Goal: Complete application form

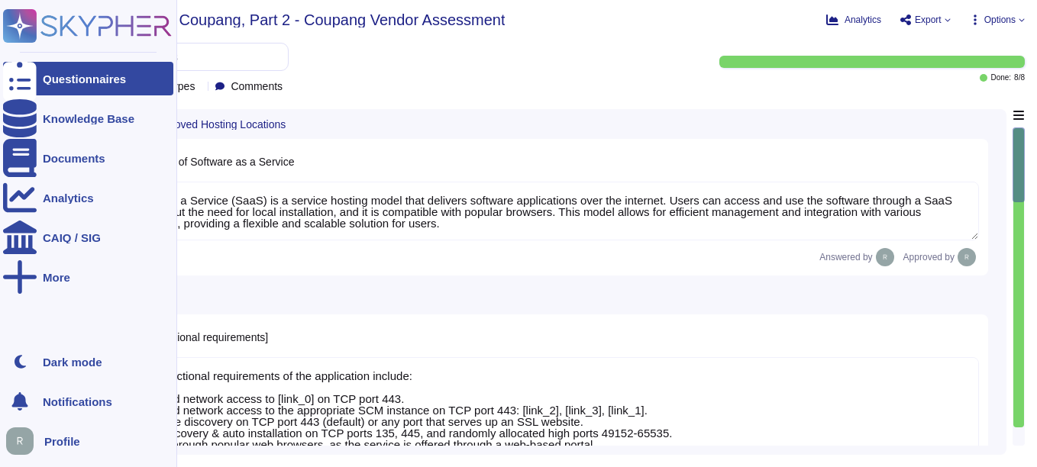
type textarea "Software as a Service (SaaS) is a service hosting model that delivers software …"
type textarea "The key functional requirements of the application include: 1. Outbound network…"
type textarea "None. Our SCM is a SaaS offering that can be accessed through the internet via …"
type textarea "[URL][DOMAIN_NAME] [URL][DOMAIN_NAME]"
click at [33, 83] on div at bounding box center [20, 79] width 34 height 34
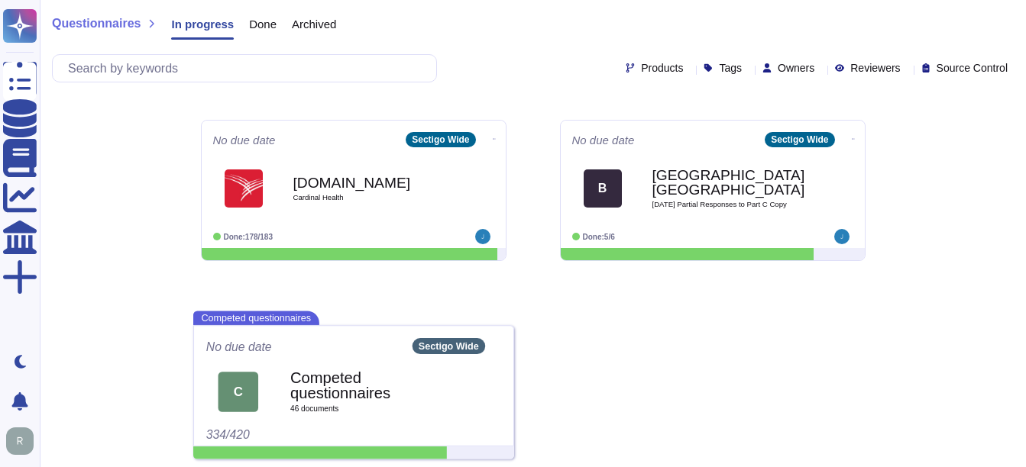
scroll to position [569, 0]
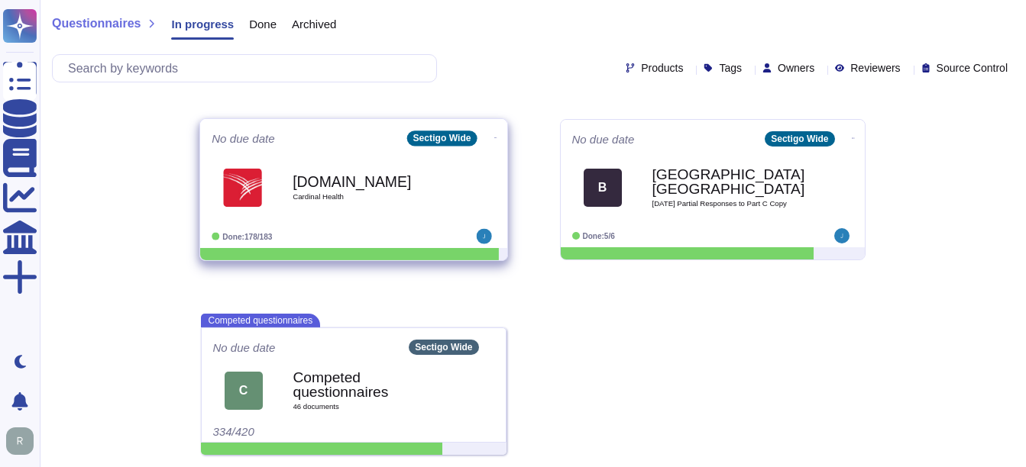
click at [354, 202] on div "[DOMAIN_NAME] Cardinal Health" at bounding box center [370, 188] width 154 height 62
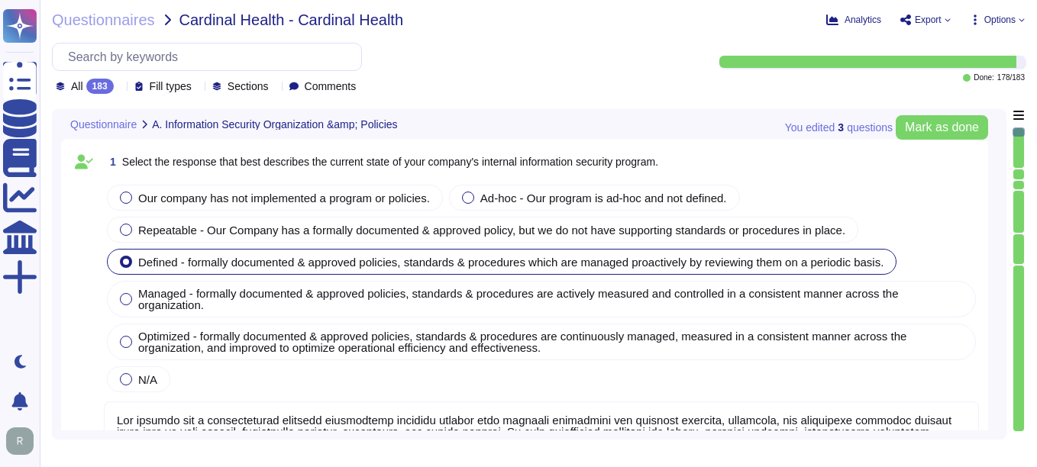
type textarea "Our company has a comprehensive internal information security program that incl…"
type textarea "Our company's mobile device policy includes several key components to ensure se…"
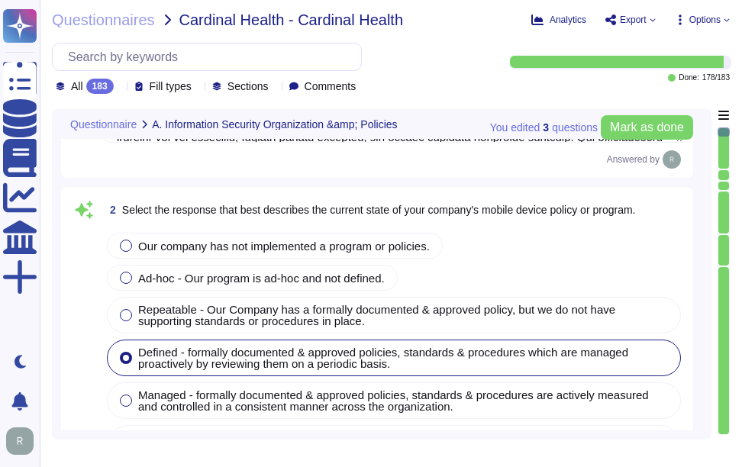
scroll to position [535, 0]
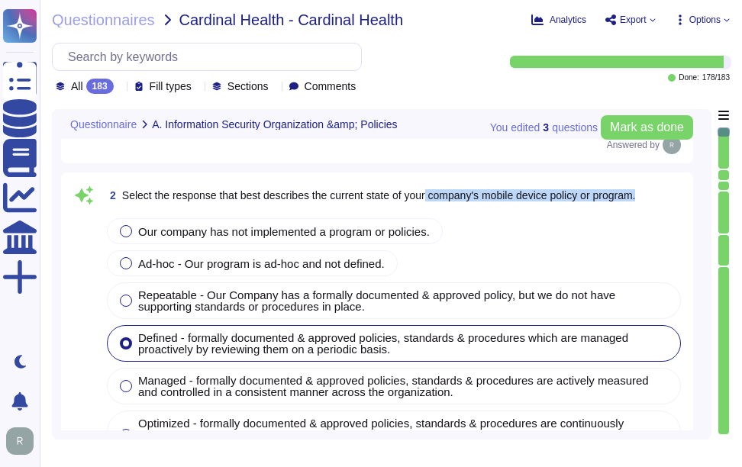
drag, startPoint x: 432, startPoint y: 196, endPoint x: 652, endPoint y: 197, distance: 220.0
click at [652, 197] on div "2 Select the response that best describes the current state of your company's m…" at bounding box center [394, 195] width 581 height 27
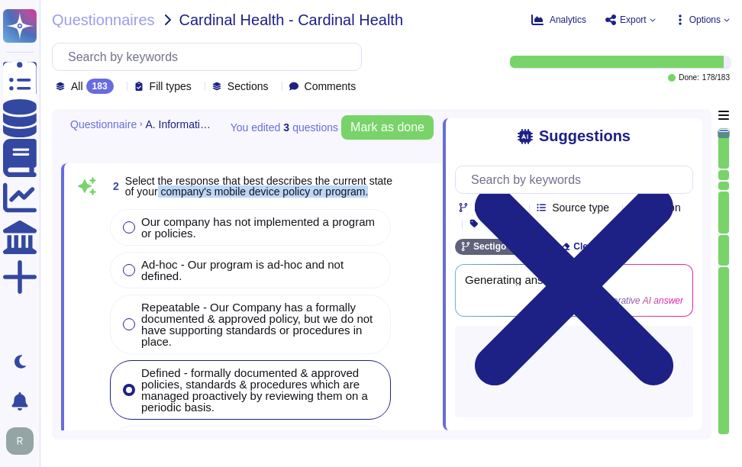
type textarea "Yes, our organization has implemented and documented a comprehensive informatio…"
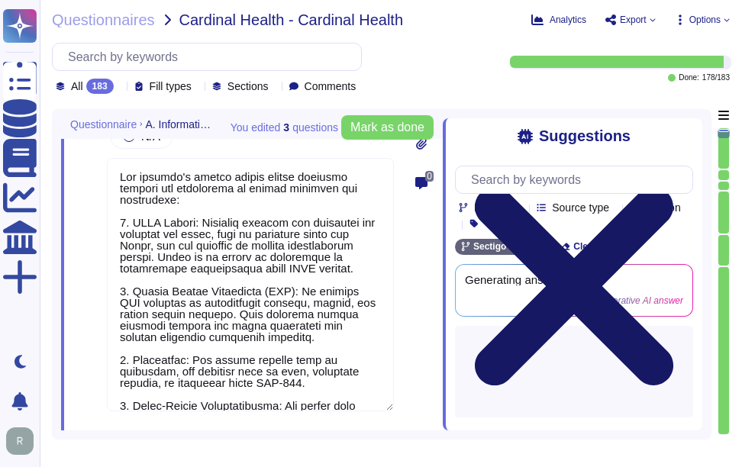
click at [691, 135] on icon at bounding box center [574, 287] width 238 height 318
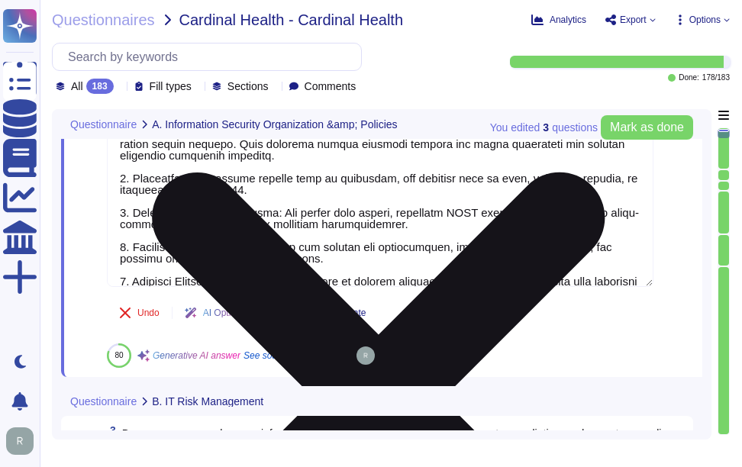
type textarea "Yes, Sectigo has established comprehensive procedures to ensure compliance with…"
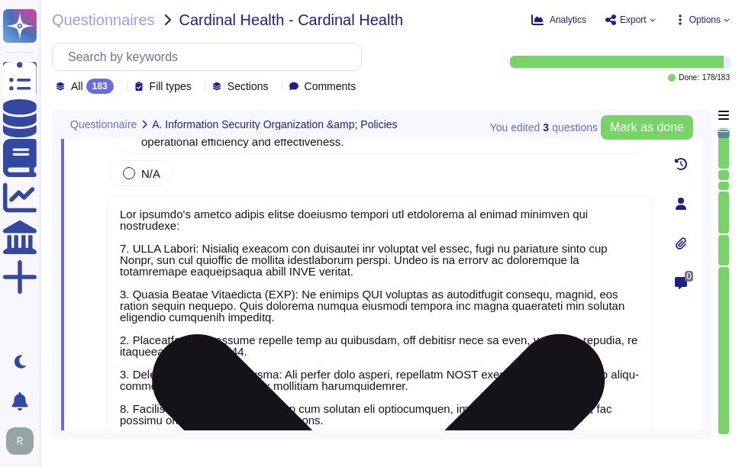
type textarea "Our company has a comprehensive internal information security program that incl…"
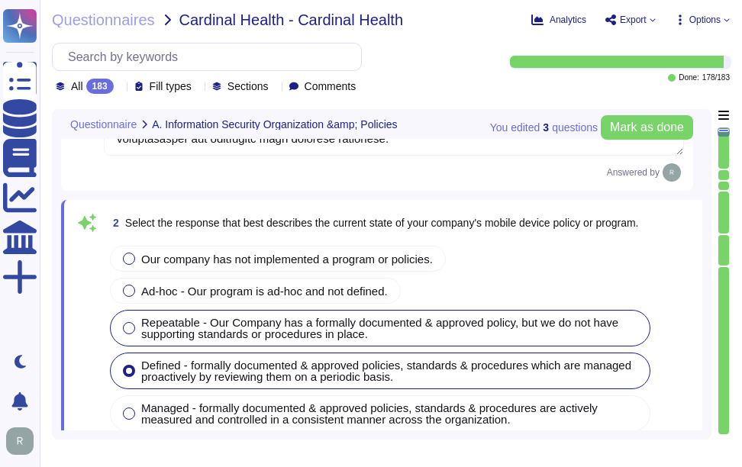
scroll to position [591, 0]
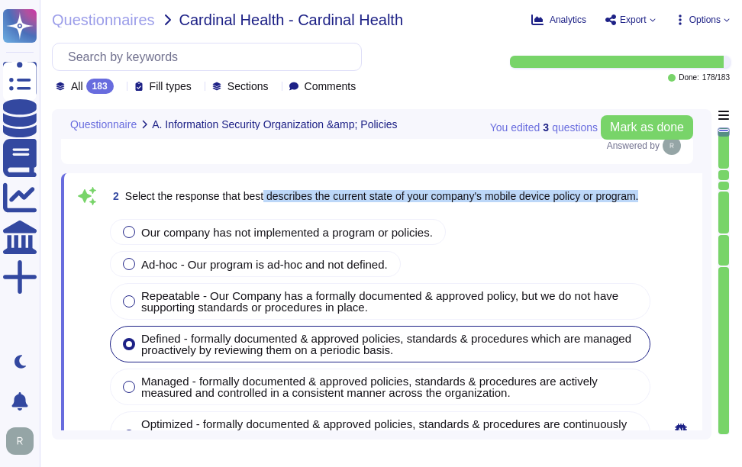
drag, startPoint x: 267, startPoint y: 197, endPoint x: 669, endPoint y: 189, distance: 402.7
click at [293, 191] on span "Select the response that best describes the current state of your company's mob…" at bounding box center [382, 196] width 514 height 12
click at [274, 206] on span "2 Select the response that best describes the current state of your company's m…" at bounding box center [373, 196] width 532 height 27
drag, startPoint x: 269, startPoint y: 195, endPoint x: 682, endPoint y: 192, distance: 413.3
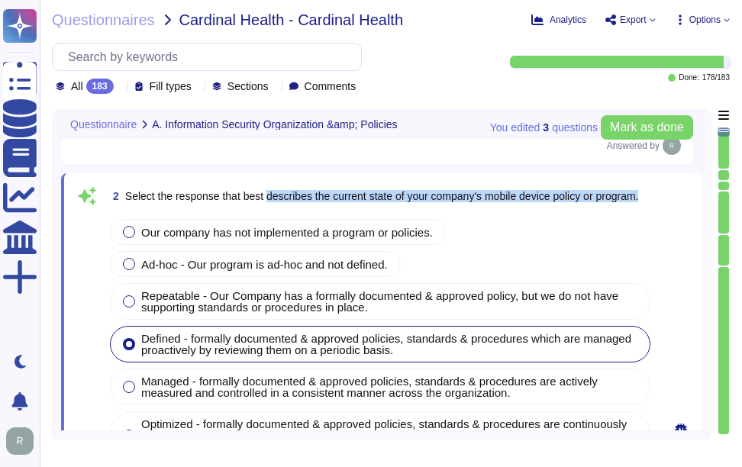
click at [296, 196] on span "Select the response that best describes the current state of your company's mob…" at bounding box center [382, 196] width 514 height 12
drag, startPoint x: 269, startPoint y: 196, endPoint x: 652, endPoint y: 214, distance: 383.1
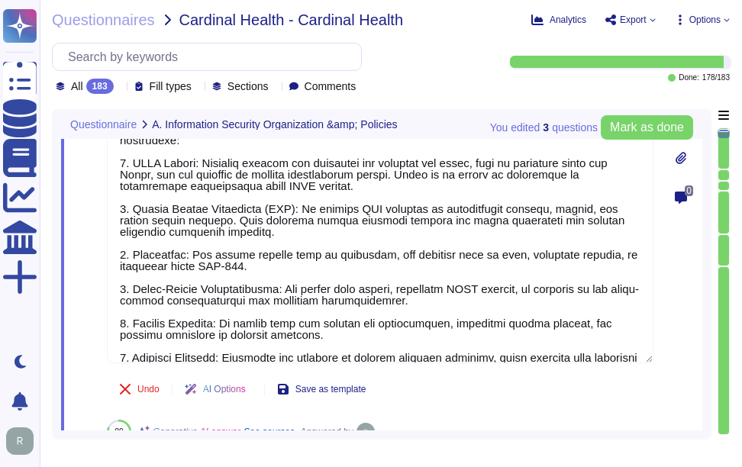
type textarea "Yes, Sectigo has established comprehensive procedures to ensure compliance with…"
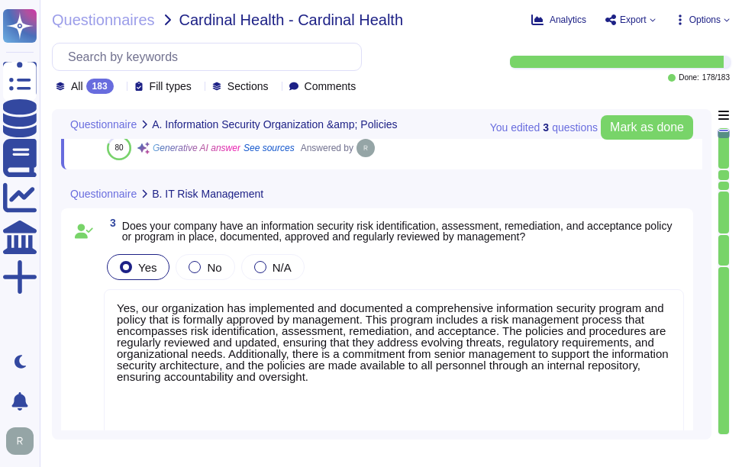
scroll to position [1279, 0]
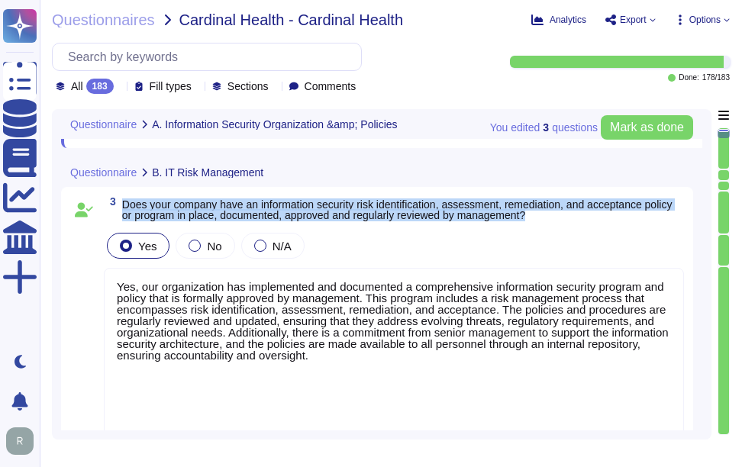
drag, startPoint x: 123, startPoint y: 204, endPoint x: 577, endPoint y: 221, distance: 454.8
click at [577, 221] on span "3 Does your company have an information security risk identification, assessmen…" at bounding box center [394, 209] width 581 height 27
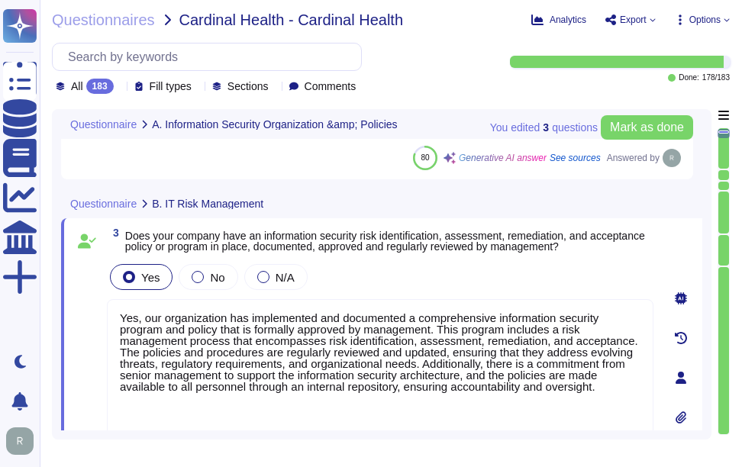
type textarea "Our company's mobile device policy includes several key components to ensure se…"
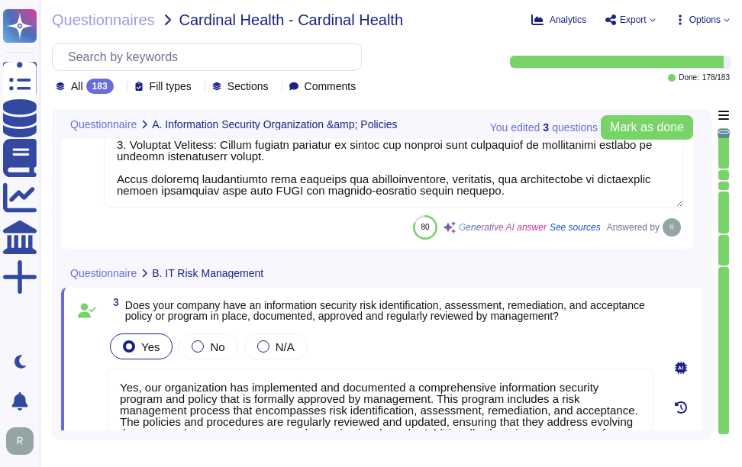
scroll to position [1206, 0]
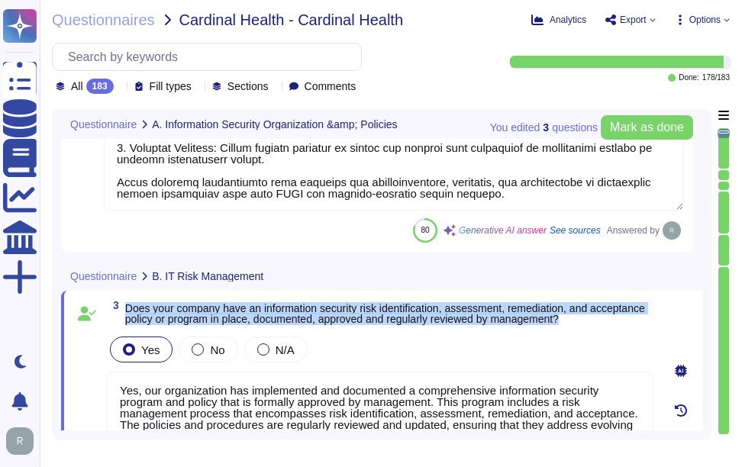
drag, startPoint x: 128, startPoint y: 307, endPoint x: 632, endPoint y: 319, distance: 505.1
click at [632, 319] on span "Does your company have an information security risk identification, assessment,…" at bounding box center [389, 313] width 529 height 21
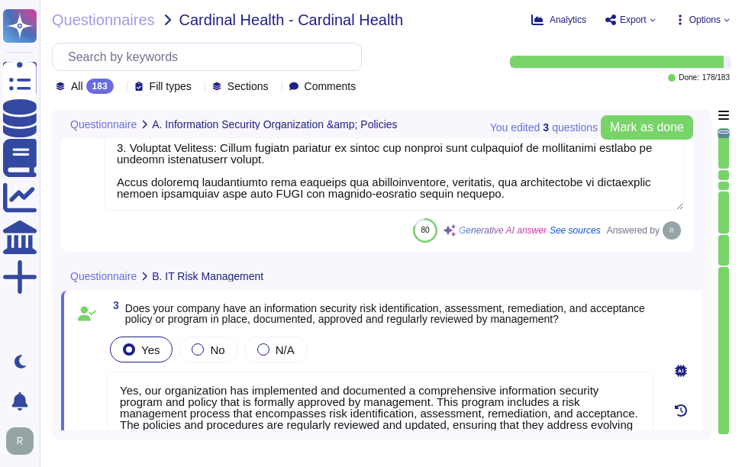
click at [392, 400] on textarea "Yes, our organization has implemented and documented a comprehensive informatio…" at bounding box center [380, 464] width 547 height 185
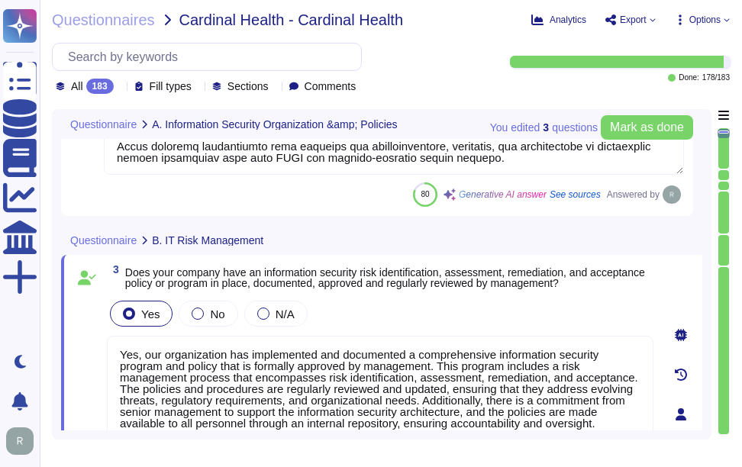
click at [427, 321] on div "Yes No N/A" at bounding box center [380, 314] width 547 height 32
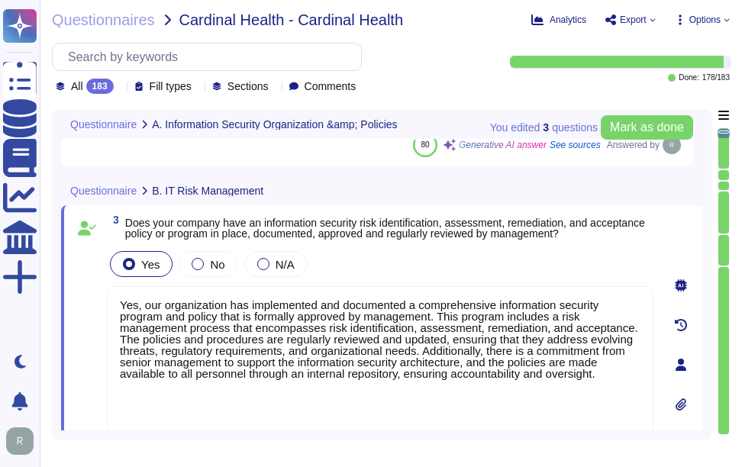
scroll to position [1318, 0]
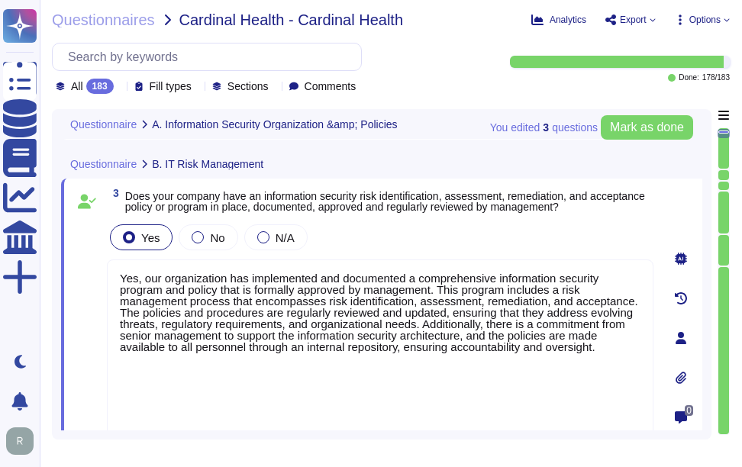
click at [434, 238] on div "Yes No N/A" at bounding box center [380, 238] width 547 height 32
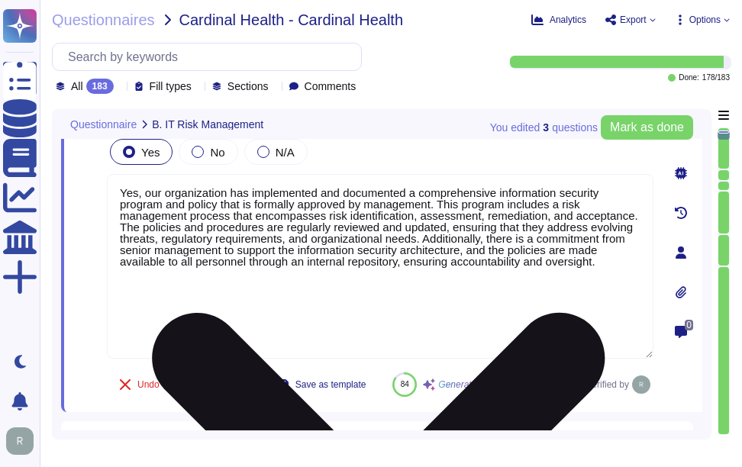
type textarea "Yes, we have a dedicated information security team composed of qualified IT sec…"
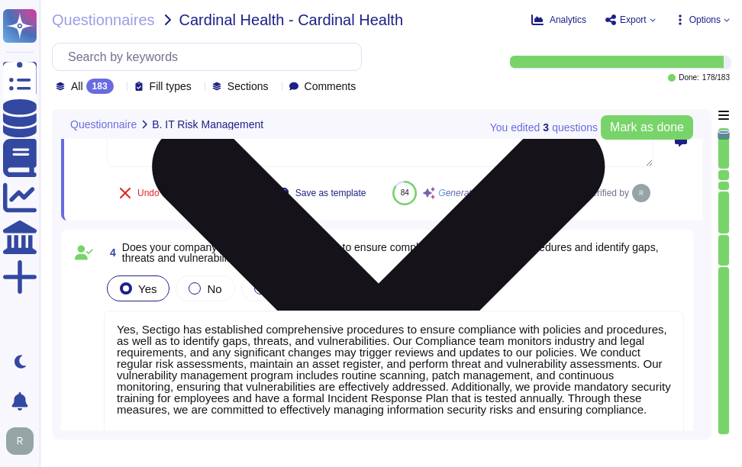
scroll to position [1624, 0]
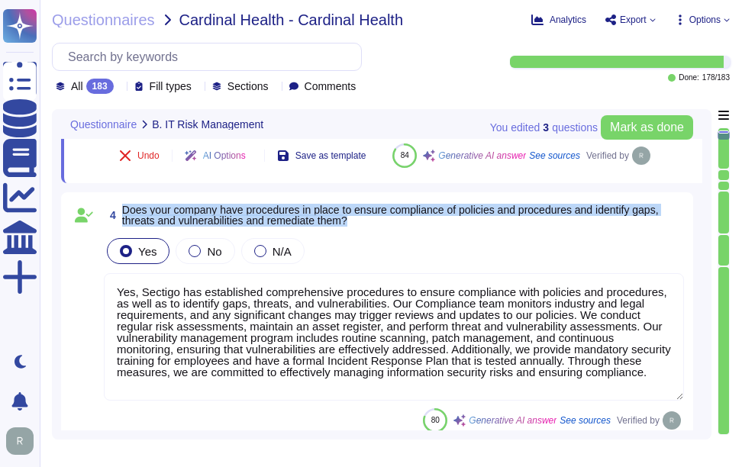
drag, startPoint x: 122, startPoint y: 244, endPoint x: 435, endPoint y: 260, distance: 313.6
click at [435, 226] on span "Does your company have procedures in place to ensure compliance of policies and…" at bounding box center [403, 215] width 562 height 21
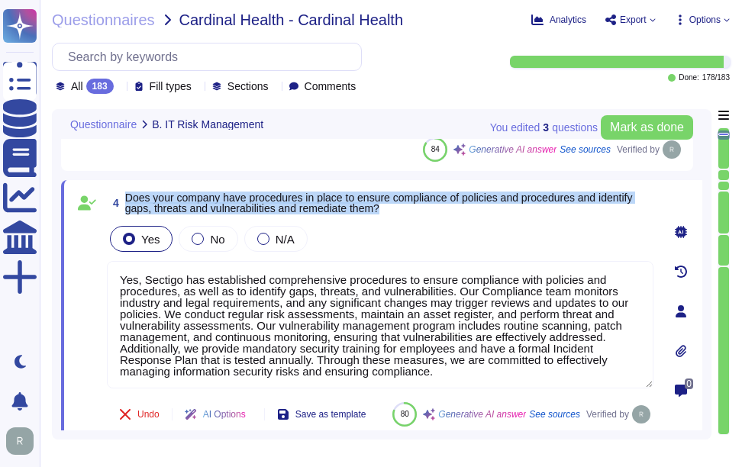
drag, startPoint x: 126, startPoint y: 194, endPoint x: 477, endPoint y: 208, distance: 350.9
click at [477, 208] on span "Does your company have procedures in place to ensure compliance of policies and…" at bounding box center [389, 202] width 529 height 21
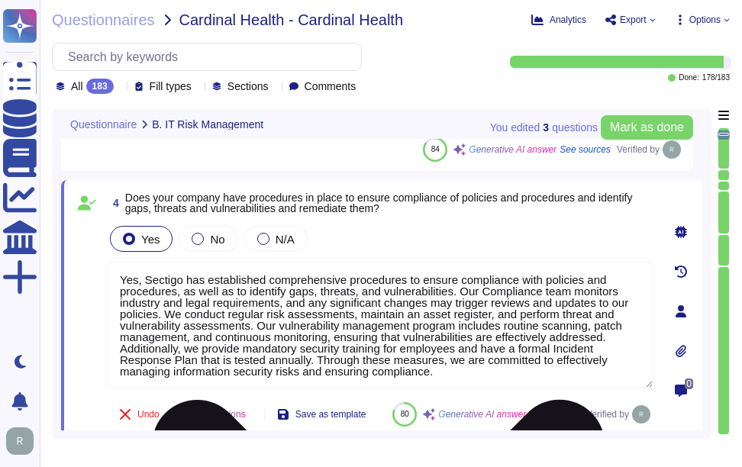
click at [350, 297] on textarea "Yes, Sectigo has established comprehensive procedures to ensure compliance with…" at bounding box center [380, 325] width 547 height 128
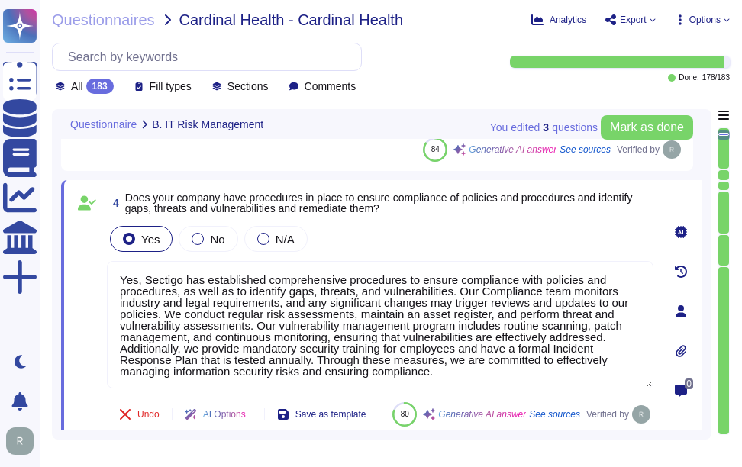
click at [387, 249] on div "Yes No N/A" at bounding box center [380, 239] width 547 height 32
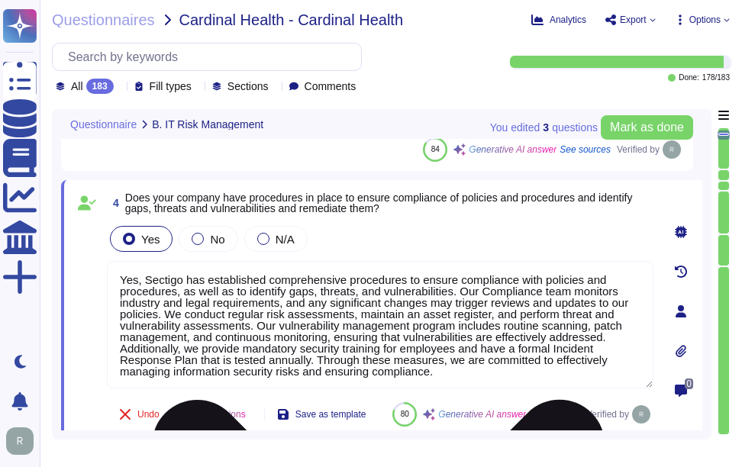
scroll to position [2, 0]
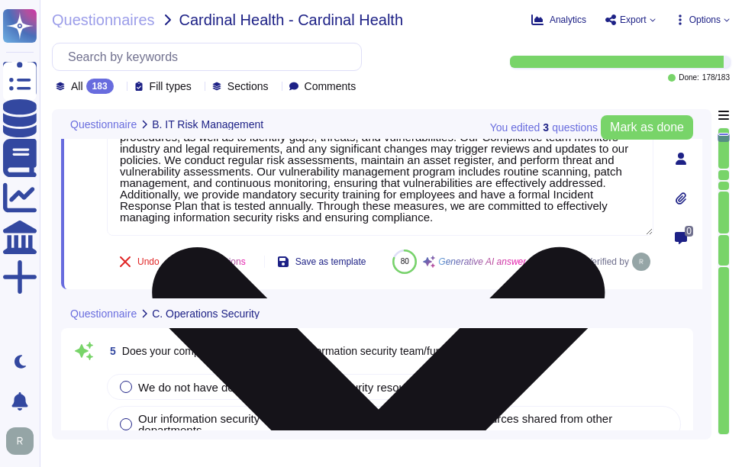
type textarea "Sectigo implements a comprehensive malware detection, containment, and resoluti…"
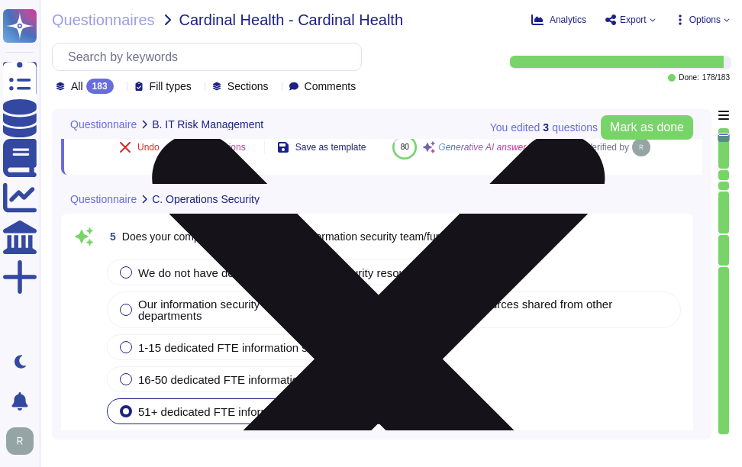
scroll to position [1930, 0]
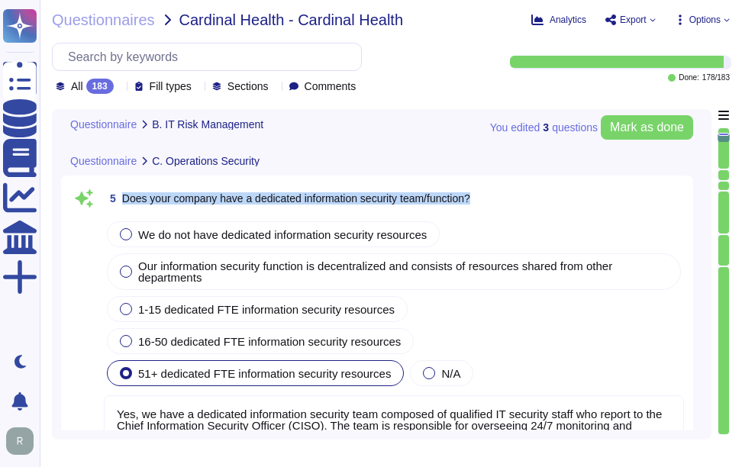
drag, startPoint x: 124, startPoint y: 231, endPoint x: 493, endPoint y: 235, distance: 369.0
click at [493, 212] on div "5 Does your company have a dedicated information security team/function?" at bounding box center [394, 198] width 581 height 27
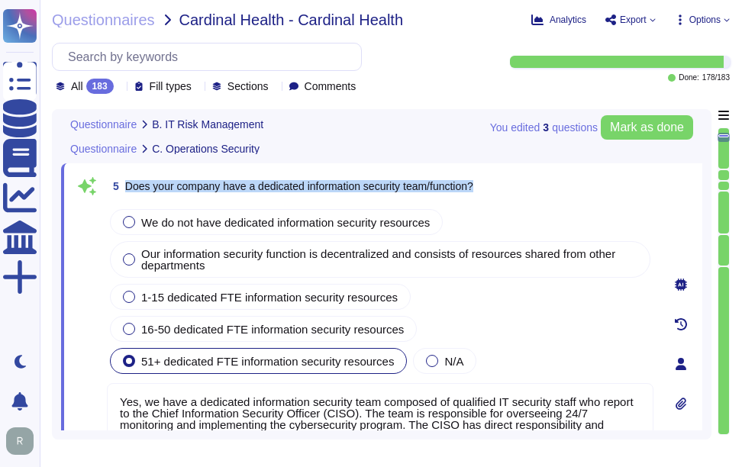
drag, startPoint x: 127, startPoint y: 185, endPoint x: 571, endPoint y: 195, distance: 443.9
click at [571, 195] on div "5 Does your company have a dedicated information security team/function?" at bounding box center [380, 186] width 547 height 27
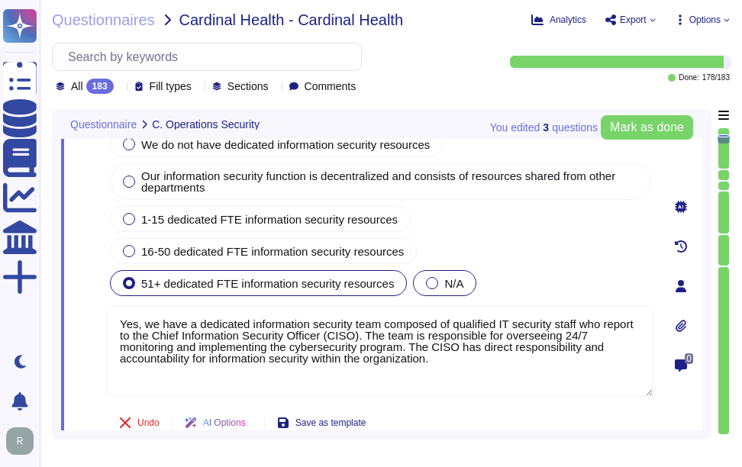
scroll to position [2006, 0]
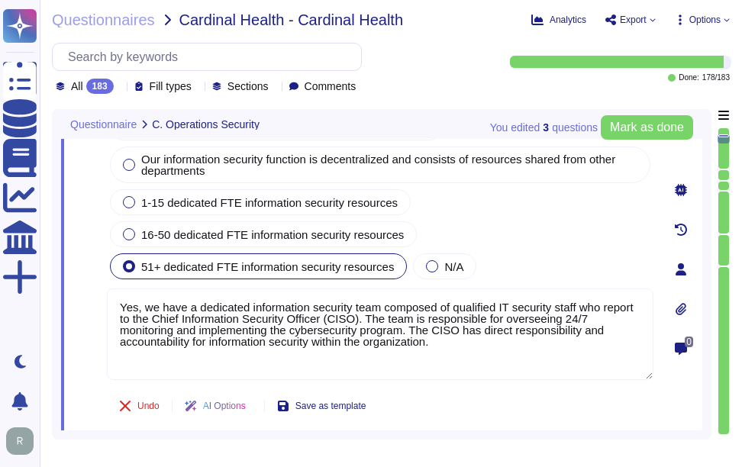
drag, startPoint x: 463, startPoint y: 346, endPoint x: 95, endPoint y: 298, distance: 370.6
click at [95, 298] on div "5 Does your company have a dedicated information security team/function? We do …" at bounding box center [363, 269] width 581 height 383
click at [598, 263] on div "We do not have dedicated information security resources Our information securit…" at bounding box center [380, 197] width 547 height 171
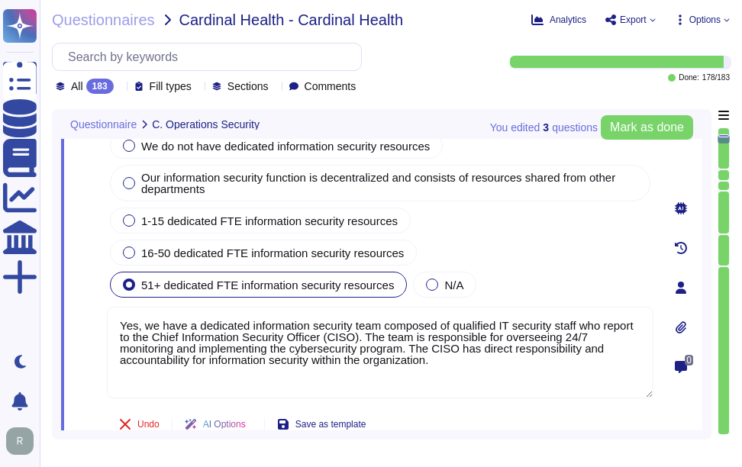
scroll to position [1849, 0]
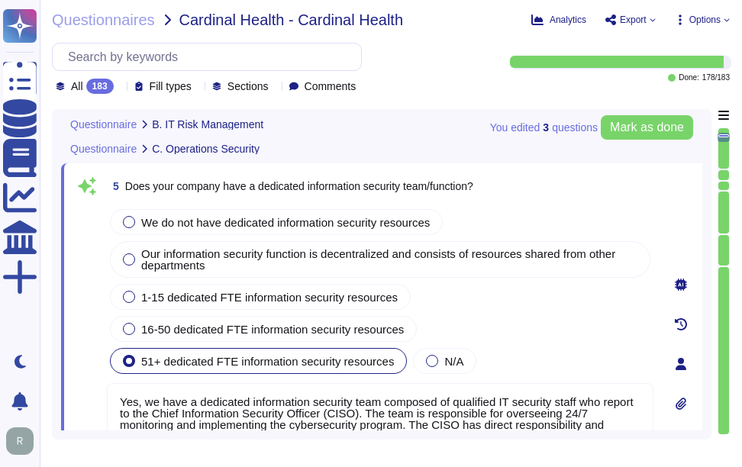
type textarea "Yes, our organization has implemented and documented a comprehensive informatio…"
type textarea "Yes, Sectigo has established comprehensive procedures to ensure compliance with…"
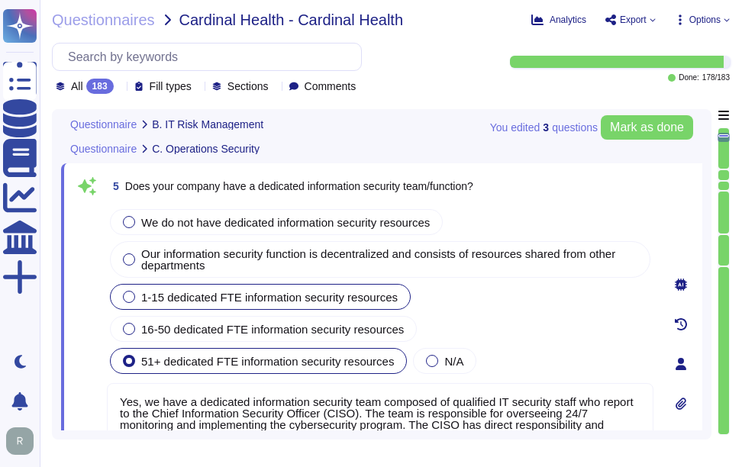
click at [169, 296] on span "1-15 dedicated FTE information security resources" at bounding box center [269, 297] width 257 height 13
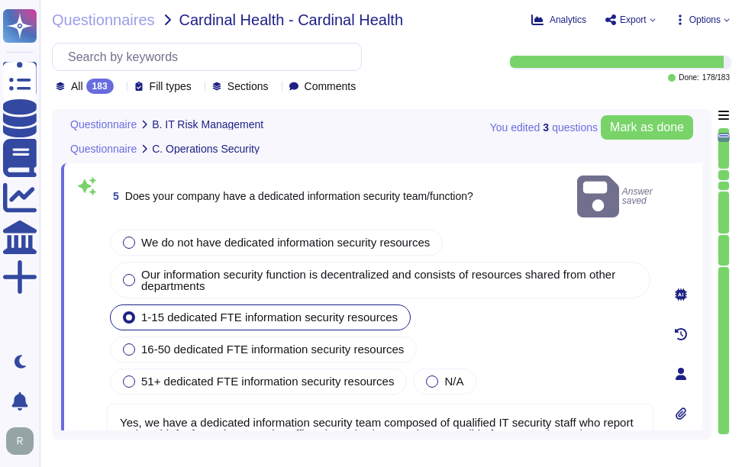
type textarea "Yes, our organization has implemented and documented a comprehensive informatio…"
type textarea "Yes, Sectigo has established comprehensive procedures to ensure compliance with…"
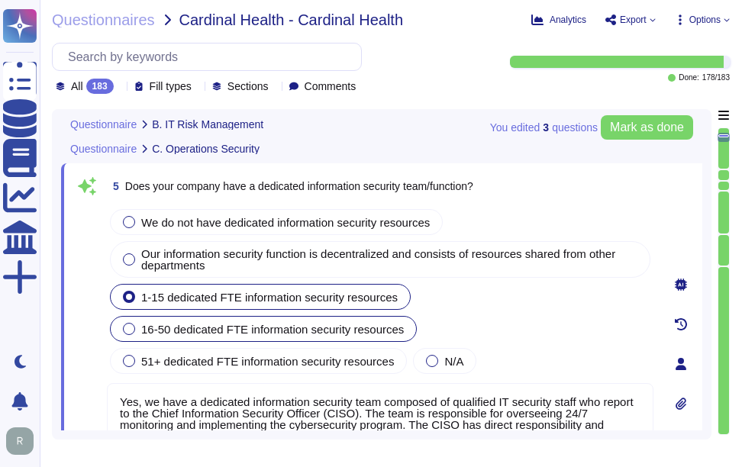
click at [301, 333] on span "16-50 dedicated FTE information security resources" at bounding box center [272, 329] width 263 height 13
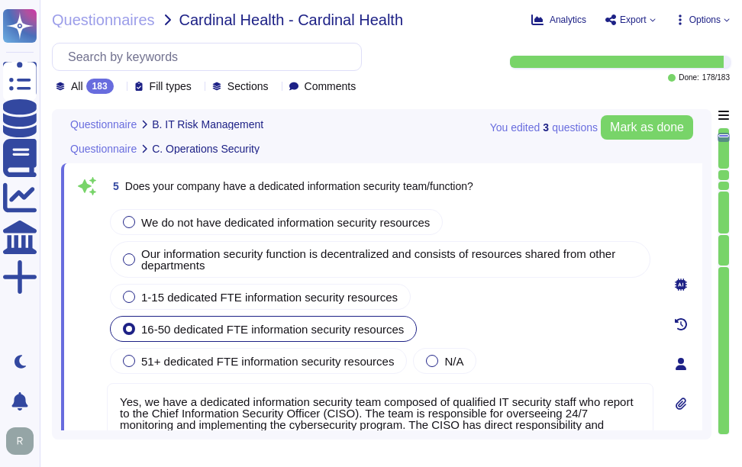
type textarea "Yes, our organization has implemented and documented a comprehensive informatio…"
type textarea "Yes, Sectigo has established comprehensive procedures to ensure compliance with…"
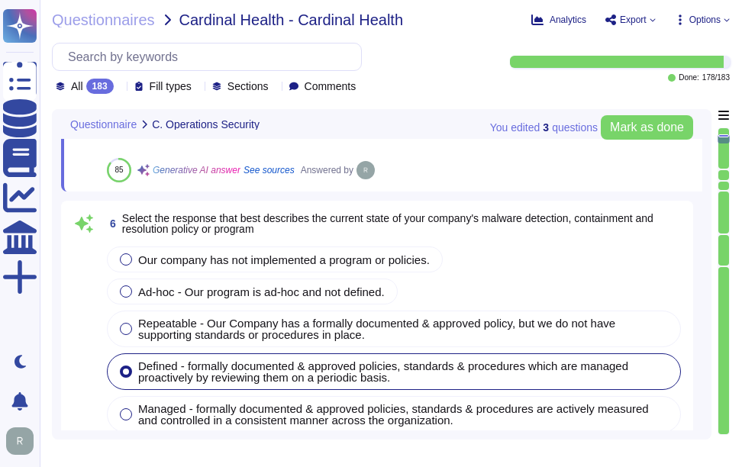
scroll to position [2231, 0]
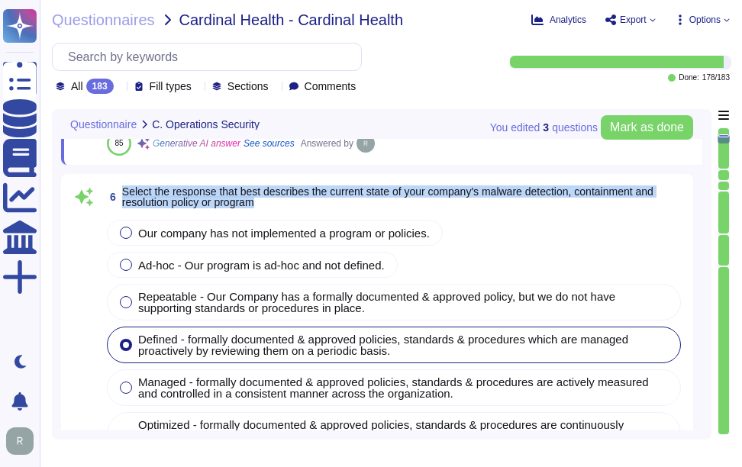
drag, startPoint x: 125, startPoint y: 190, endPoint x: 269, endPoint y: 205, distance: 145.2
click at [269, 205] on span "Select the response that best describes the current state of your company's mal…" at bounding box center [403, 196] width 562 height 21
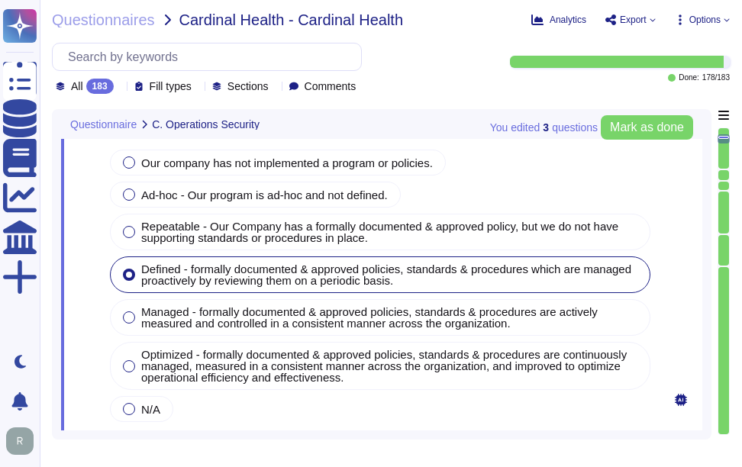
type textarea "Yes, installation of malware protection must be installed on network hosts to r…"
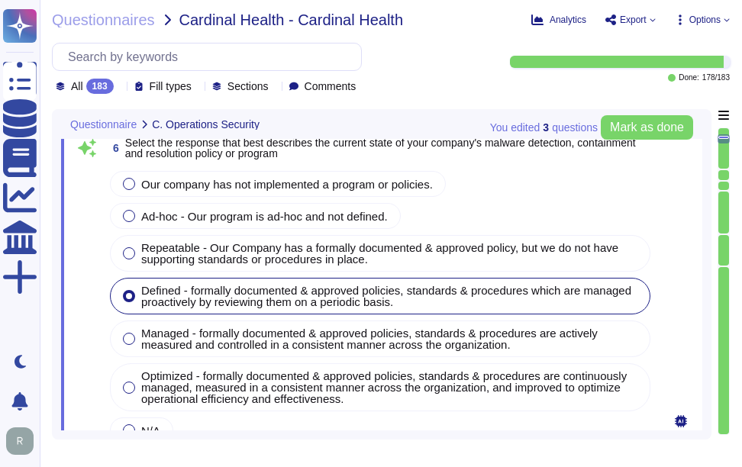
scroll to position [2182, 0]
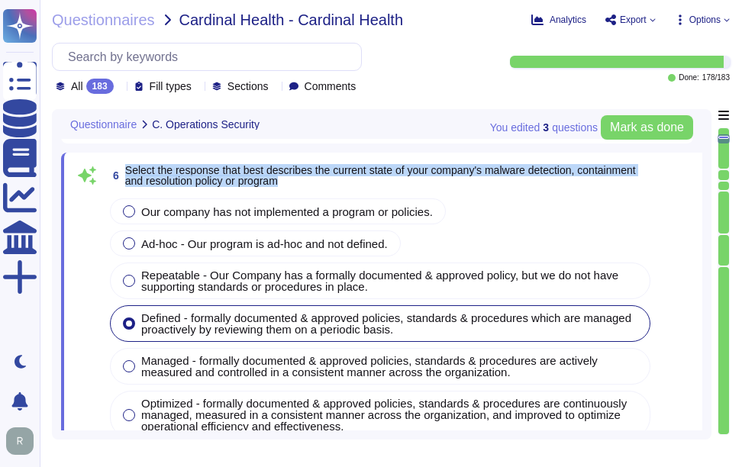
drag, startPoint x: 124, startPoint y: 170, endPoint x: 302, endPoint y: 185, distance: 178.6
click at [302, 185] on span "6 Select the response that best describes the current state of your company's m…" at bounding box center [380, 175] width 547 height 27
click at [233, 169] on span "Select the response that best describes the current state of your company's mal…" at bounding box center [380, 175] width 511 height 23
drag, startPoint x: 125, startPoint y: 170, endPoint x: 291, endPoint y: 177, distance: 166.7
click at [291, 177] on span "6 Select the response that best describes the current state of your company's m…" at bounding box center [380, 175] width 547 height 27
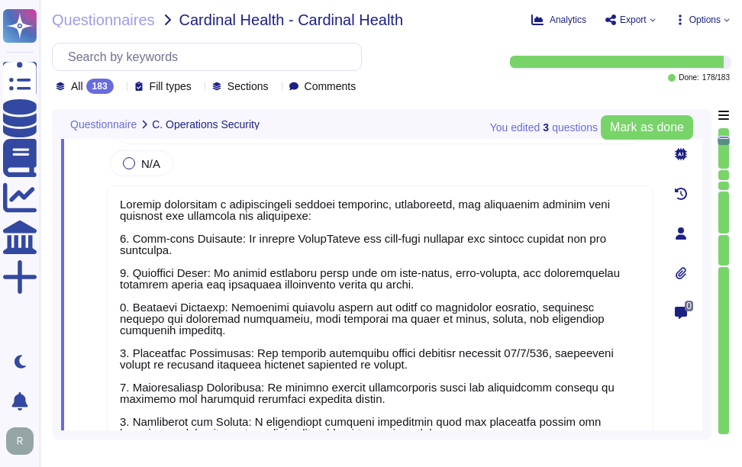
scroll to position [2488, 0]
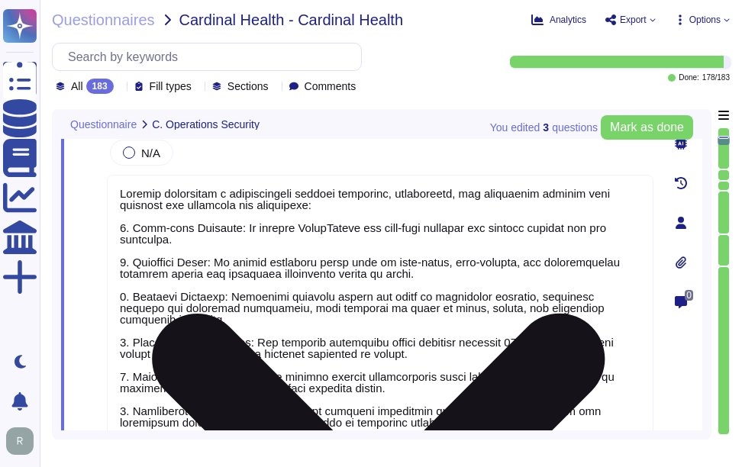
click at [336, 301] on textarea at bounding box center [380, 342] width 547 height 334
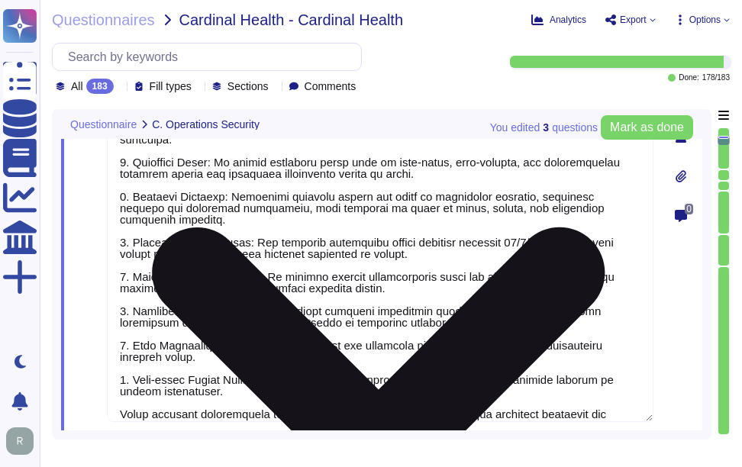
type textarea "Yes, our company updates signatures for anti-malware solutions regularly. The a…"
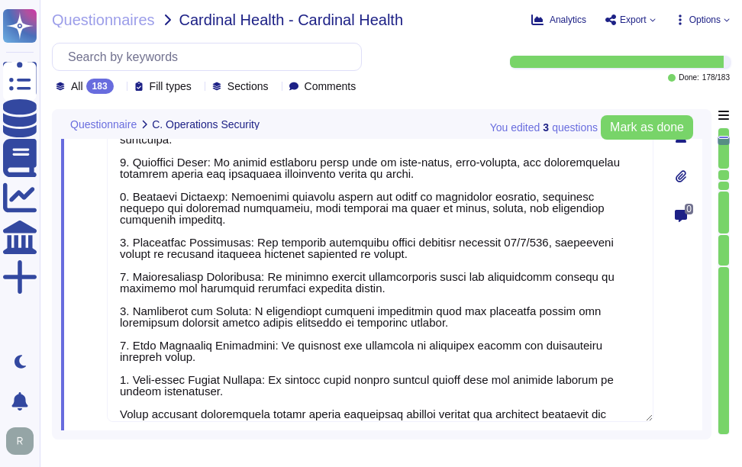
click at [684, 335] on div "0" at bounding box center [681, 136] width 43 height 733
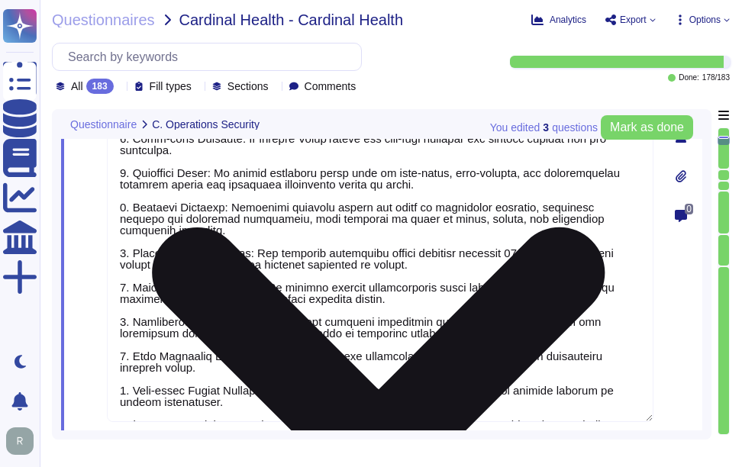
scroll to position [0, 0]
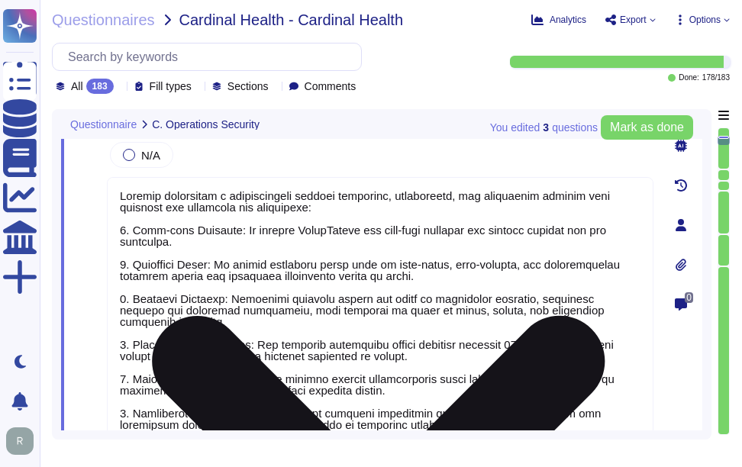
type textarea "Yes, we have a dedicated information security team composed of qualified IT sec…"
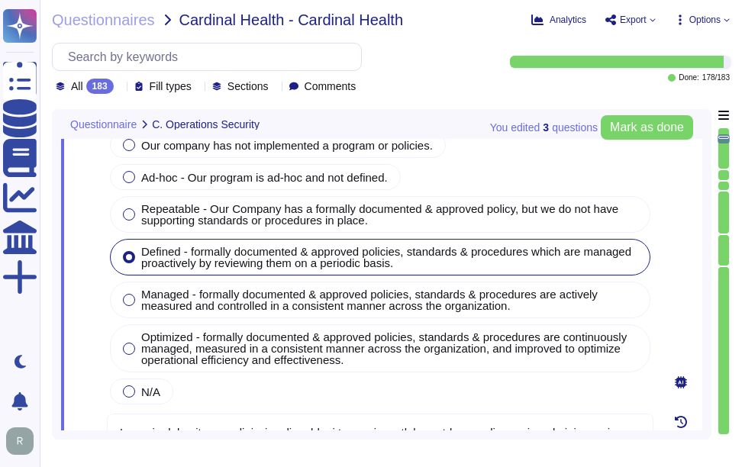
scroll to position [2260, 0]
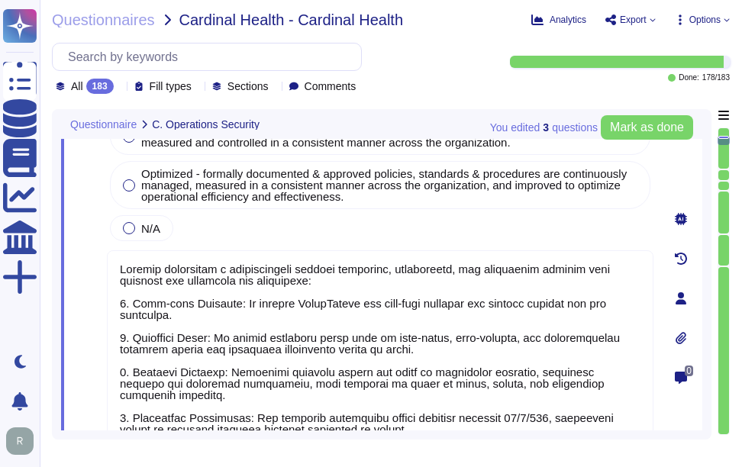
type textarea "Yes, installation of malware protection must be installed on network hosts to r…"
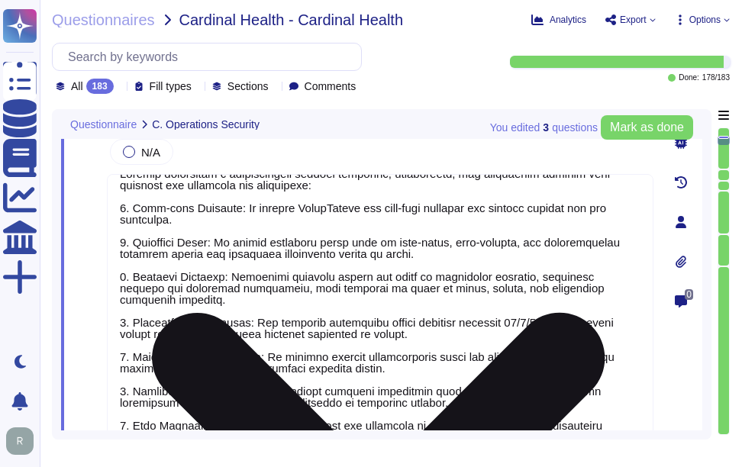
scroll to position [24, 0]
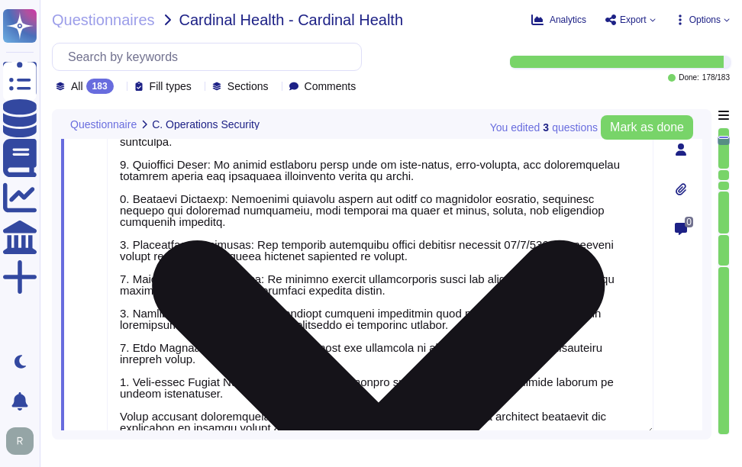
type textarea "Yes, our company updates signatures for anti-malware solutions regularly. The a…"
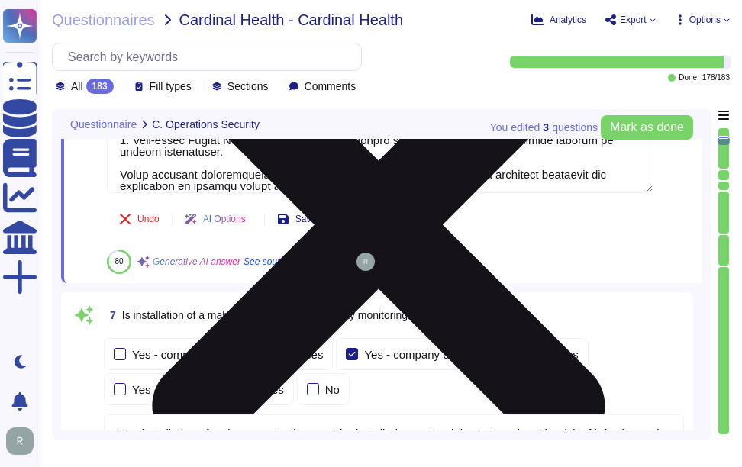
type textarea "Yes, all Sectigo systems and applications shall be current vendor supported ver…"
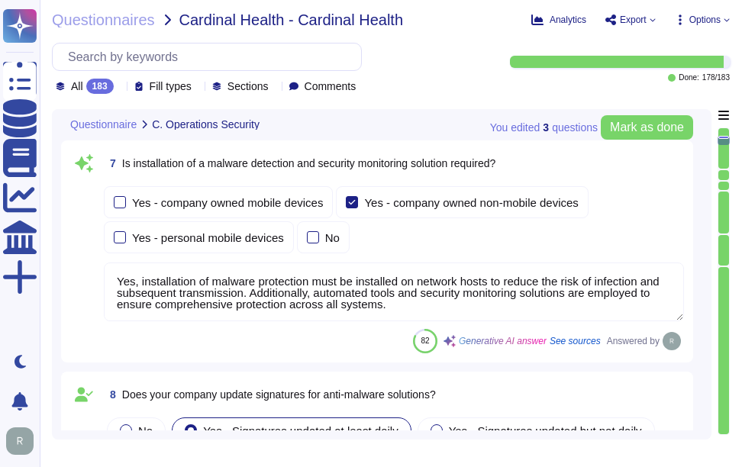
scroll to position [2947, 0]
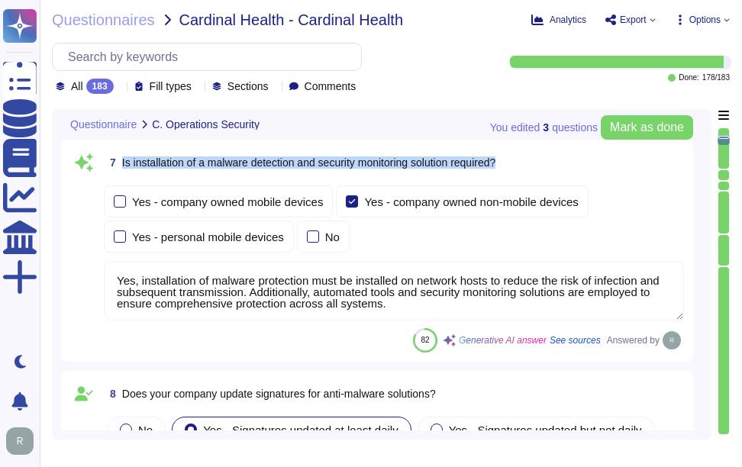
drag, startPoint x: 123, startPoint y: 160, endPoint x: 527, endPoint y: 163, distance: 404.1
click at [527, 163] on div "7 Is installation of a malware detection and security monitoring solution requi…" at bounding box center [394, 162] width 581 height 27
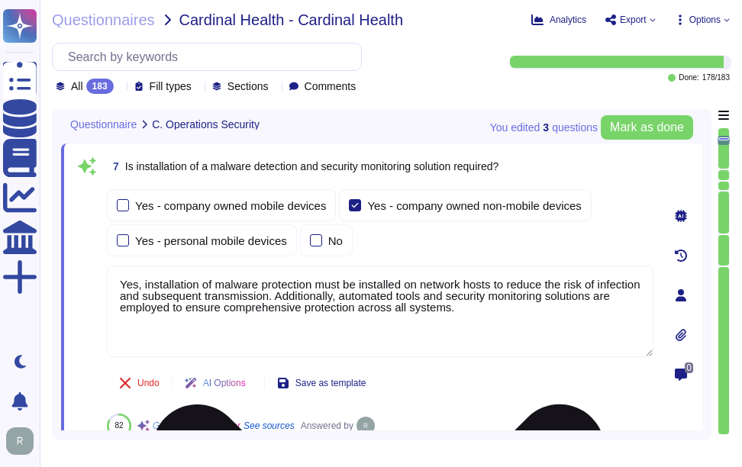
scroll to position [2871, 0]
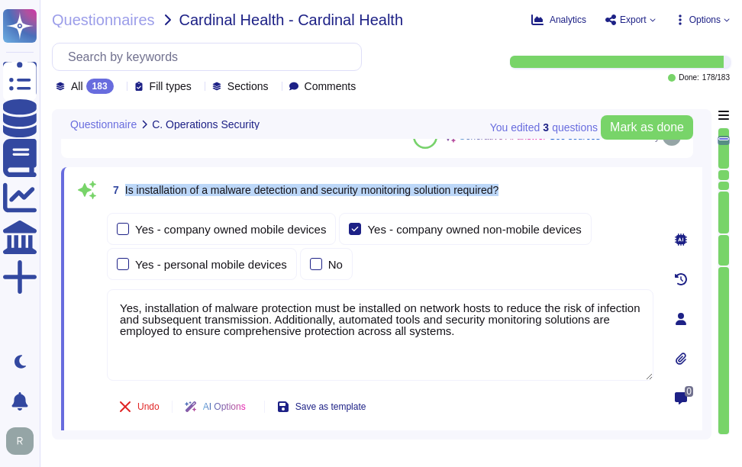
drag, startPoint x: 122, startPoint y: 189, endPoint x: 566, endPoint y: 205, distance: 444.1
click at [566, 205] on div "7 Is installation of a malware detection and security monitoring solution requi…" at bounding box center [363, 319] width 581 height 286
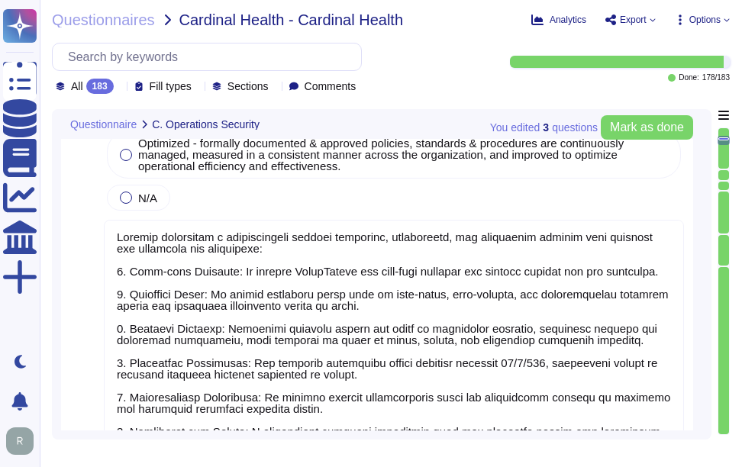
scroll to position [2412, 0]
type textarea "Yes, we have a dedicated information security team composed of qualified IT sec…"
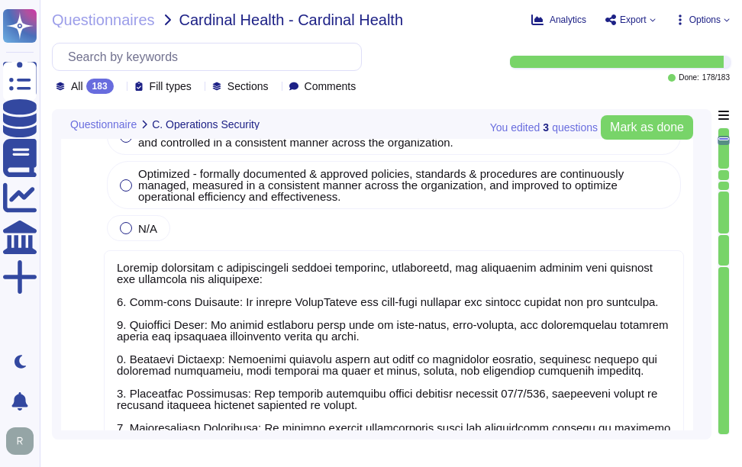
scroll to position [0, 0]
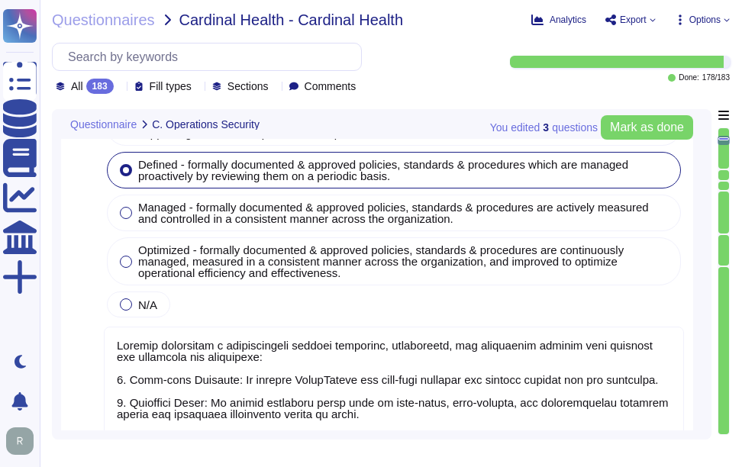
type textarea "Yes, installation of malware protection must be installed on network hosts to r…"
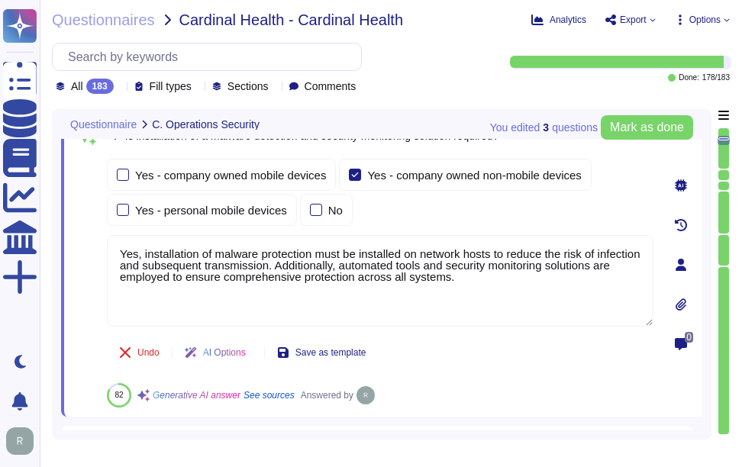
type textarea "Yes, our company updates signatures for anti-malware solutions regularly. The a…"
type textarea "Yes, all Sectigo systems and applications shall be current vendor supported ver…"
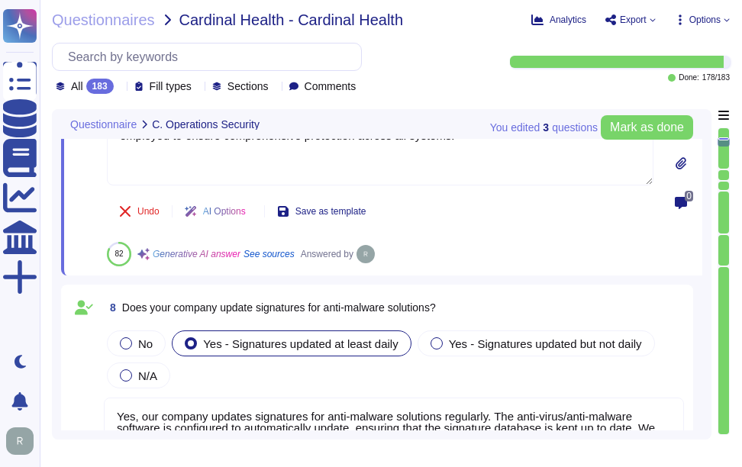
type textarea "Yes, all assets shall be identified and documented in the respective corporate …"
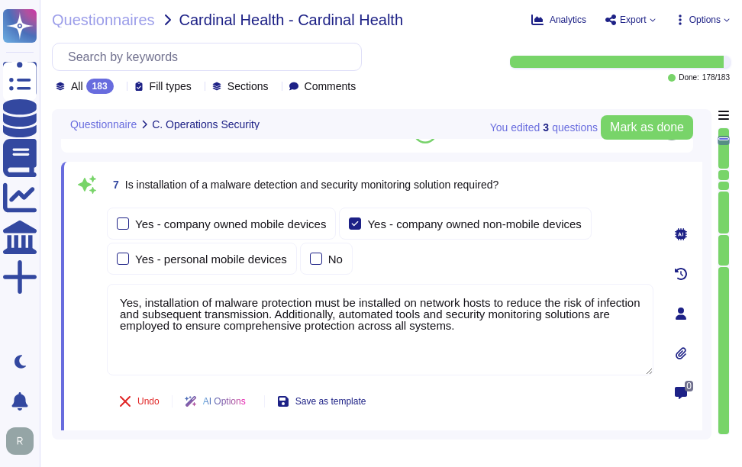
scroll to position [2849, 0]
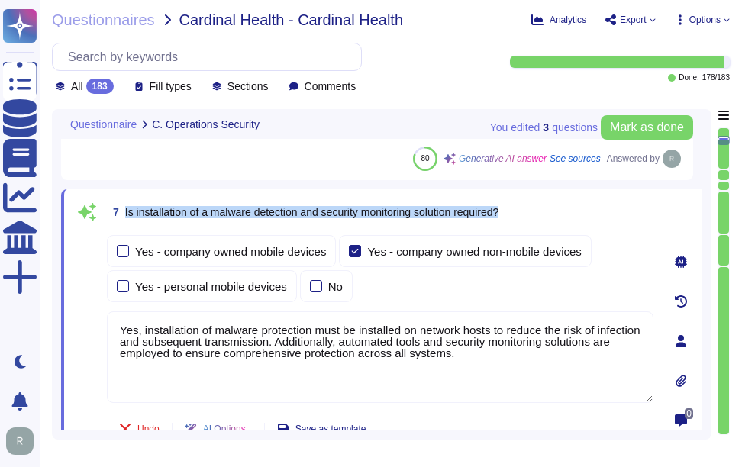
drag, startPoint x: 125, startPoint y: 211, endPoint x: 525, endPoint y: 215, distance: 399.5
click at [525, 215] on div "7 Is installation of a malware detection and security monitoring solution requi…" at bounding box center [380, 212] width 547 height 27
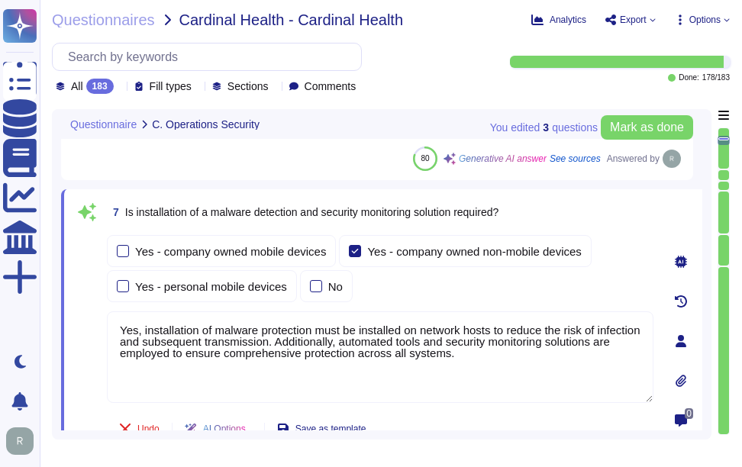
click at [558, 351] on textarea "Yes, installation of malware protection must be installed on network hosts to r…" at bounding box center [380, 358] width 547 height 92
click at [503, 293] on div "Yes - company owned mobile devices Yes - company owned non-mobile devices Yes -…" at bounding box center [380, 268] width 547 height 67
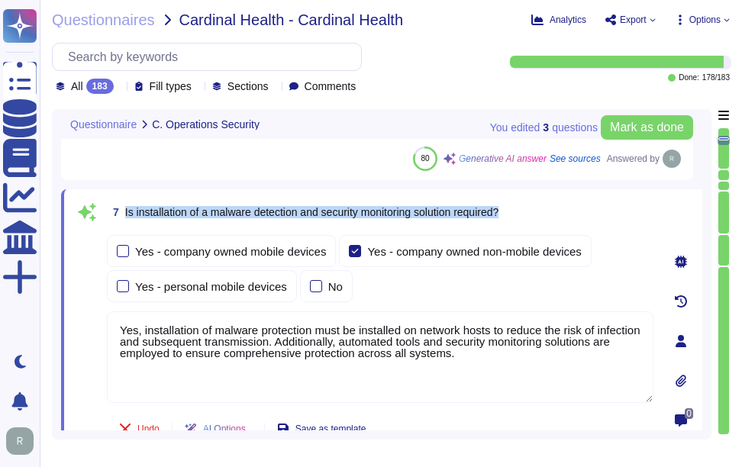
drag, startPoint x: 124, startPoint y: 210, endPoint x: 561, endPoint y: 215, distance: 437.7
click at [561, 215] on div "7 Is installation of a malware detection and security monitoring solution requi…" at bounding box center [380, 212] width 547 height 27
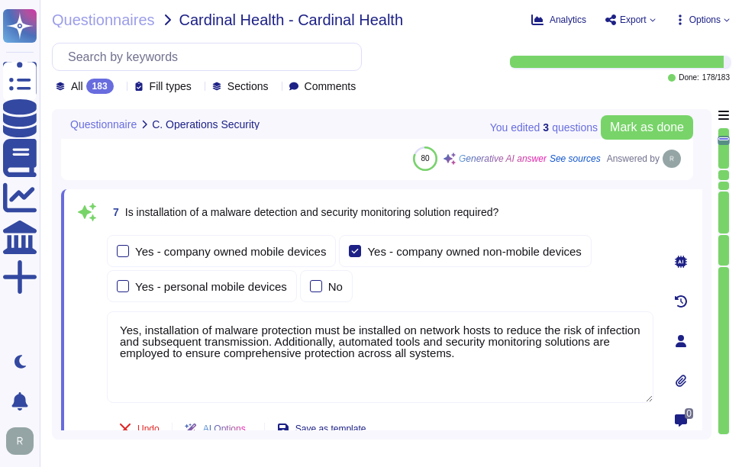
drag, startPoint x: 531, startPoint y: 358, endPoint x: 86, endPoint y: 302, distance: 448.2
click at [86, 302] on div "7 Is installation of a malware detection and security monitoring solution requi…" at bounding box center [363, 342] width 581 height 286
click at [518, 283] on div "Yes - company owned mobile devices Yes - company owned non-mobile devices Yes -…" at bounding box center [380, 268] width 547 height 67
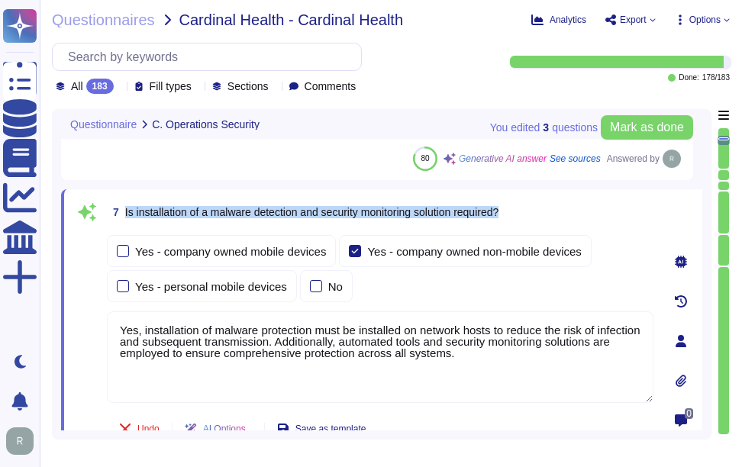
drag, startPoint x: 123, startPoint y: 210, endPoint x: 568, endPoint y: 213, distance: 444.6
click at [568, 213] on div "7 Is installation of a malware detection and security monitoring solution requi…" at bounding box center [380, 212] width 547 height 27
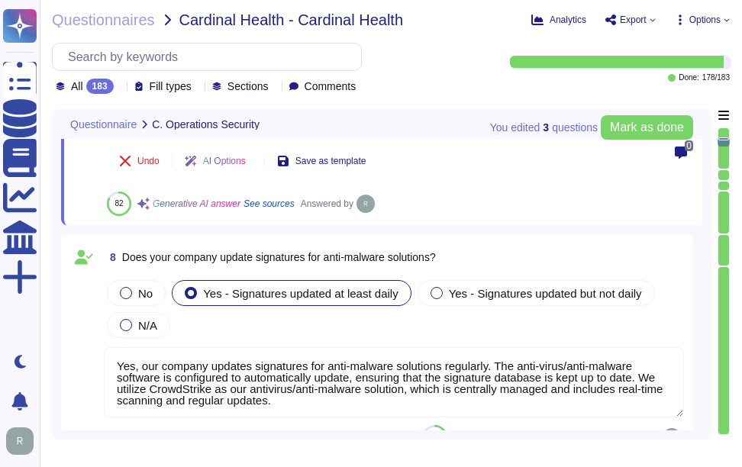
scroll to position [3154, 0]
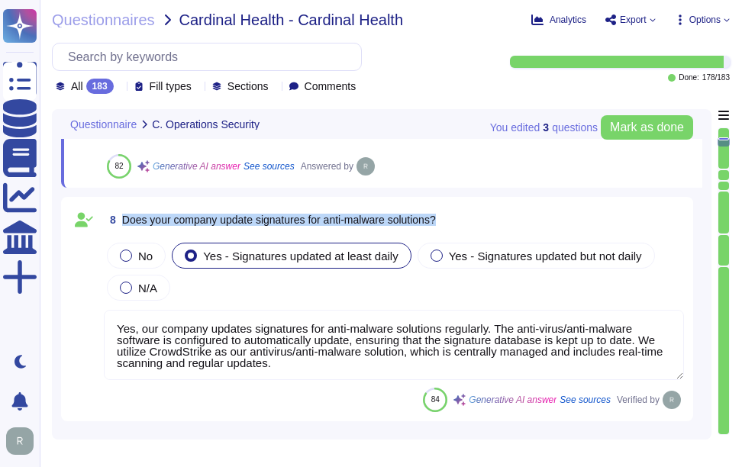
drag, startPoint x: 122, startPoint y: 214, endPoint x: 452, endPoint y: 222, distance: 330.1
click at [452, 222] on div "8 Does your company update signatures for anti-malware solutions?" at bounding box center [394, 219] width 581 height 27
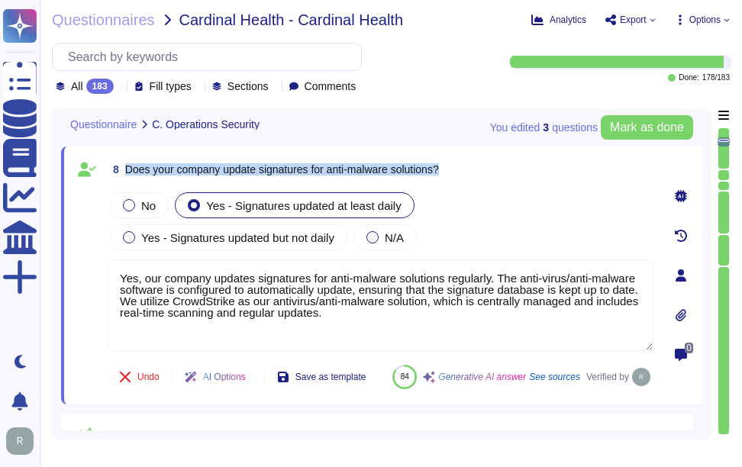
drag, startPoint x: 125, startPoint y: 164, endPoint x: 489, endPoint y: 172, distance: 363.7
click at [489, 172] on div "8 Does your company update signatures for anti-malware solutions?" at bounding box center [380, 169] width 547 height 27
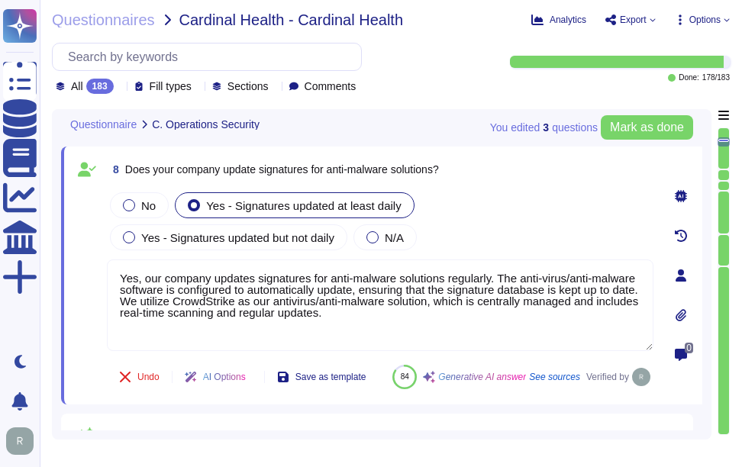
drag, startPoint x: 368, startPoint y: 315, endPoint x: 86, endPoint y: 264, distance: 287.1
click at [86, 264] on div "8 Does your company update signatures for anti-malware solutions? No Yes - Sign…" at bounding box center [363, 276] width 581 height 240
click at [503, 244] on div "No Yes - Signatures updated at least daily Yes - Signatures updated but not dai…" at bounding box center [380, 221] width 547 height 64
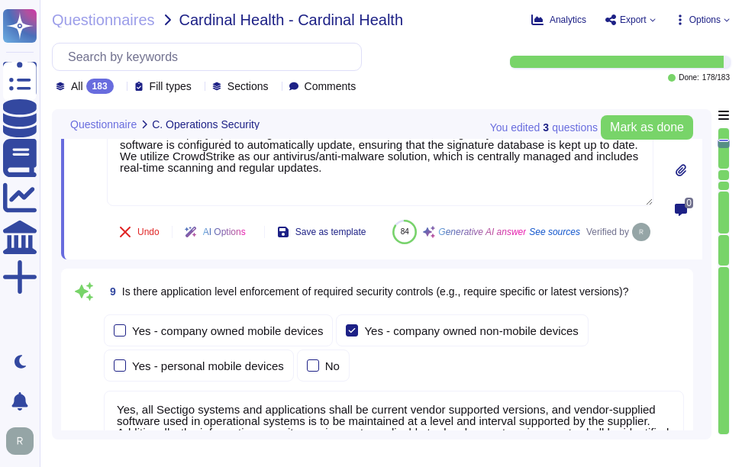
type textarea "Yes, our company prohibits the use of unauthorized or unsupported hardware and …"
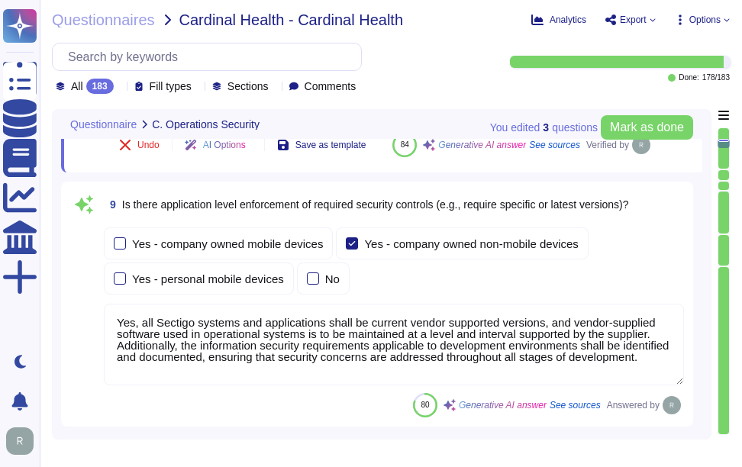
scroll to position [3383, 0]
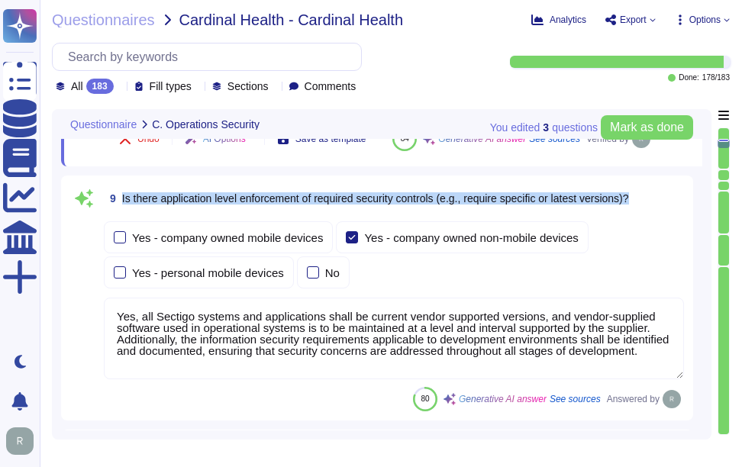
drag, startPoint x: 121, startPoint y: 238, endPoint x: 658, endPoint y: 231, distance: 536.3
click at [658, 212] on div "9 Is there application level enforcement of required security controls (e.g., r…" at bounding box center [394, 198] width 581 height 27
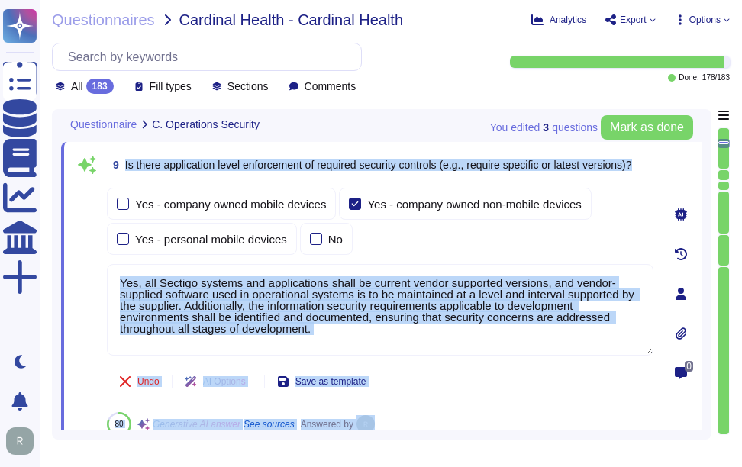
drag, startPoint x: 125, startPoint y: 159, endPoint x: 661, endPoint y: 168, distance: 536.3
click at [661, 168] on div "9 Is there application level enforcement of required security controls (e.g., r…" at bounding box center [382, 294] width 642 height 304
click at [239, 163] on span "Is there application level enforcement of required security controls (e.g., req…" at bounding box center [378, 165] width 507 height 12
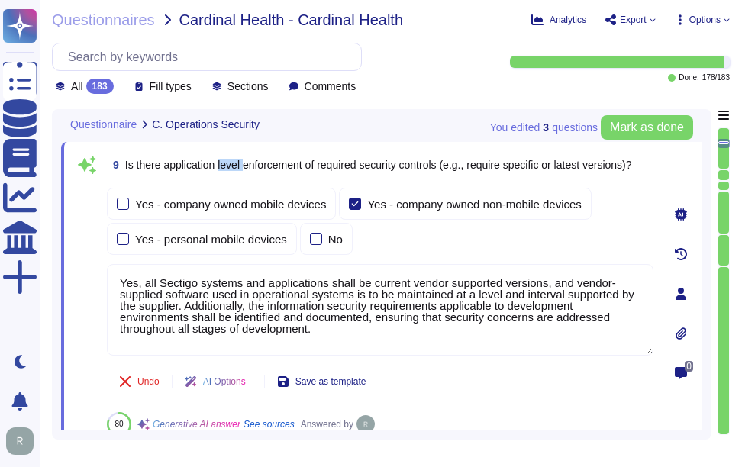
click at [239, 163] on span "Is there application level enforcement of required security controls (e.g., req…" at bounding box center [378, 165] width 507 height 12
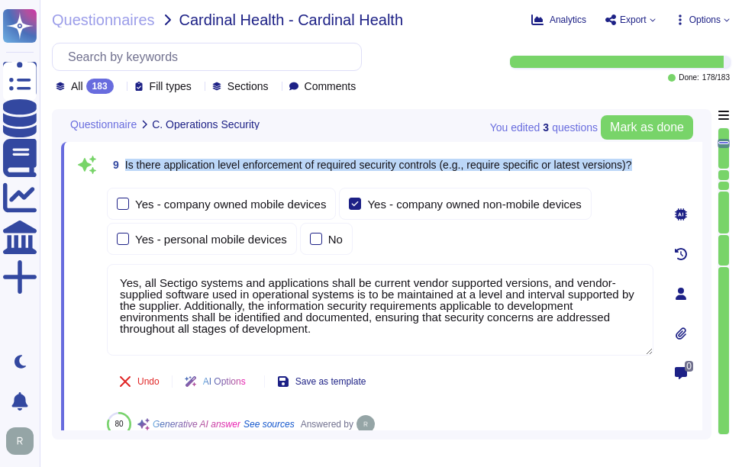
click at [231, 160] on span "Is there application level enforcement of required security controls (e.g., req…" at bounding box center [378, 165] width 507 height 12
drag, startPoint x: 124, startPoint y: 164, endPoint x: 649, endPoint y: 176, distance: 524.9
click at [649, 176] on div "9 Is there application level enforcement of required security controls (e.g., r…" at bounding box center [380, 164] width 547 height 27
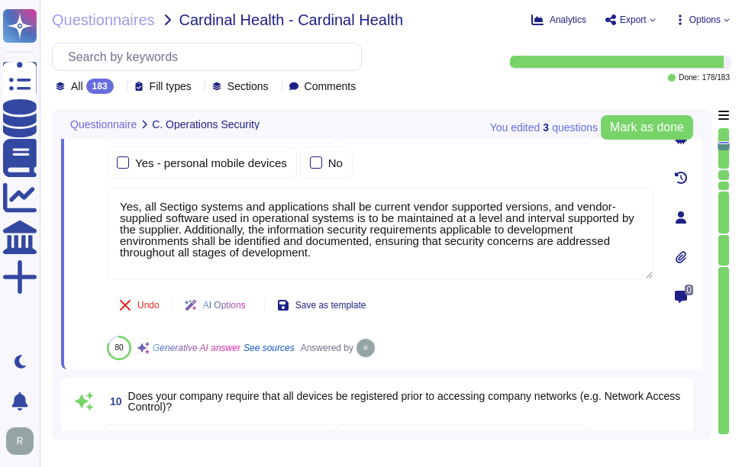
scroll to position [3307, 0]
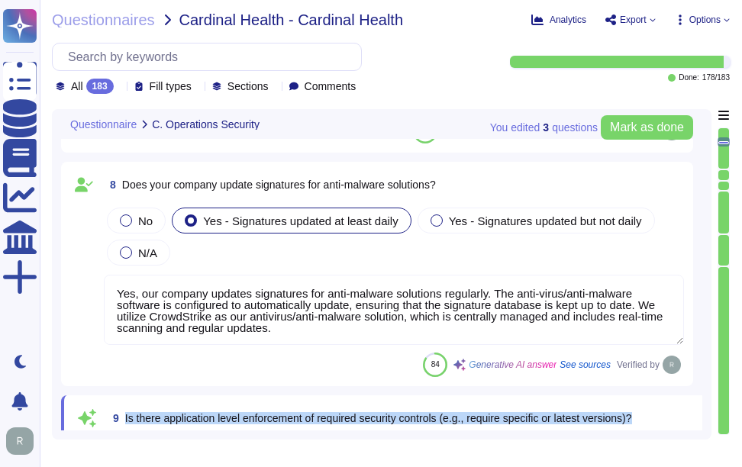
type textarea "Sectigo implements a comprehensive malware detection, containment, and resoluti…"
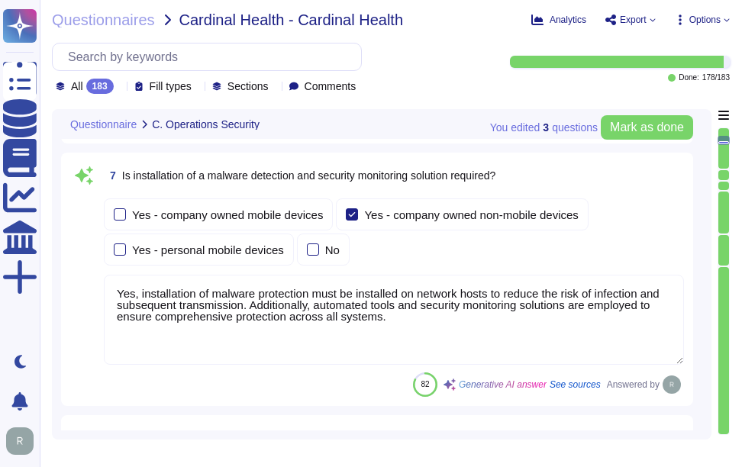
scroll to position [2849, 0]
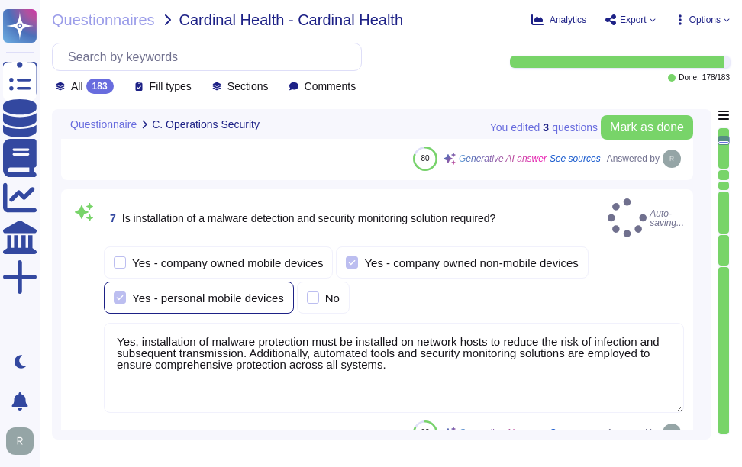
click at [119, 292] on div at bounding box center [120, 298] width 12 height 12
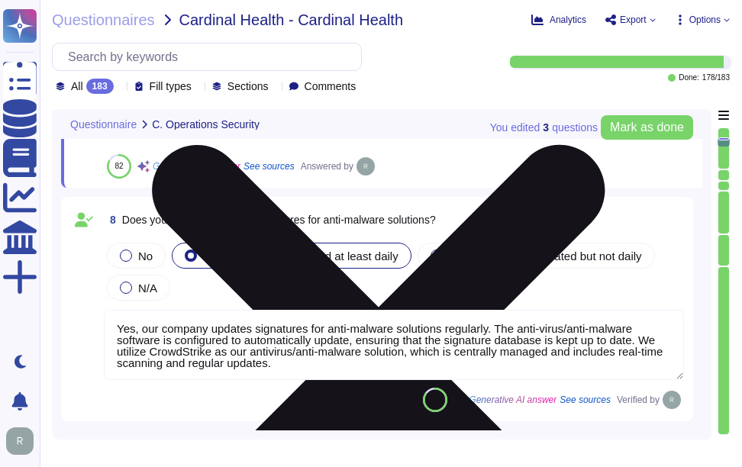
scroll to position [2, 0]
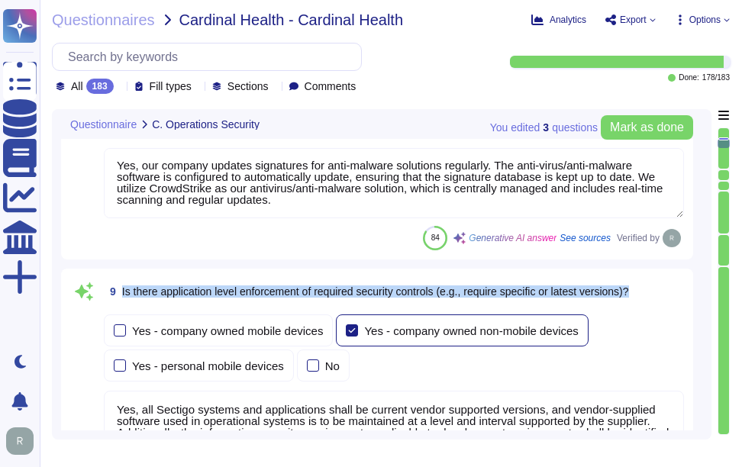
type textarea "Yes, our company prohibits the use of unauthorized or unsupported hardware and …"
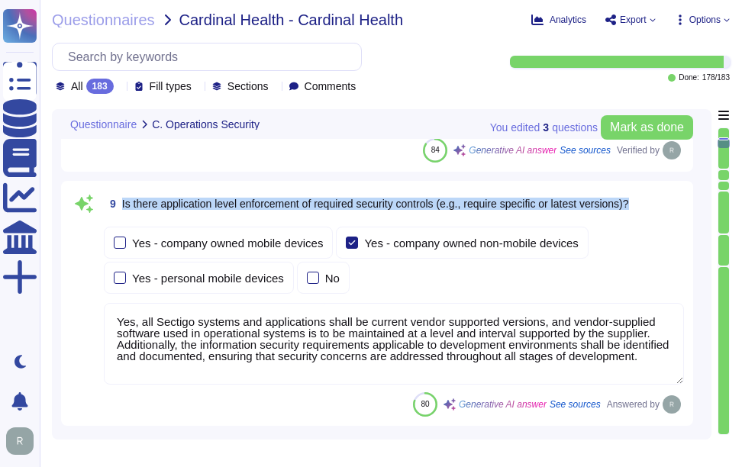
scroll to position [3307, 0]
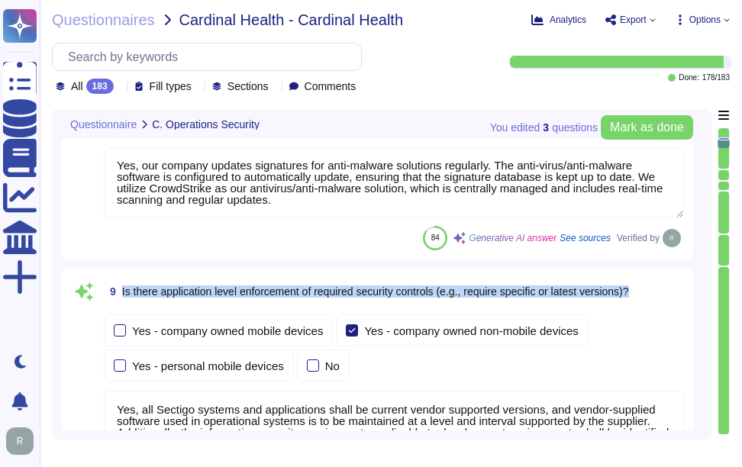
click at [135, 293] on span "Is there application level enforcement of required security controls (e.g., req…" at bounding box center [375, 292] width 507 height 12
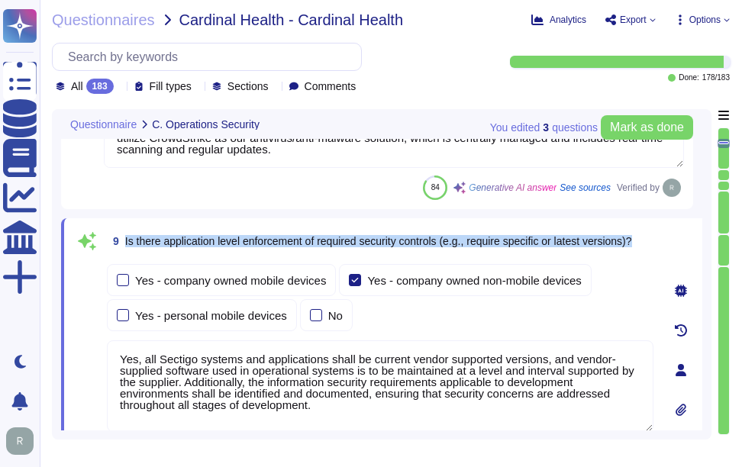
drag, startPoint x: 125, startPoint y: 241, endPoint x: 650, endPoint y: 244, distance: 525.6
click at [650, 244] on div "9 Is there application level enforcement of required security controls (e.g., r…" at bounding box center [380, 241] width 547 height 27
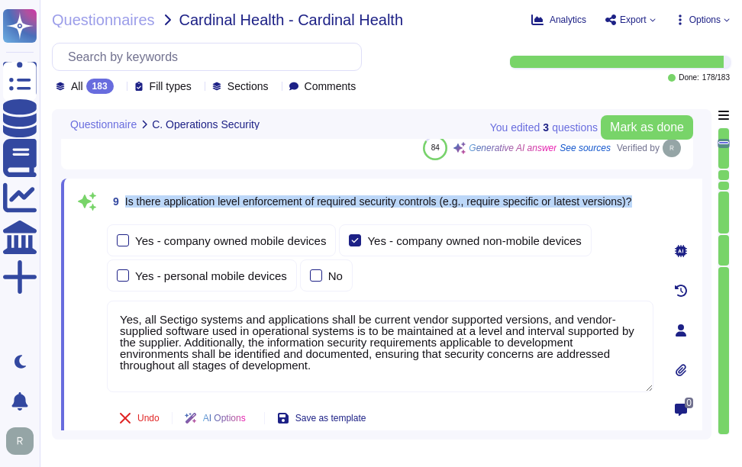
scroll to position [3383, 0]
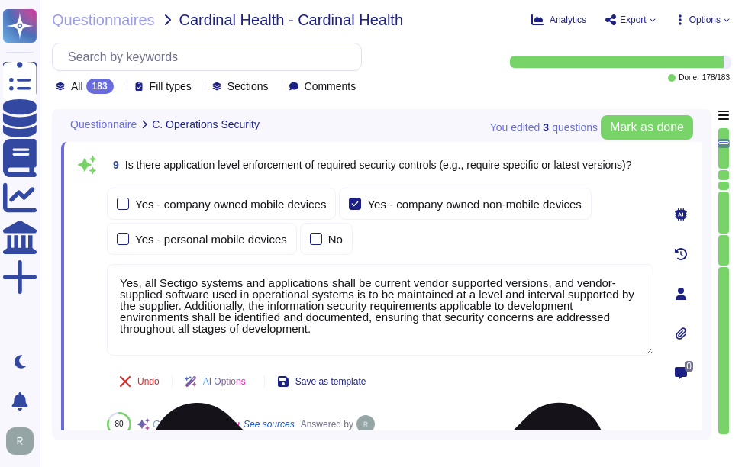
click at [449, 351] on textarea "Yes, all Sectigo systems and applications shall be current vendor supported ver…" at bounding box center [380, 310] width 547 height 92
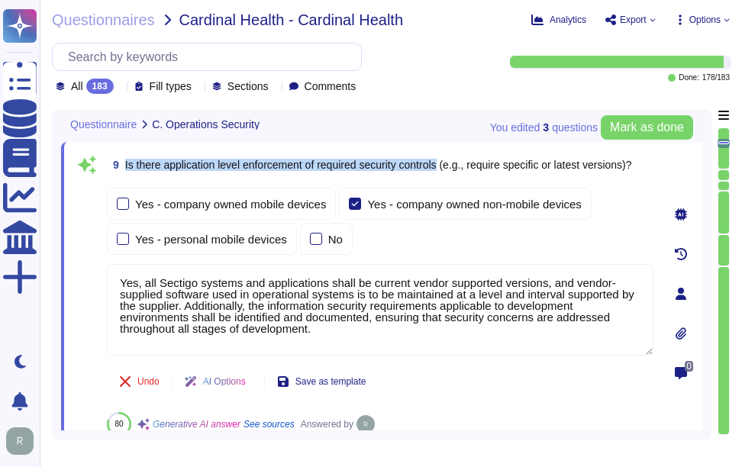
drag, startPoint x: 125, startPoint y: 168, endPoint x: 448, endPoint y: 169, distance: 323.1
click at [448, 169] on span "Is there application level enforcement of required security controls (e.g., req…" at bounding box center [378, 165] width 507 height 12
copy span "Is there application level enforcement of required security controls"
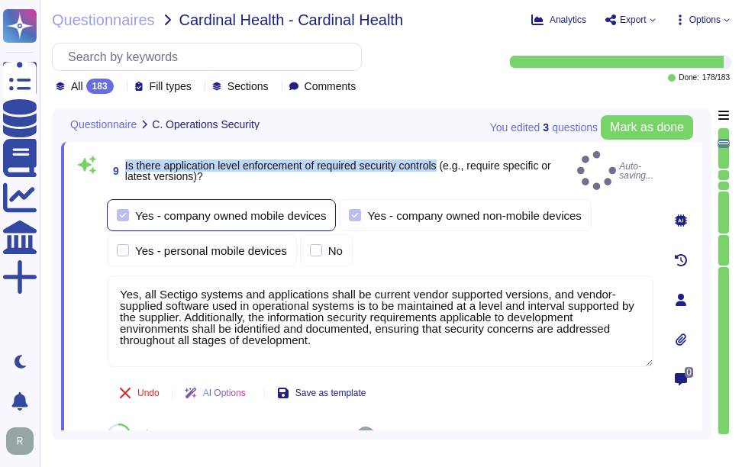
click at [120, 199] on div "Yes - company owned mobile devices" at bounding box center [221, 215] width 229 height 32
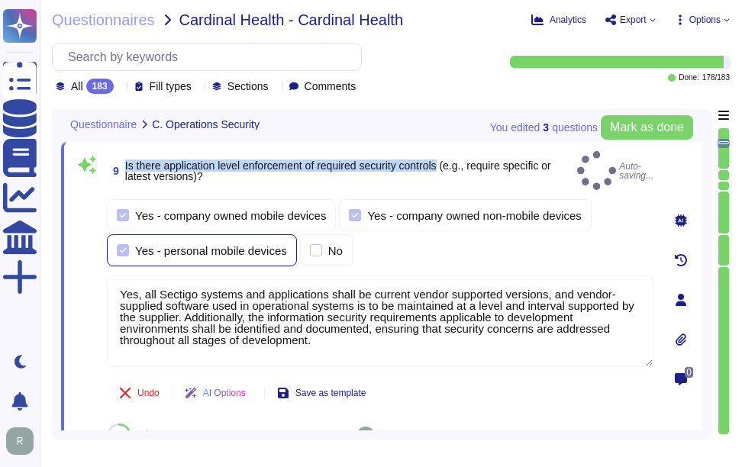
click at [126, 244] on div at bounding box center [123, 250] width 12 height 12
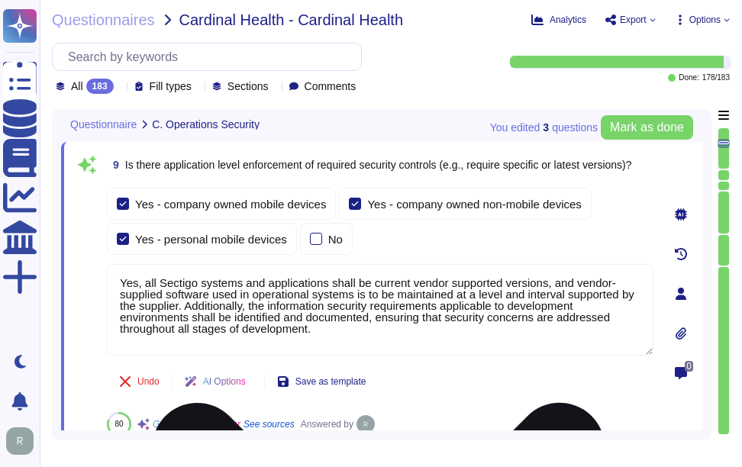
click at [344, 335] on textarea "Yes, all Sectigo systems and applications shall be current vendor supported ver…" at bounding box center [380, 310] width 547 height 92
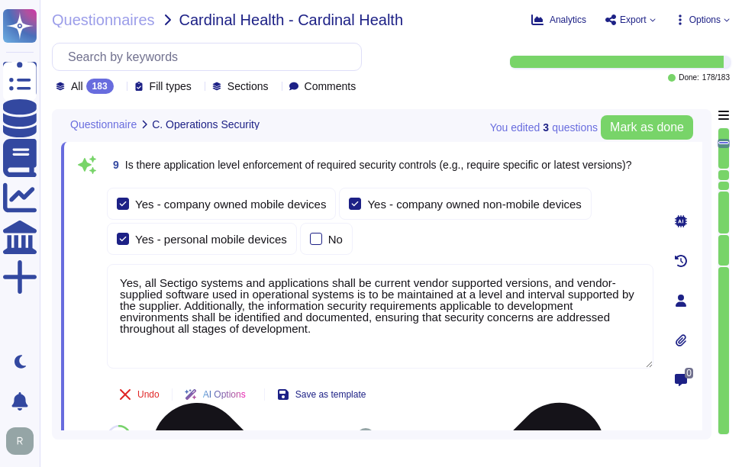
paste textarea "Yes, Sectigo enforces security baselines through established system hardening s…"
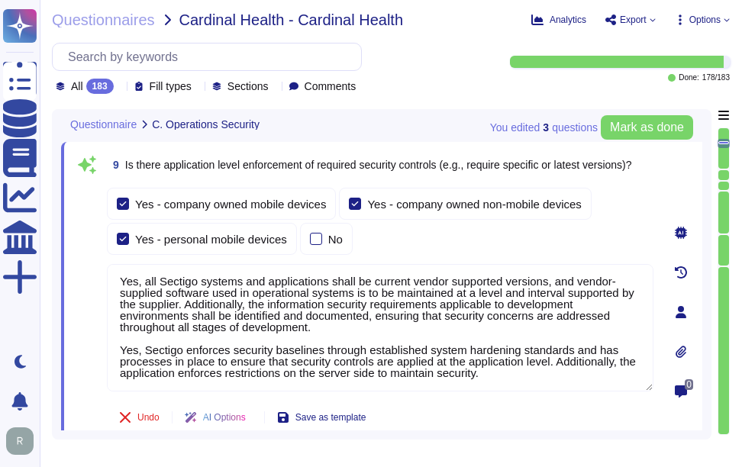
scroll to position [0, 0]
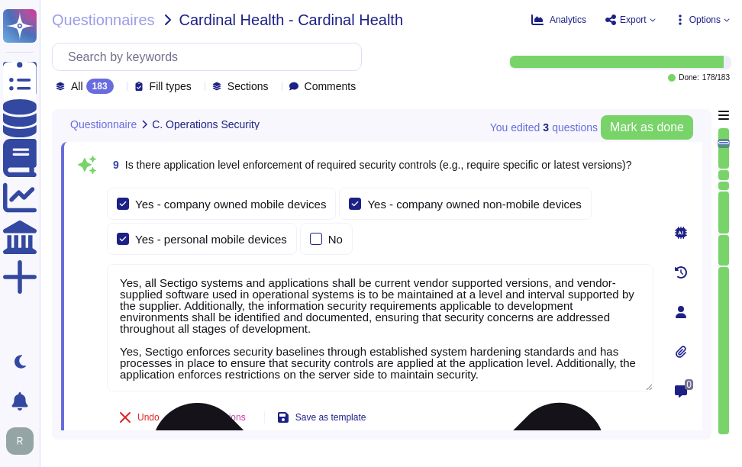
drag, startPoint x: 504, startPoint y: 379, endPoint x: 112, endPoint y: 264, distance: 409.0
click at [112, 264] on textarea "Yes, all Sectigo systems and applications shall be current vendor supported ver…" at bounding box center [380, 328] width 547 height 128
paste textarea
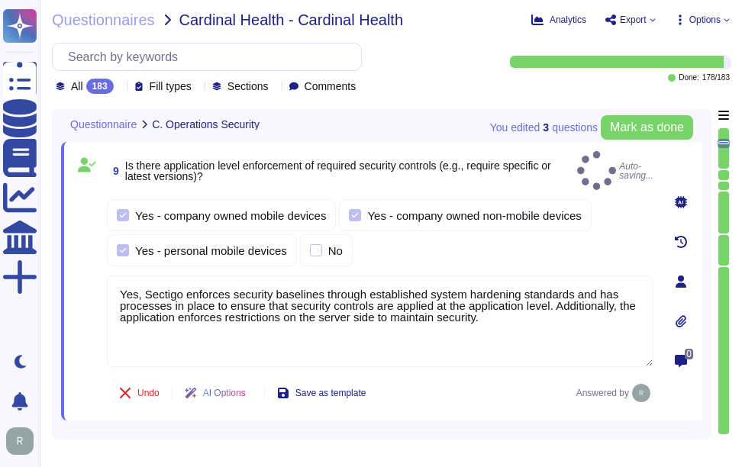
type textarea "Yes, Sectigo enforces security baselines through established system hardening s…"
click at [521, 238] on div "Yes - company owned mobile devices Yes - company owned non-mobile devices Yes -…" at bounding box center [380, 232] width 547 height 67
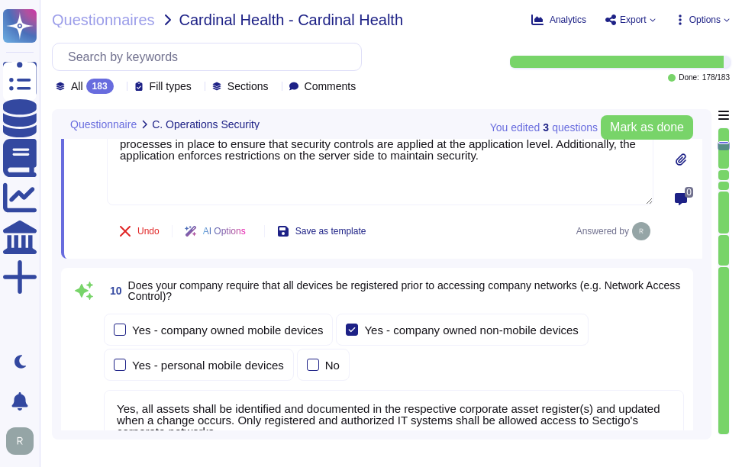
type textarea "Yes, our company has technical controls in place to restrict the installation o…"
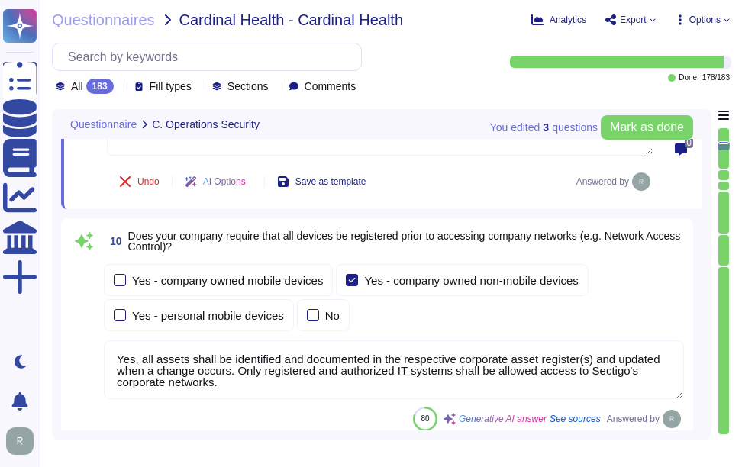
scroll to position [3612, 0]
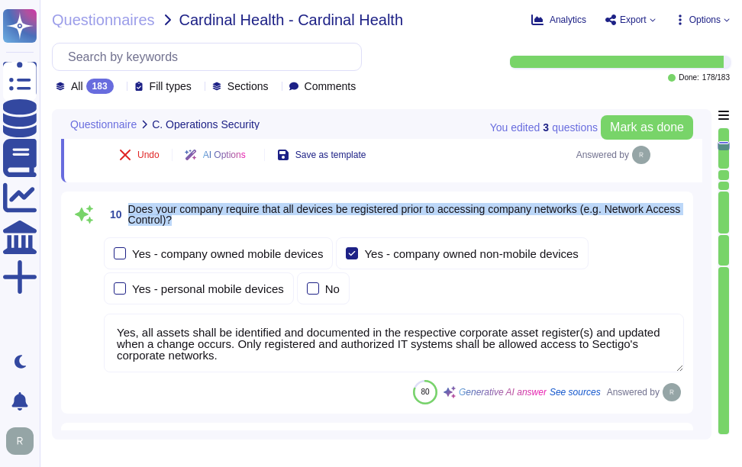
drag, startPoint x: 128, startPoint y: 193, endPoint x: 286, endPoint y: 210, distance: 159.0
click at [286, 210] on span "Does your company require that all devices be registered prior to accessing com…" at bounding box center [406, 214] width 556 height 21
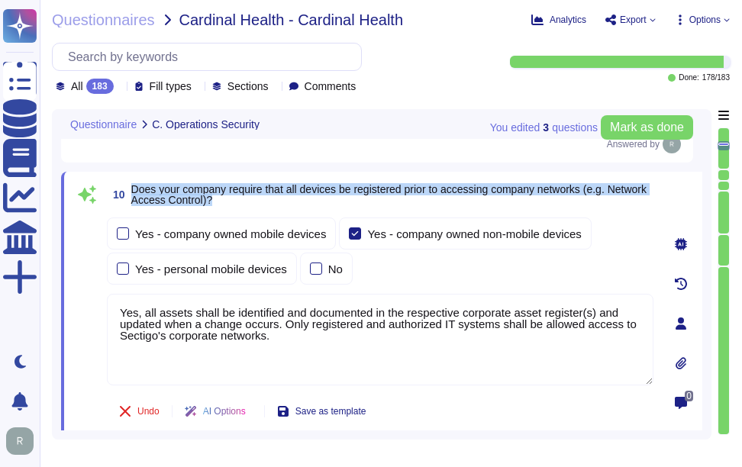
drag, startPoint x: 134, startPoint y: 174, endPoint x: 293, endPoint y: 194, distance: 160.9
click at [293, 194] on span "10 Does your company require that all devices be registered prior to accessing …" at bounding box center [380, 194] width 547 height 27
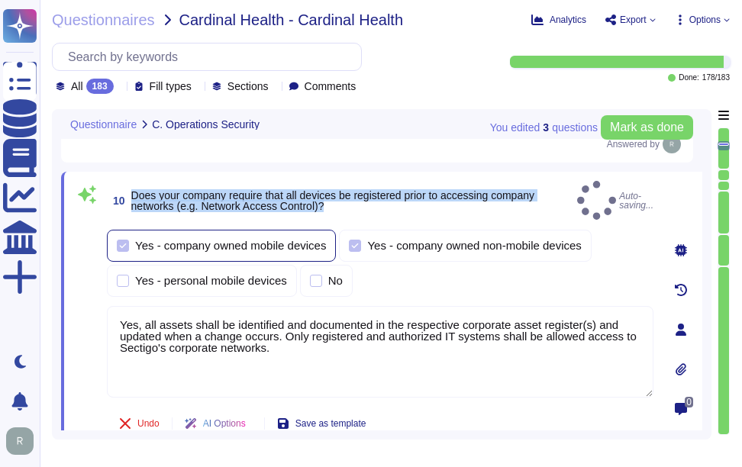
click at [125, 240] on div at bounding box center [123, 246] width 12 height 12
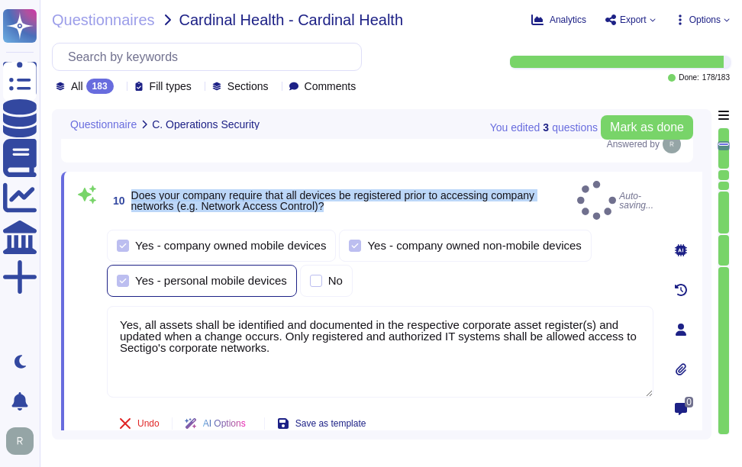
click at [128, 275] on div at bounding box center [123, 281] width 12 height 12
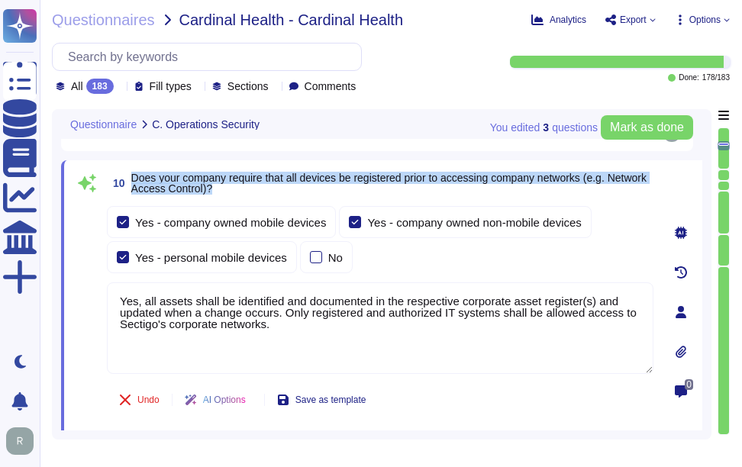
click at [219, 186] on span "Does your company require that all devices be registered prior to accessing com…" at bounding box center [389, 183] width 516 height 23
click at [390, 181] on span "Does your company require that all devices be registered prior to accessing com…" at bounding box center [389, 183] width 516 height 23
drag, startPoint x: 131, startPoint y: 170, endPoint x: 300, endPoint y: 187, distance: 170.4
click at [300, 187] on span "10 Does your company require that all devices be registered prior to accessing …" at bounding box center [380, 183] width 547 height 27
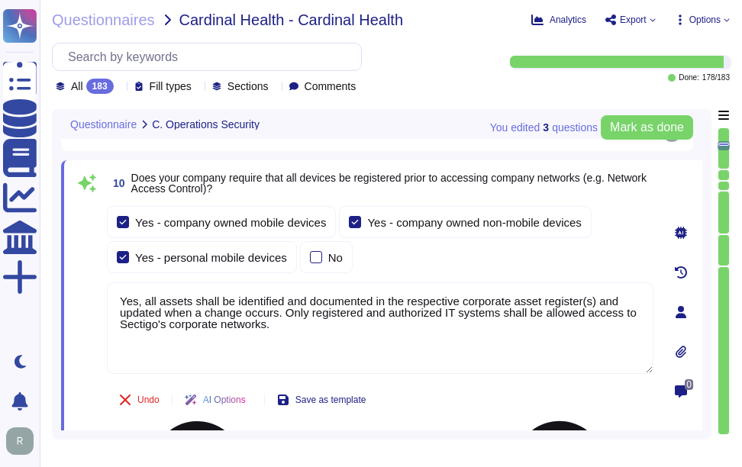
drag, startPoint x: 293, startPoint y: 332, endPoint x: 128, endPoint y: 304, distance: 167.3
click at [128, 304] on textarea "Yes, all assets shall be identified and documented in the respective corporate …" at bounding box center [380, 329] width 547 height 92
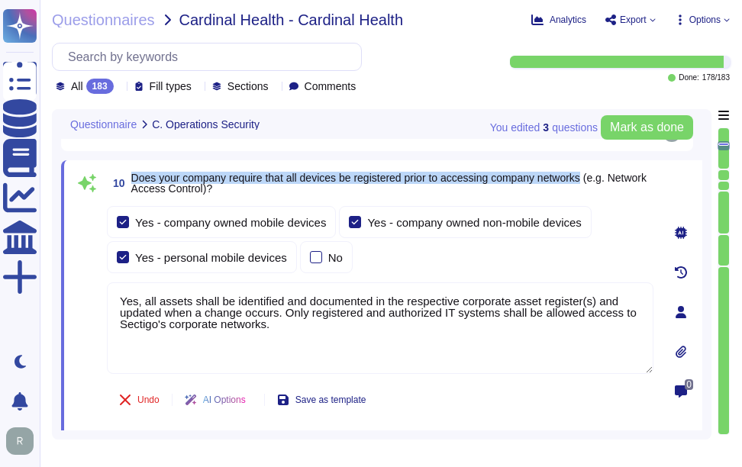
drag, startPoint x: 131, startPoint y: 173, endPoint x: 591, endPoint y: 178, distance: 459.9
click at [591, 178] on span "Does your company require that all devices be registered prior to accessing com…" at bounding box center [389, 183] width 516 height 23
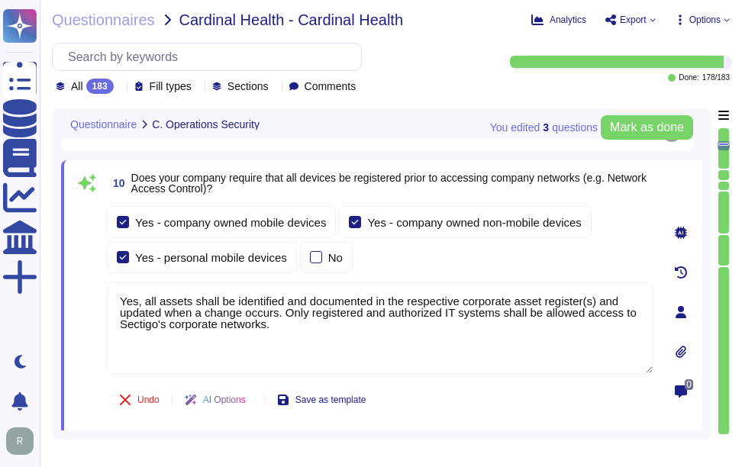
drag, startPoint x: 315, startPoint y: 332, endPoint x: 102, endPoint y: 306, distance: 215.6
click at [102, 306] on div "10 Does your company require that all devices be registered prior to accessing …" at bounding box center [363, 313] width 581 height 286
paste textarea "devices must be registered and authorized to access the corporate networks. Onl…"
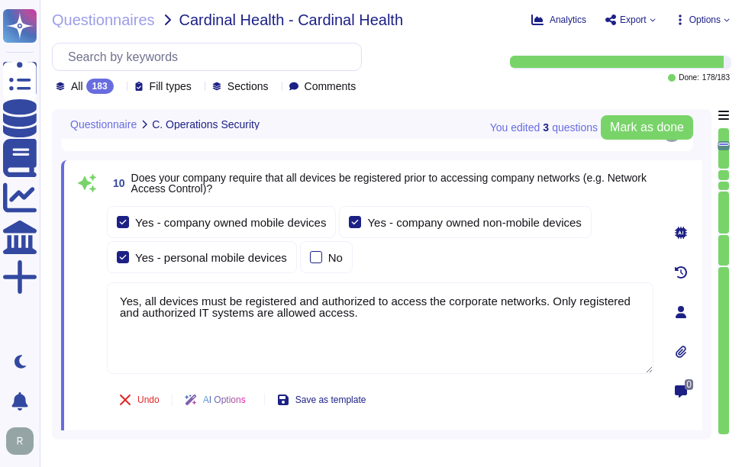
type textarea "Yes, all devices must be registered and authorized to access the corporate netw…"
click at [427, 269] on div "Yes - company owned mobile devices Yes - company owned non-mobile devices Yes -…" at bounding box center [380, 239] width 547 height 67
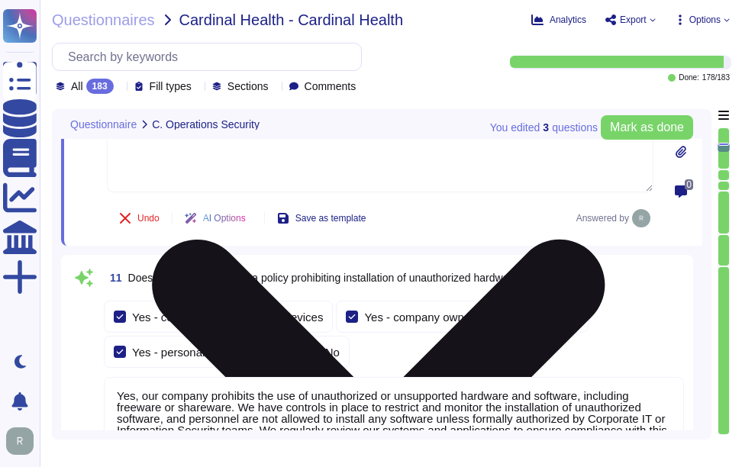
scroll to position [3842, 0]
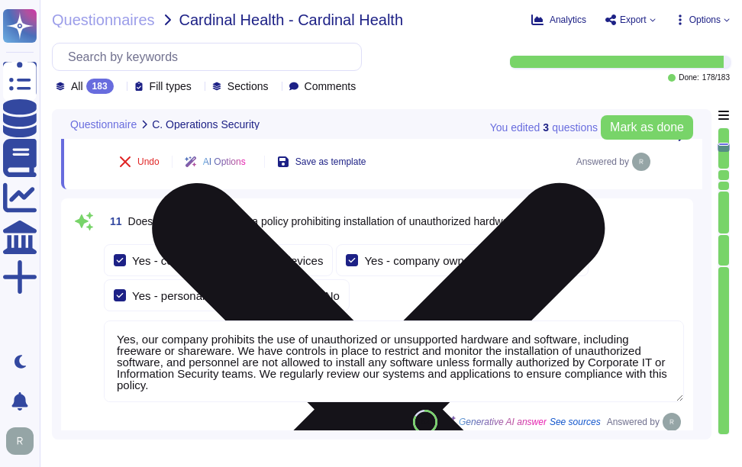
type textarea "Yes, our company has implemented several technical controls to prevent users fr…"
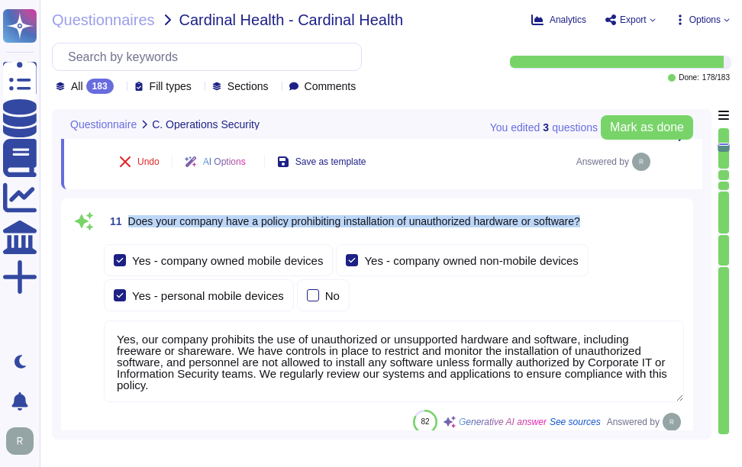
drag, startPoint x: 127, startPoint y: 218, endPoint x: 620, endPoint y: 222, distance: 493.5
click at [620, 222] on div "11 Does your company have a policy prohibiting installation of unauthorized har…" at bounding box center [394, 221] width 581 height 27
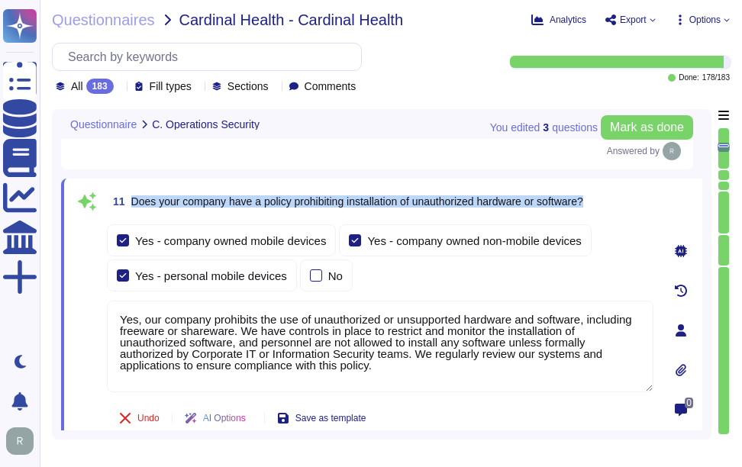
drag, startPoint x: 134, startPoint y: 202, endPoint x: 629, endPoint y: 198, distance: 495.0
click at [629, 198] on div "11 Does your company have a policy prohibiting installation of unauthorized har…" at bounding box center [380, 201] width 547 height 27
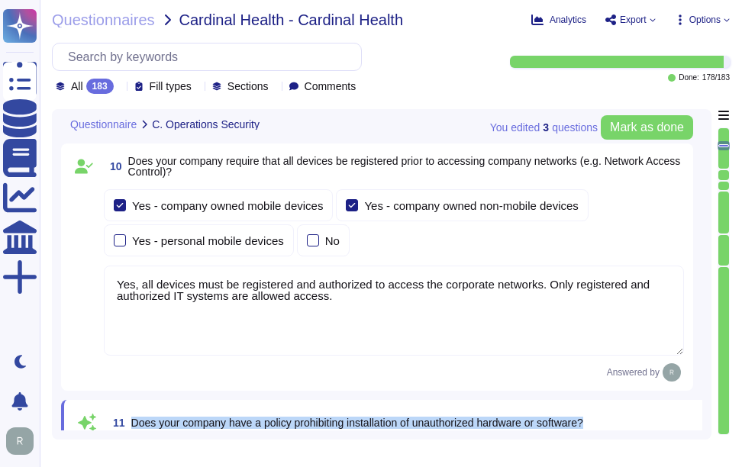
scroll to position [3612, 0]
type textarea "Yes, our company updates signatures for anti-malware solutions regularly. The a…"
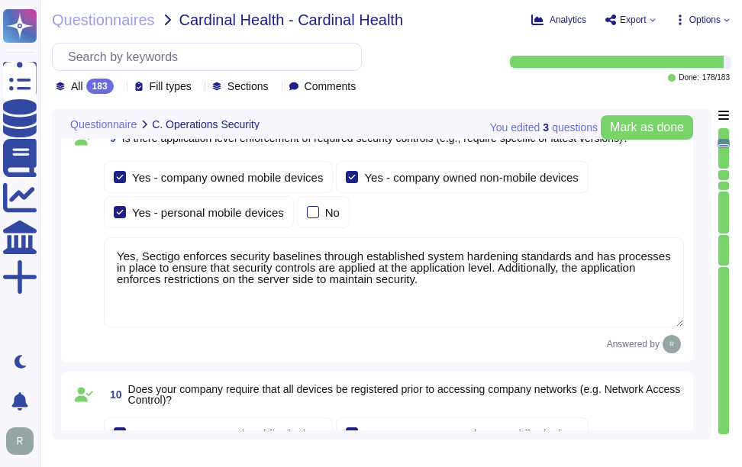
type textarea "Yes, installation of malware protection must be installed on network hosts to r…"
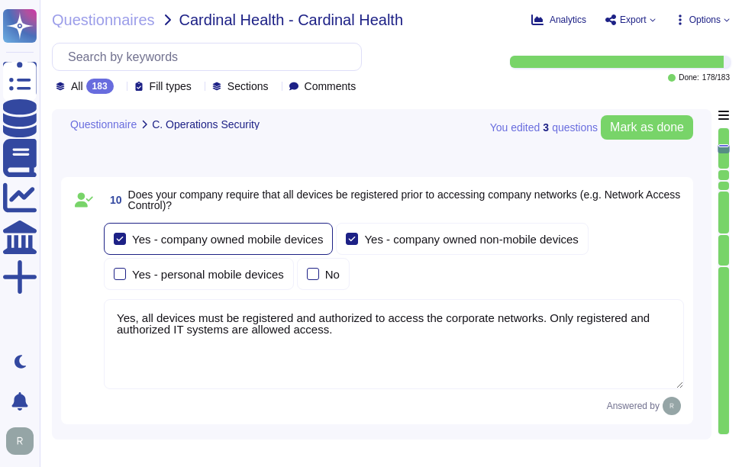
type textarea "Yes, our company has technical controls in place to restrict the installation o…"
type textarea "Yes, our company has implemented several technical controls to prevent users fr…"
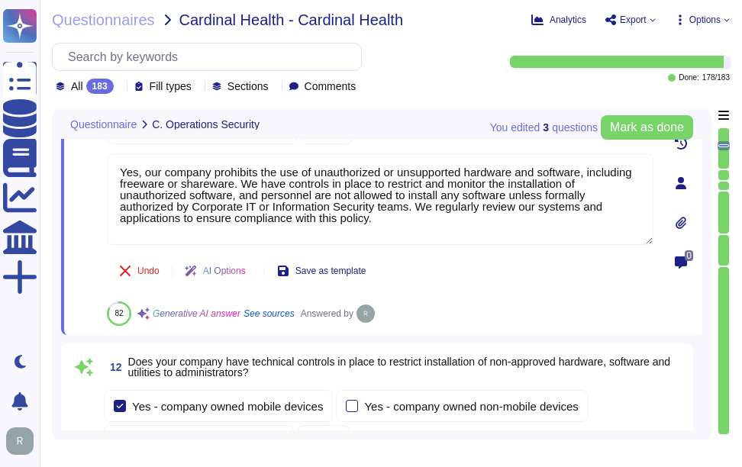
type textarea "Yes, Sectigo enforces security baselines through established system hardening s…"
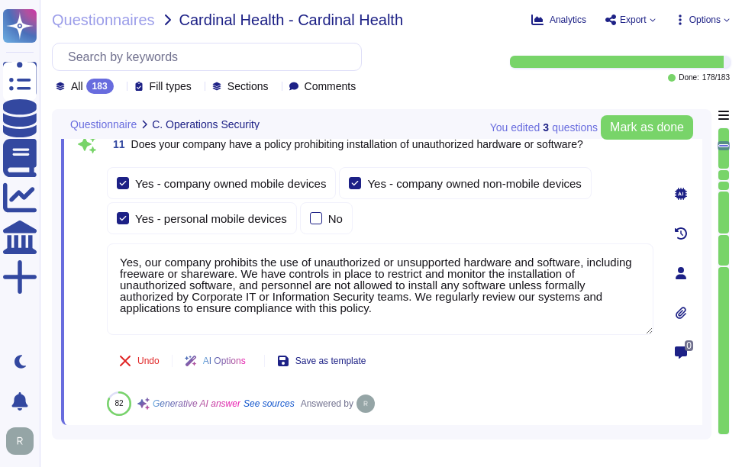
scroll to position [3819, 0]
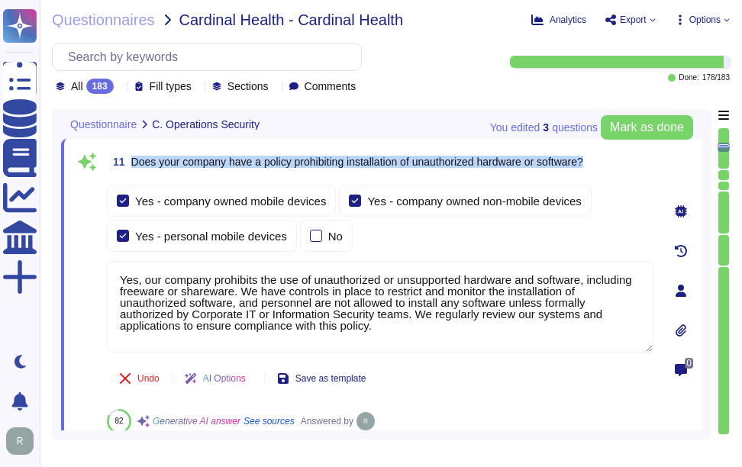
drag, startPoint x: 130, startPoint y: 163, endPoint x: 613, endPoint y: 161, distance: 482.8
click at [613, 161] on div "11 Does your company have a policy prohibiting installation of unauthorized har…" at bounding box center [380, 161] width 547 height 27
click at [123, 233] on div at bounding box center [123, 236] width 12 height 12
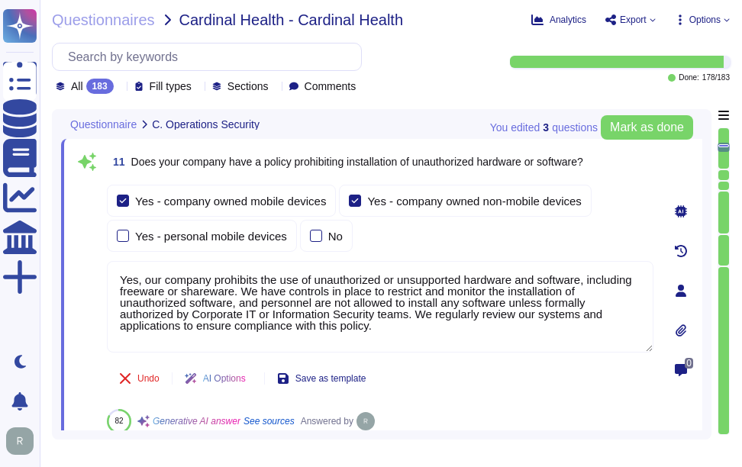
drag, startPoint x: 381, startPoint y: 329, endPoint x: 102, endPoint y: 275, distance: 284.0
click at [102, 275] on div "11 Does your company have a policy prohibiting installation of unauthorized har…" at bounding box center [363, 291] width 581 height 286
click at [524, 234] on div "Yes - company owned mobile devices Yes - company owned non-mobile devices Yes -…" at bounding box center [380, 218] width 547 height 67
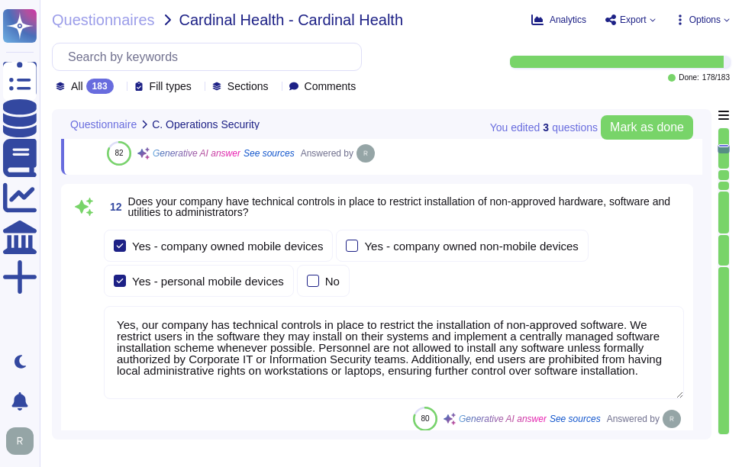
scroll to position [4124, 0]
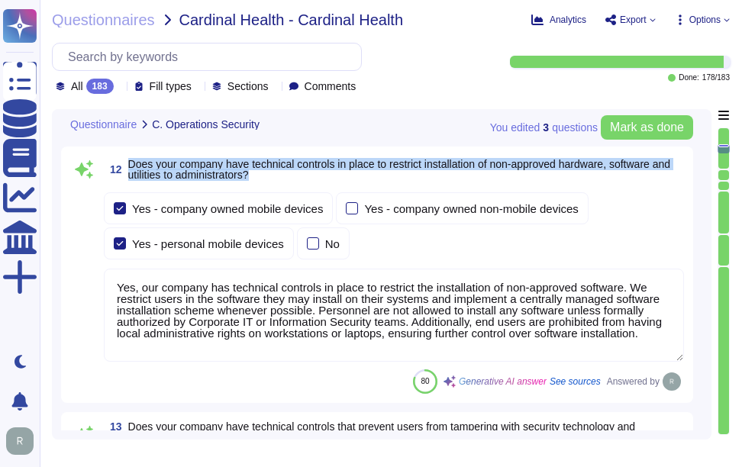
drag, startPoint x: 128, startPoint y: 158, endPoint x: 316, endPoint y: 180, distance: 189.2
click at [316, 180] on span "12 Does your company have technical controls in place to restrict installation …" at bounding box center [394, 169] width 581 height 27
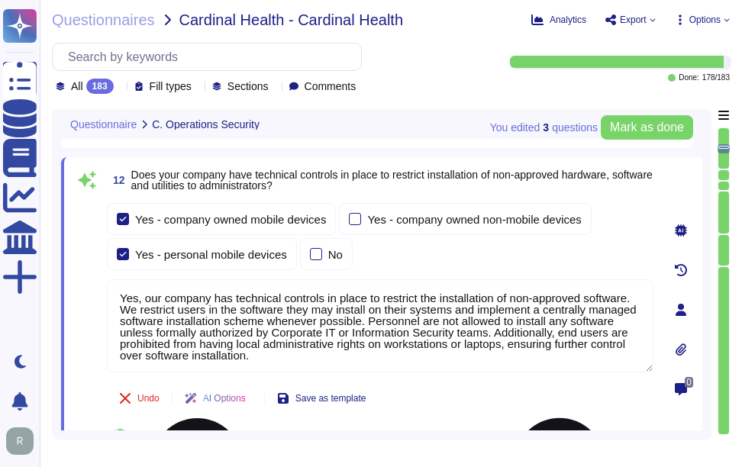
scroll to position [3971, 0]
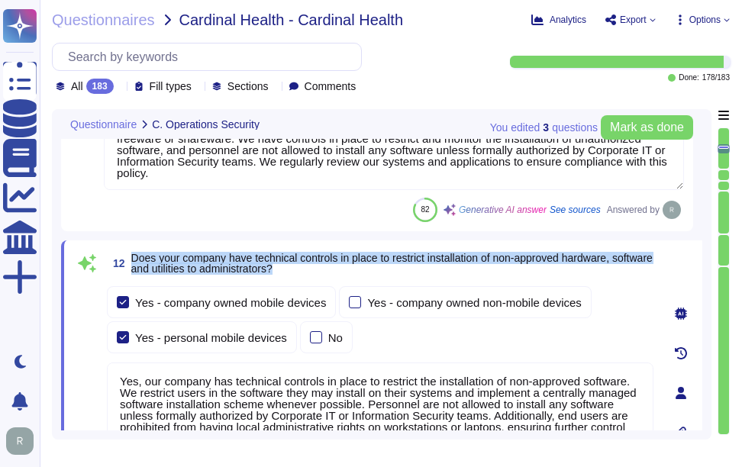
drag, startPoint x: 132, startPoint y: 257, endPoint x: 341, endPoint y: 270, distance: 208.9
click at [341, 270] on span "Does your company have technical controls in place to restrict installation of …" at bounding box center [392, 263] width 522 height 21
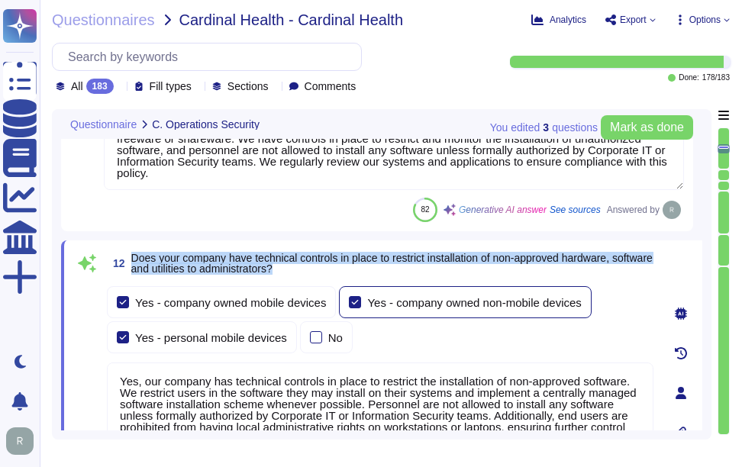
click at [349, 305] on div at bounding box center [355, 302] width 12 height 12
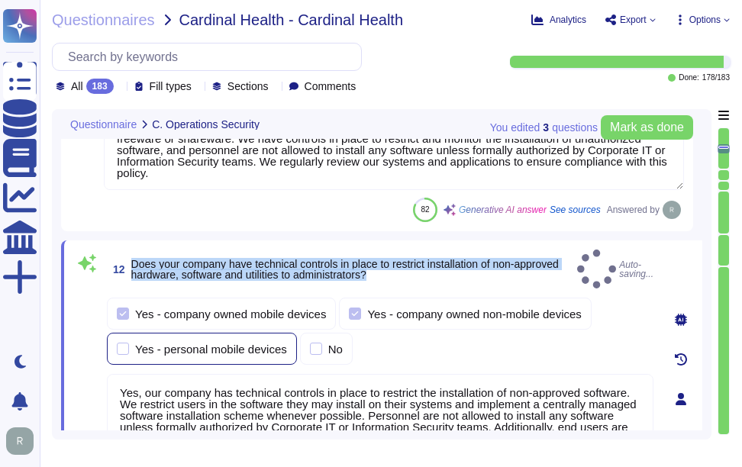
click at [124, 343] on div at bounding box center [123, 349] width 12 height 12
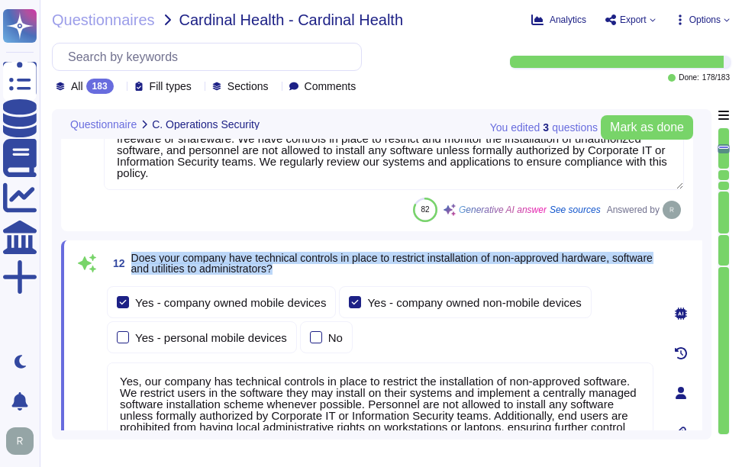
scroll to position [4048, 0]
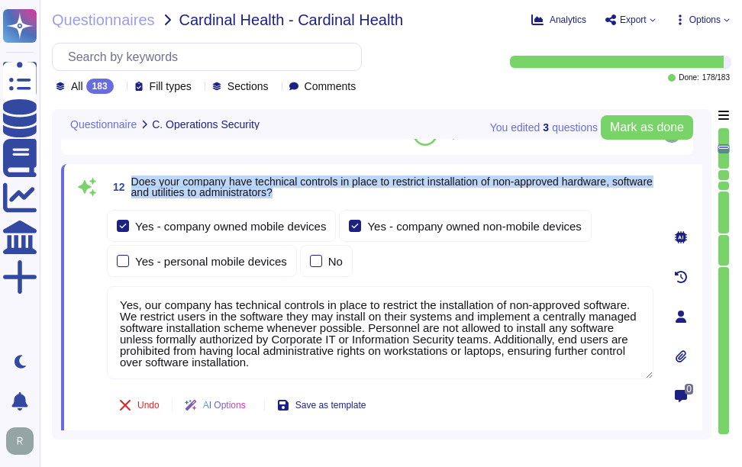
click at [143, 181] on span "Does your company have technical controls in place to restrict installation of …" at bounding box center [392, 187] width 522 height 23
drag, startPoint x: 133, startPoint y: 179, endPoint x: 401, endPoint y: 205, distance: 269.5
click at [401, 205] on div "12 Does your company have technical controls in place to restrict installation …" at bounding box center [363, 316] width 581 height 287
click at [265, 187] on span "Does your company have technical controls in place to restrict installation of …" at bounding box center [392, 187] width 522 height 23
drag, startPoint x: 131, startPoint y: 178, endPoint x: 340, endPoint y: 189, distance: 209.6
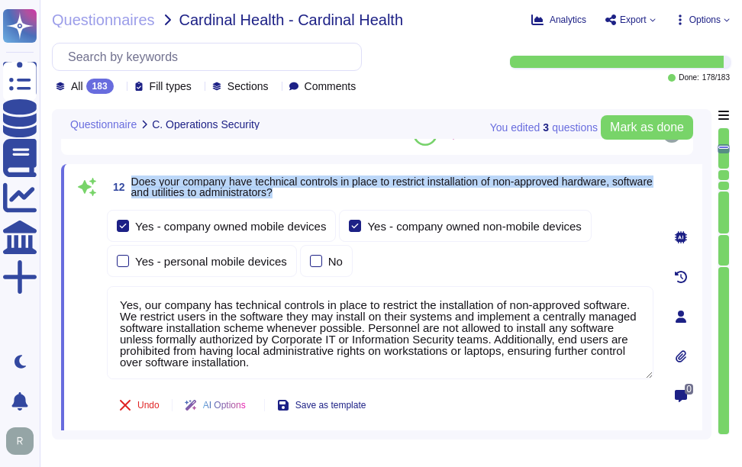
click at [340, 189] on span "12 Does your company have technical controls in place to restrict installation …" at bounding box center [380, 186] width 547 height 27
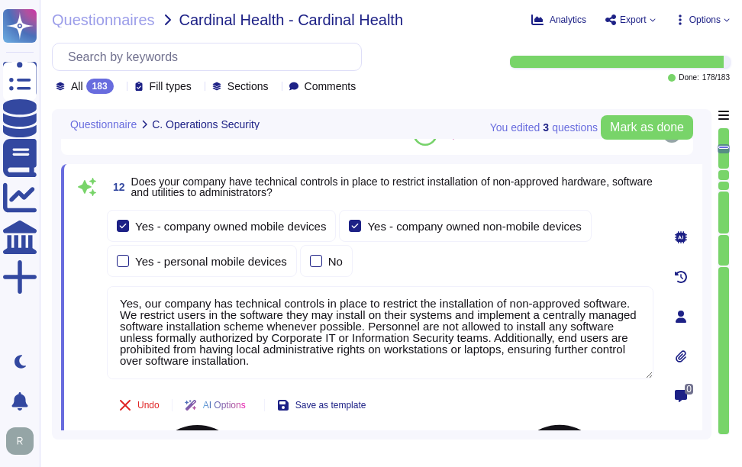
click at [347, 361] on textarea "Yes, our company has technical controls in place to restrict the installation o…" at bounding box center [380, 332] width 547 height 93
paste textarea "and utilities. Personnel are not allowed to install any software unless formall…"
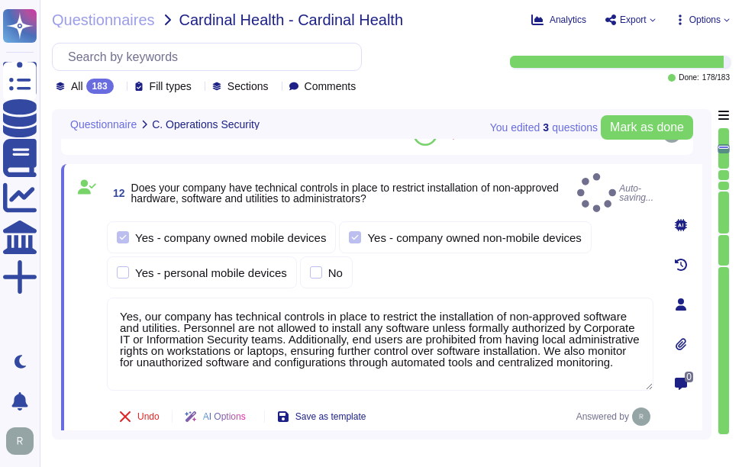
click at [486, 273] on div "Yes - company owned mobile devices Yes - company owned non-mobile devices Yes -…" at bounding box center [380, 255] width 547 height 67
type textarea "Yes, our company has technical controls in place to restrict the installation o…"
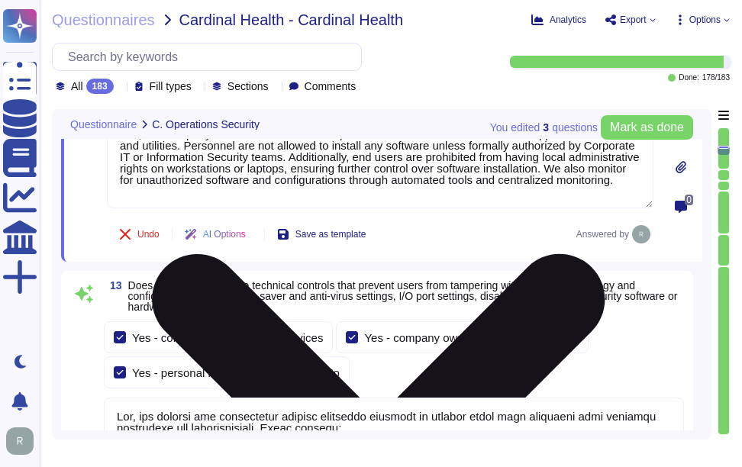
scroll to position [4277, 0]
type textarea "Yes, user accounts are locked after a maximum of 5 failed login attempts, and t…"
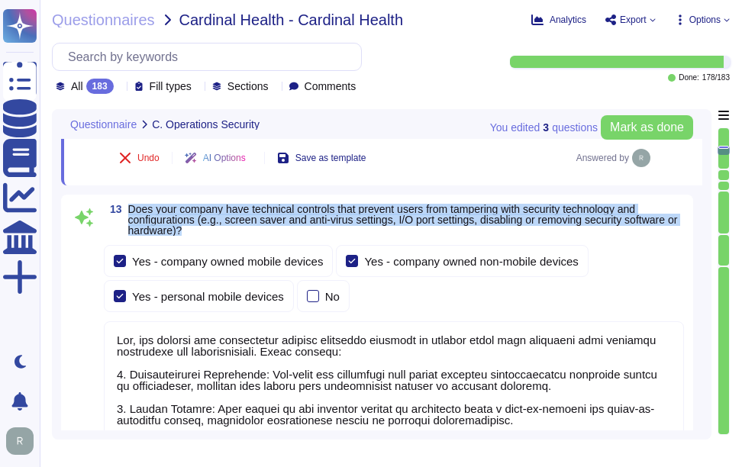
drag, startPoint x: 131, startPoint y: 205, endPoint x: 208, endPoint y: 228, distance: 80.5
click at [208, 228] on span "Does your company have technical controls that prevent users from tampering wit…" at bounding box center [406, 220] width 556 height 32
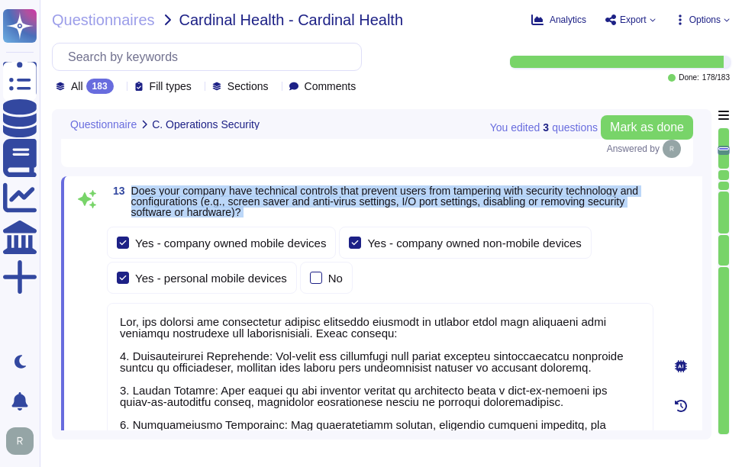
drag, startPoint x: 132, startPoint y: 188, endPoint x: 299, endPoint y: 224, distance: 171.1
click at [299, 224] on div "13 Does your company have technical controls that prevent users from tampering …" at bounding box center [363, 446] width 581 height 521
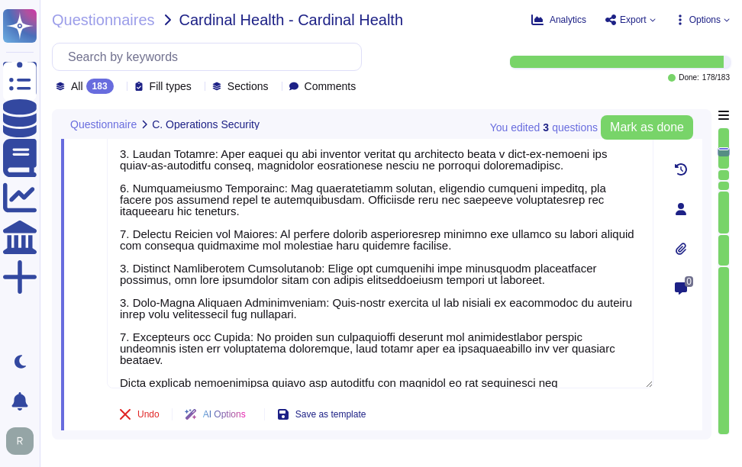
type textarea "Yes, all incoming and outgoing email attachments are scanned for malicious cont…"
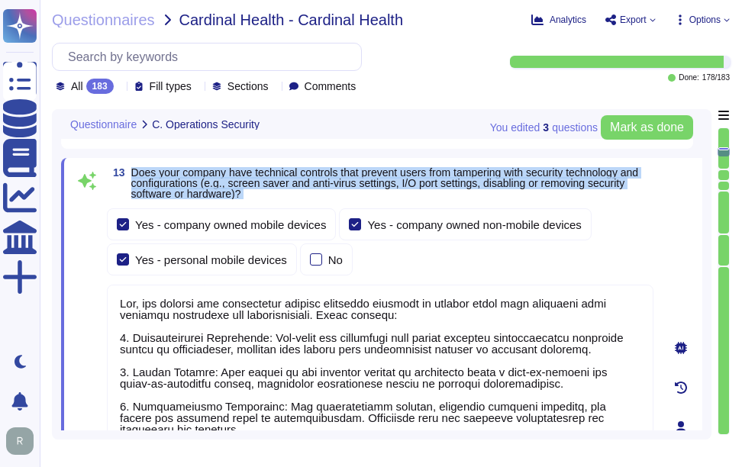
type textarea "Yes, our company prohibits the use of unauthorized or unsupported hardware and …"
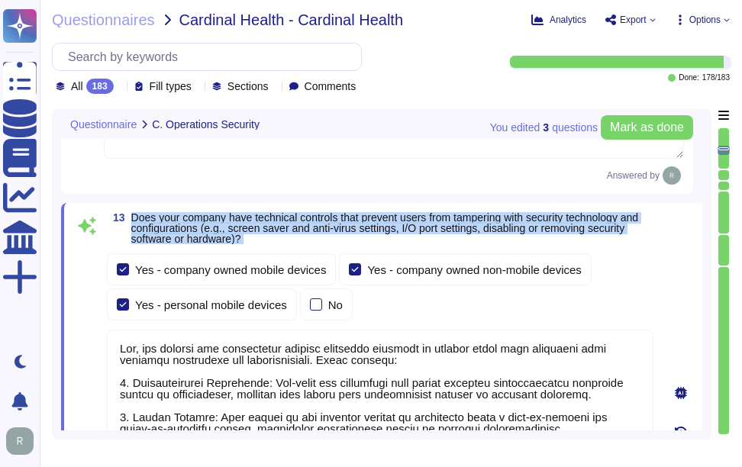
scroll to position [4277, 0]
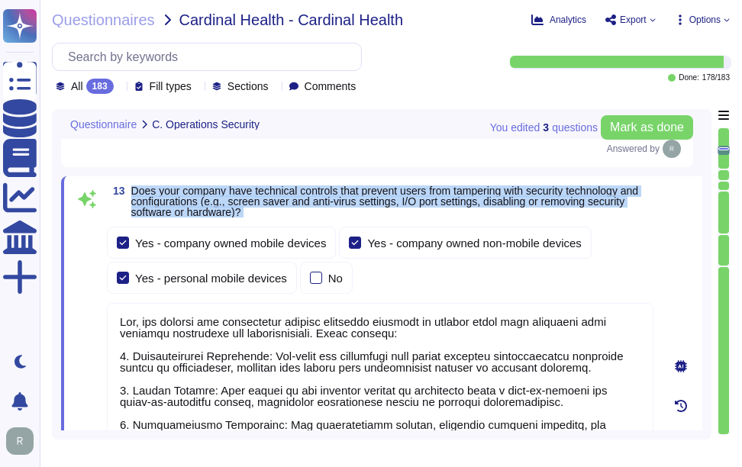
click at [154, 194] on span "Does your company have technical controls that prevent users from tampering wit…" at bounding box center [385, 202] width 508 height 34
drag, startPoint x: 133, startPoint y: 189, endPoint x: 285, endPoint y: 211, distance: 153.6
click at [285, 211] on span "Does your company have technical controls that prevent users from tampering wit…" at bounding box center [392, 202] width 522 height 32
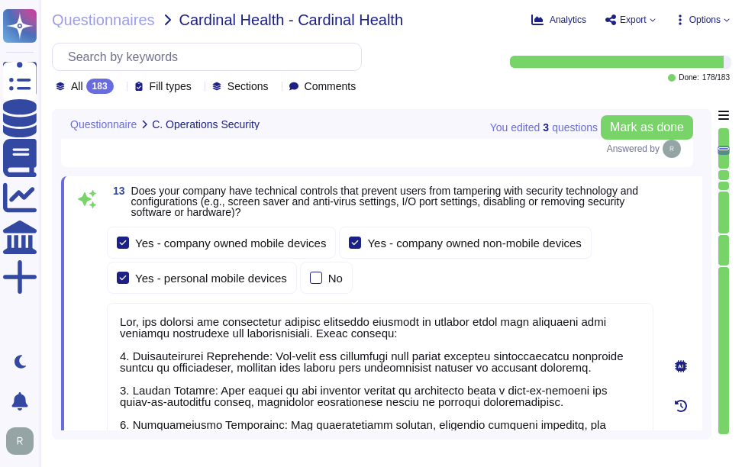
click at [291, 346] on textarea at bounding box center [380, 464] width 547 height 322
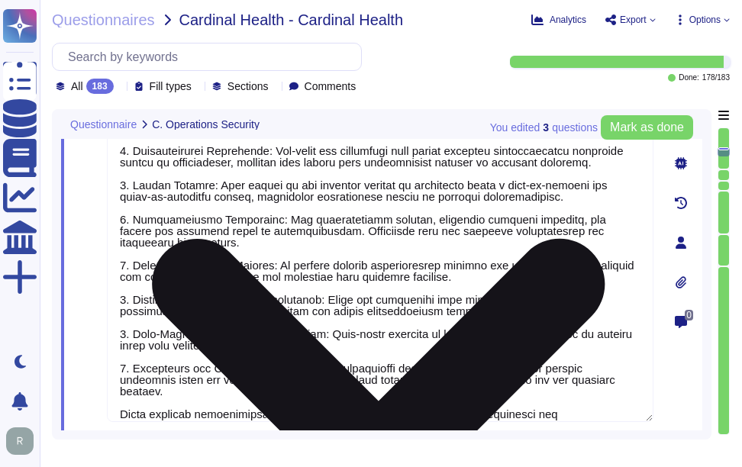
type textarea "Yes, all incoming and outgoing email attachments are scanned for malicious cont…"
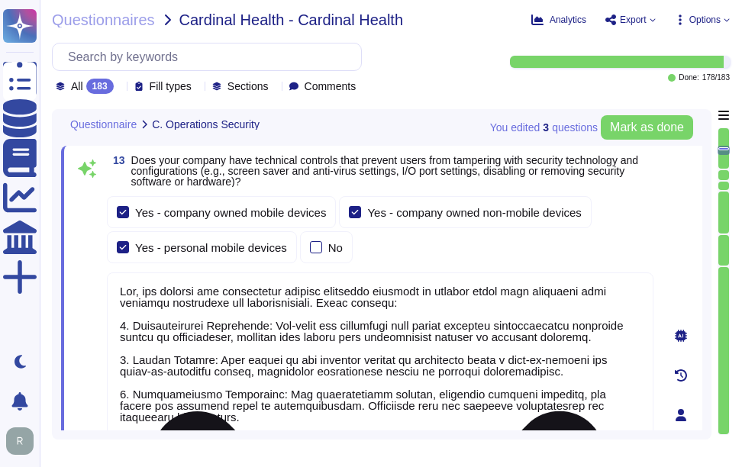
scroll to position [4242, 0]
type textarea "Yes, our company prohibits the use of unauthorized or unsupported hardware and …"
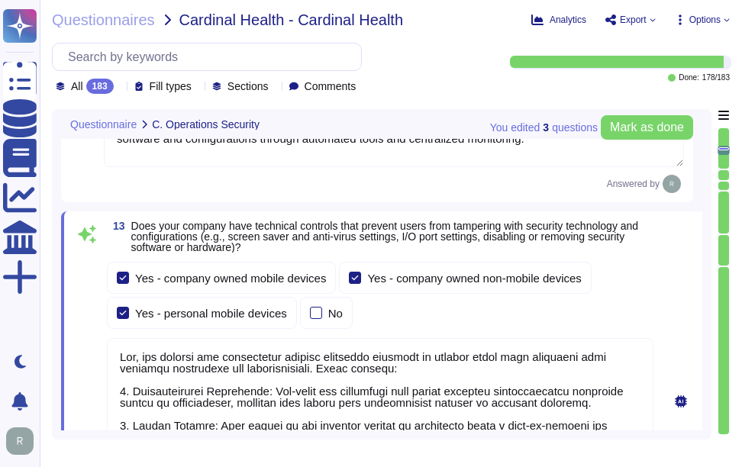
click at [568, 312] on div "Yes - company owned mobile devices Yes - company owned non-mobile devices Yes -…" at bounding box center [380, 295] width 547 height 67
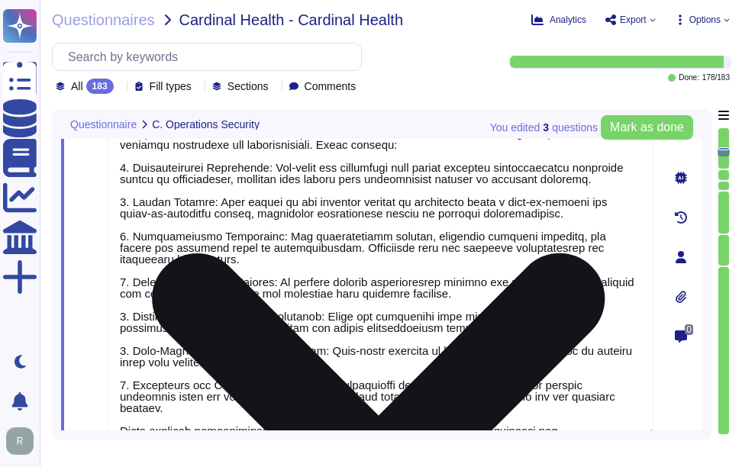
type textarea "Yes, all incoming and outgoing email attachments are scanned for malicious cont…"
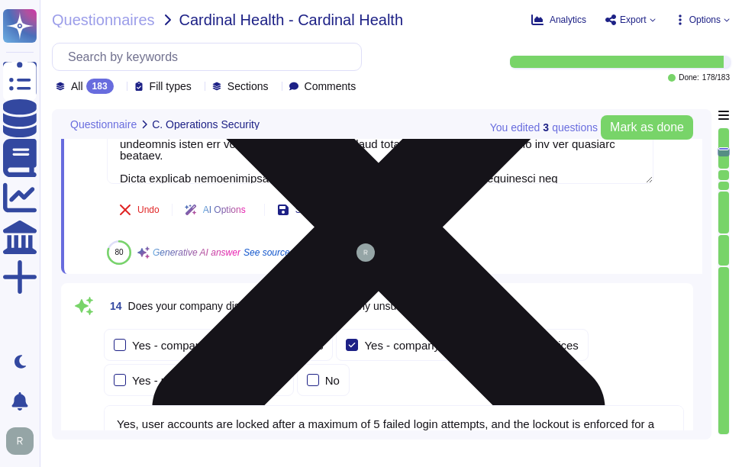
type textarea "Yes, our company performs vulnerability scans of information systems that suppo…"
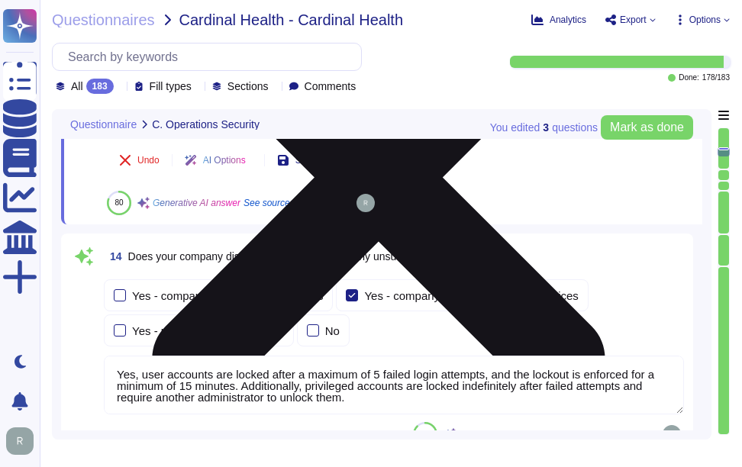
scroll to position [4777, 0]
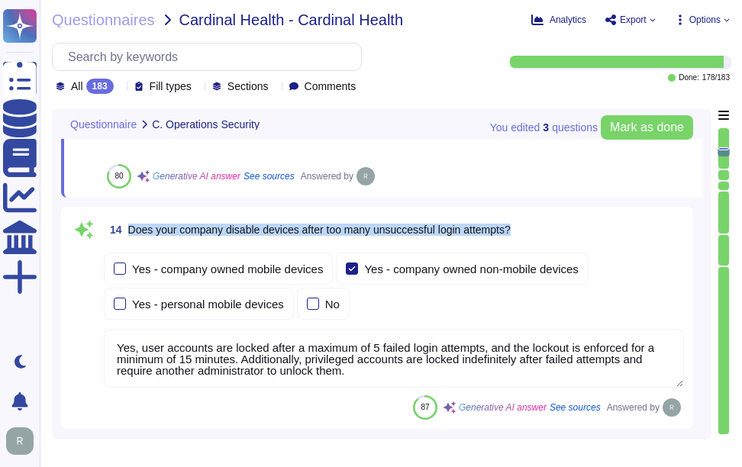
drag, startPoint x: 129, startPoint y: 228, endPoint x: 546, endPoint y: 237, distance: 417.2
click at [546, 237] on div "14 Does your company disable devices after too many unsuccessful login attempts?" at bounding box center [394, 229] width 581 height 27
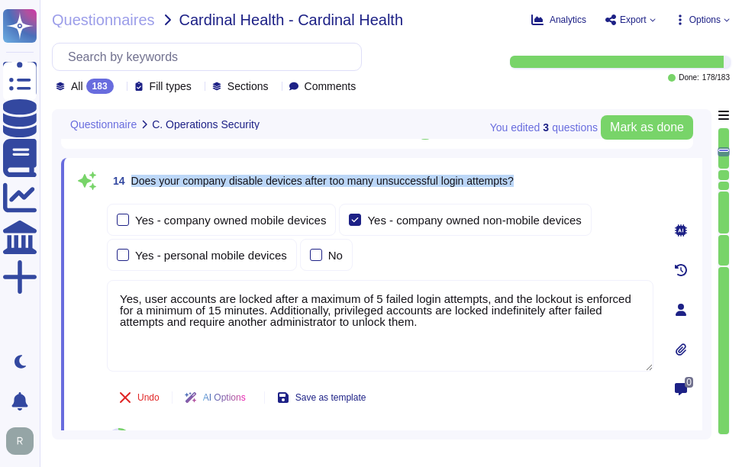
drag, startPoint x: 132, startPoint y: 177, endPoint x: 587, endPoint y: 179, distance: 455.3
click at [587, 179] on div "14 Does your company disable devices after too many unsuccessful login attempts?" at bounding box center [380, 180] width 547 height 27
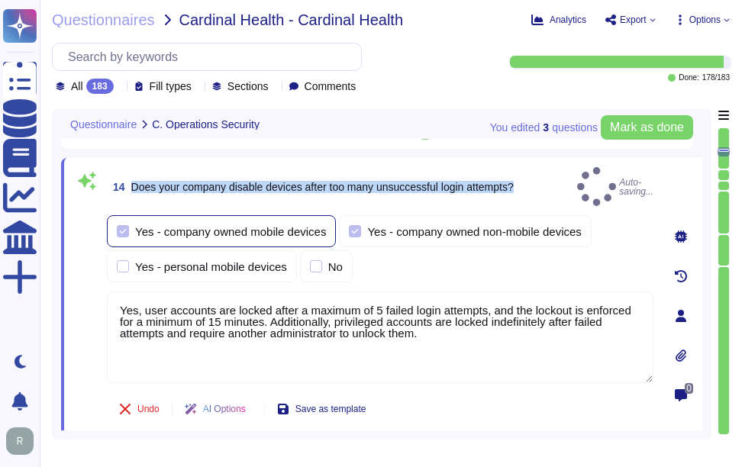
click at [125, 225] on div at bounding box center [123, 231] width 12 height 12
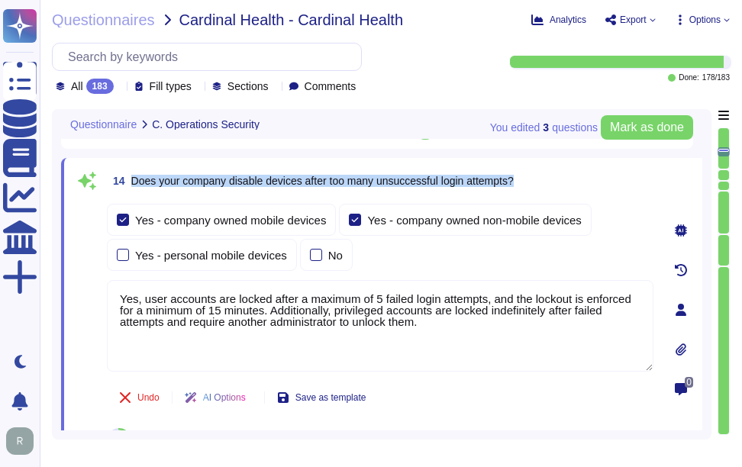
click at [616, 181] on div "14 Does your company disable devices after too many unsuccessful login attempts?" at bounding box center [380, 180] width 547 height 27
drag, startPoint x: 133, startPoint y: 180, endPoint x: 607, endPoint y: 181, distance: 474.4
click at [607, 181] on div "14 Does your company disable devices after too many unsuccessful login attempts?" at bounding box center [380, 180] width 547 height 27
click at [237, 175] on span "Does your company disable devices after too many unsuccessful login attempts?" at bounding box center [322, 181] width 383 height 12
click at [235, 182] on span "Does your company disable devices after too many unsuccessful login attempts?" at bounding box center [322, 181] width 383 height 12
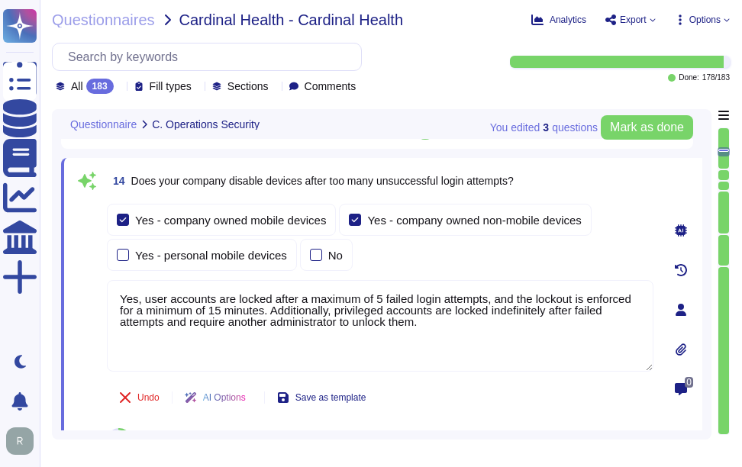
click at [232, 182] on span "Does your company disable devices after too many unsuccessful login attempts?" at bounding box center [322, 181] width 383 height 12
drag, startPoint x: 231, startPoint y: 181, endPoint x: 561, endPoint y: 186, distance: 330.0
click at [561, 186] on div "14 Does your company disable devices after too many unsuccessful login attempts?" at bounding box center [380, 180] width 547 height 27
drag, startPoint x: 441, startPoint y: 329, endPoint x: 60, endPoint y: 279, distance: 383.7
click at [60, 279] on div "You edited 3 question s [PERSON_NAME] as done Questionnaire C. Operations Secur…" at bounding box center [382, 274] width 660 height 331
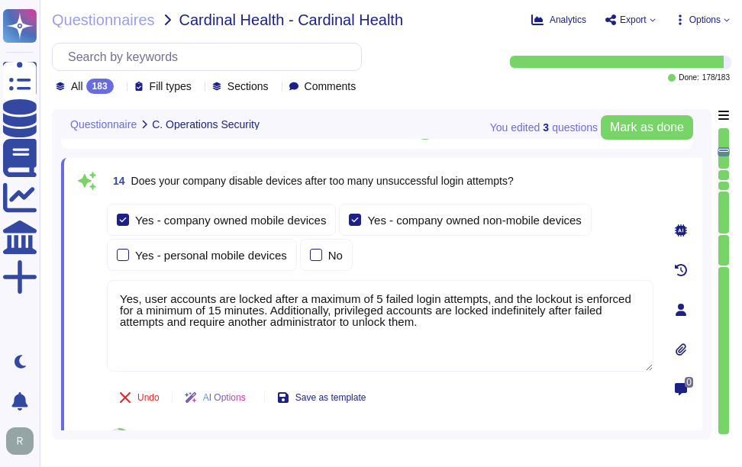
paste textarea "devices are locked down"
type textarea "Yes, devices are locked down after a maximum of 5 failed login attempts, and th…"
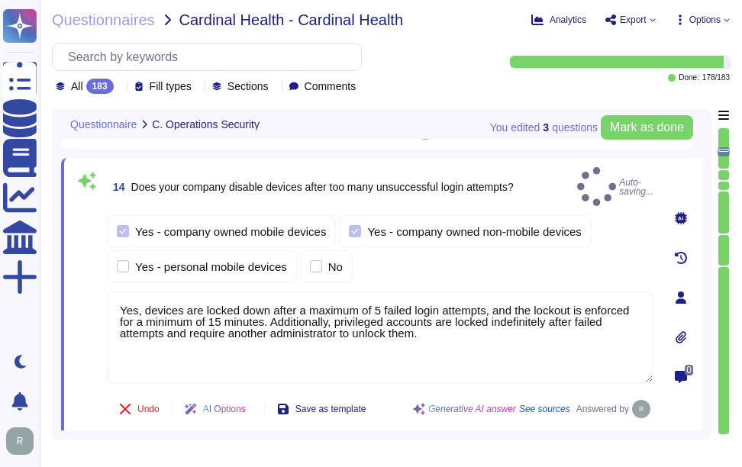
click at [455, 266] on div "Yes - company owned mobile devices Yes - company owned non-mobile devices Yes -…" at bounding box center [380, 248] width 547 height 67
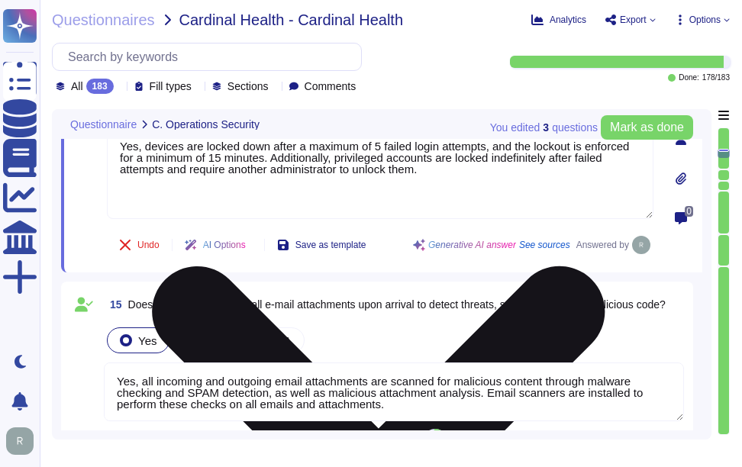
type textarea "Yes, we conduct routine penetration tests of information systems that support o…"
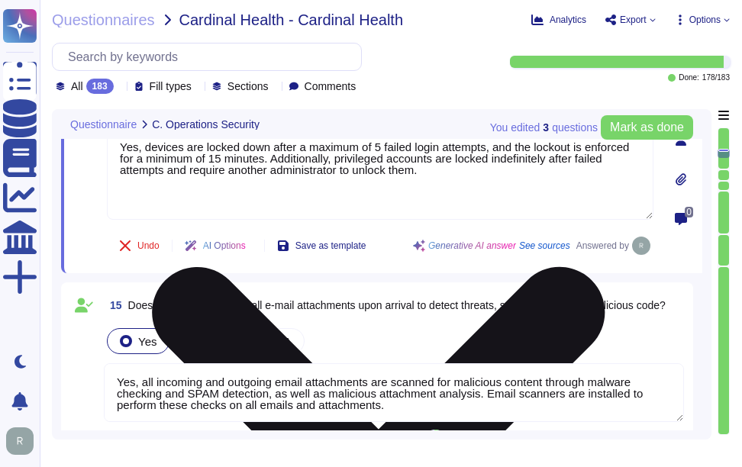
scroll to position [4929, 0]
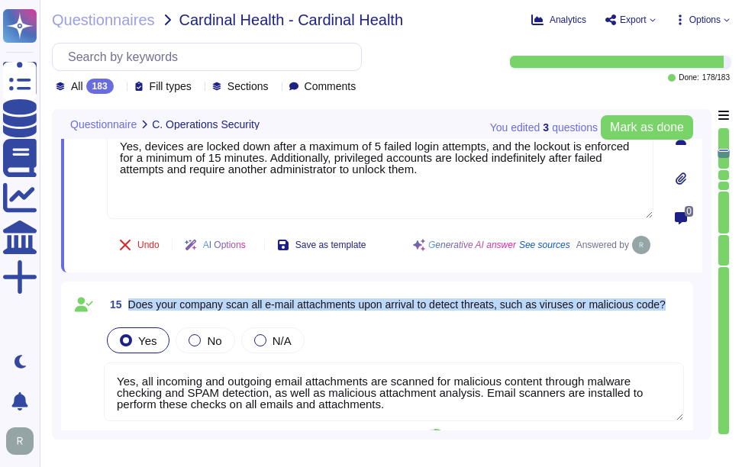
drag, startPoint x: 128, startPoint y: 306, endPoint x: 681, endPoint y: 311, distance: 553.1
click at [681, 311] on div "15 Does your company scan all e-mail attachments upon arrival to detect threats…" at bounding box center [394, 304] width 581 height 27
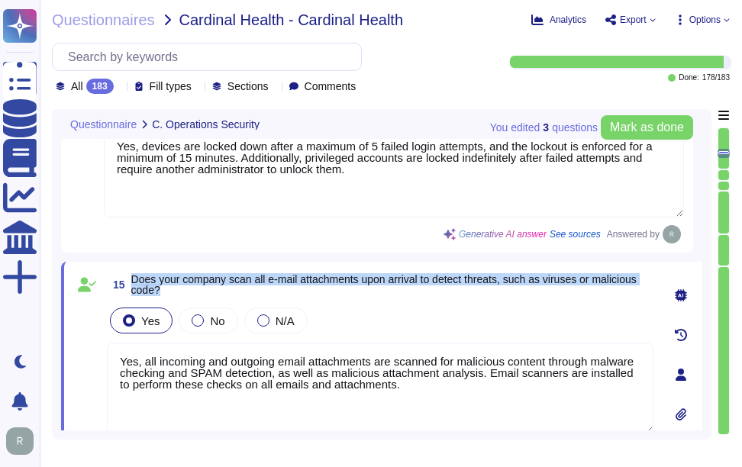
drag, startPoint x: 131, startPoint y: 276, endPoint x: 209, endPoint y: 287, distance: 78.0
click at [209, 287] on span "15 Does your company scan all e-mail attachments upon arrival to detect threats…" at bounding box center [380, 284] width 547 height 27
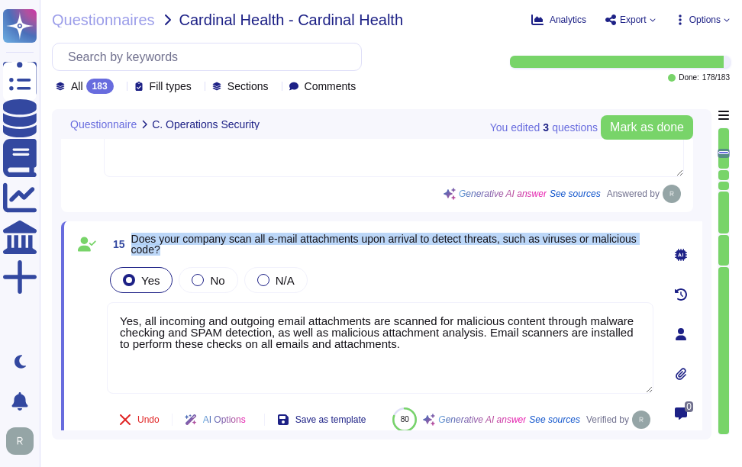
type textarea "Yes, we conduct routine penetration tests of information systems that support o…"
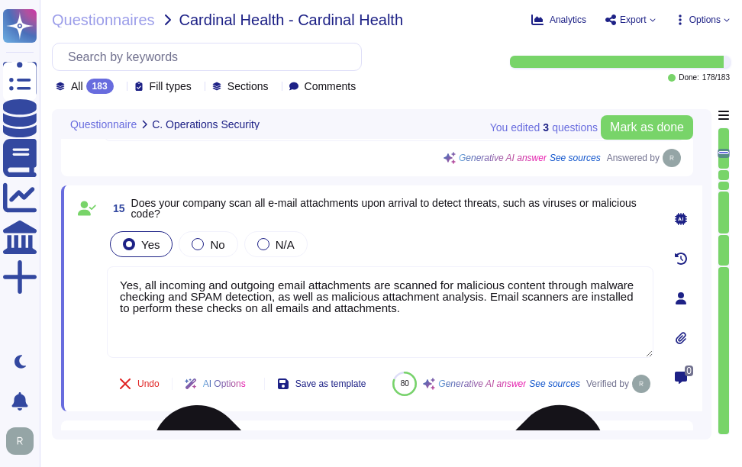
click at [419, 327] on textarea "Yes, all incoming and outgoing email attachments are scanned for malicious cont…" at bounding box center [380, 313] width 547 height 92
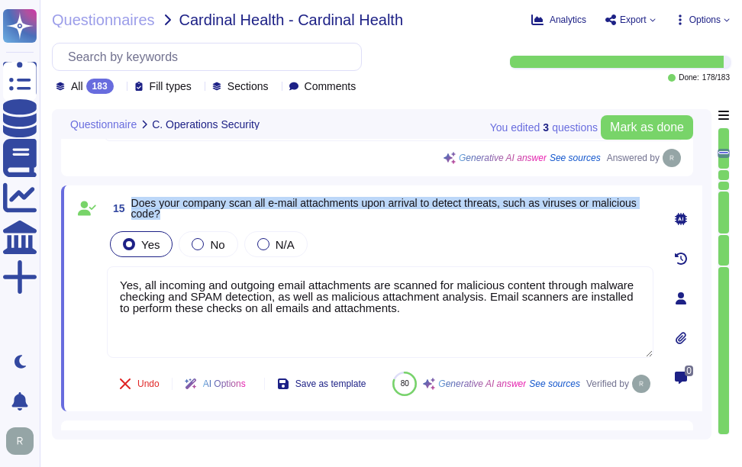
drag, startPoint x: 132, startPoint y: 199, endPoint x: 162, endPoint y: 213, distance: 32.8
click at [162, 213] on span "Does your company scan all e-mail attachments upon arrival to detect threats, s…" at bounding box center [392, 208] width 522 height 21
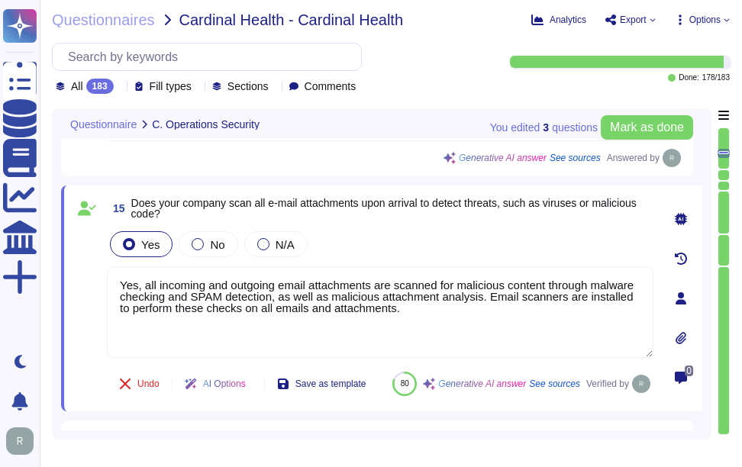
drag, startPoint x: 413, startPoint y: 310, endPoint x: 93, endPoint y: 284, distance: 321.1
click at [93, 284] on div "15 Does your company scan all e-mail attachments upon arrival to detect threats…" at bounding box center [363, 299] width 581 height 208
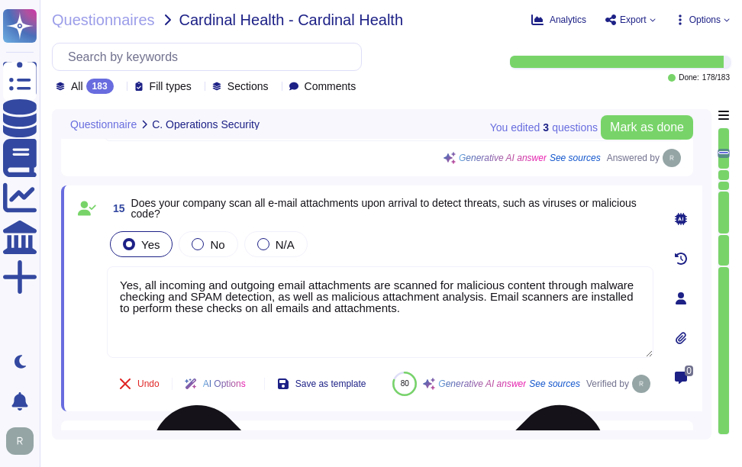
paste textarea ", ensuring that email attachments are thoroughly checked for malicious code bef…"
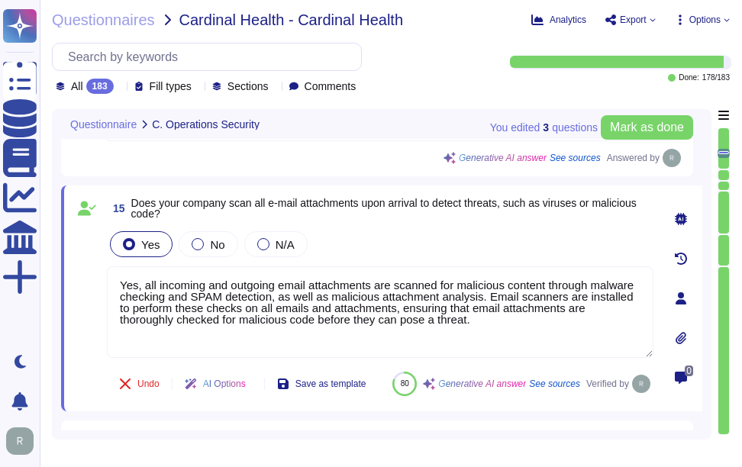
type textarea "Yes, all incoming and outgoing email attachments are scanned for malicious cont…"
click at [400, 246] on div "Yes No N/A" at bounding box center [380, 244] width 547 height 32
click at [416, 235] on div "Yes No N/A" at bounding box center [380, 244] width 547 height 32
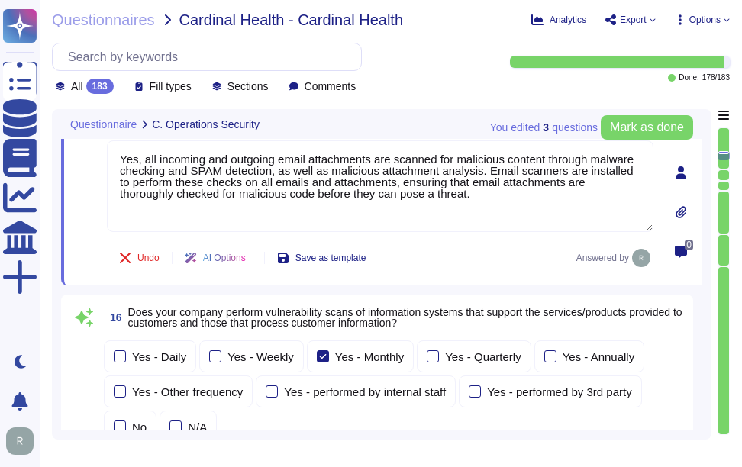
scroll to position [5158, 0]
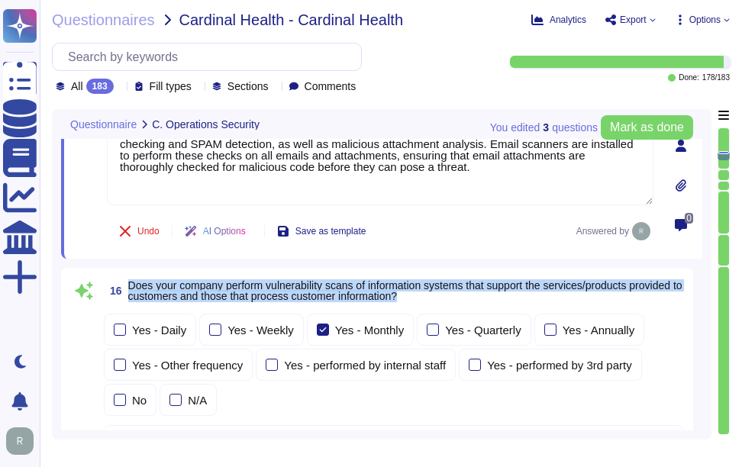
drag, startPoint x: 129, startPoint y: 285, endPoint x: 511, endPoint y: 296, distance: 382.1
click at [511, 296] on span "Does your company perform vulnerability scans of information systems that suppo…" at bounding box center [406, 290] width 556 height 21
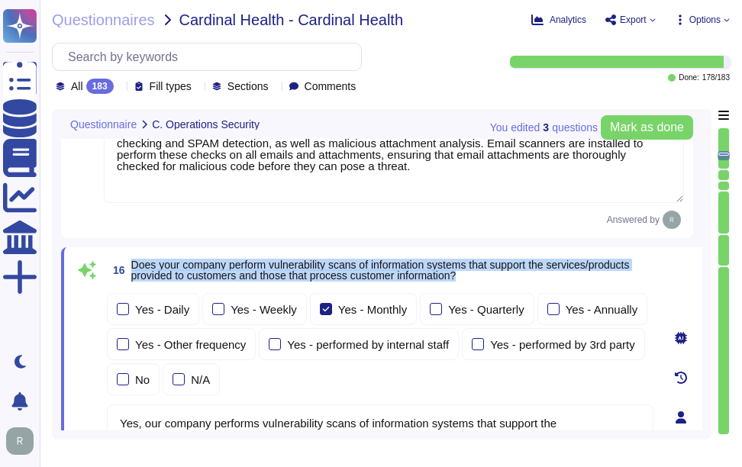
drag, startPoint x: 134, startPoint y: 265, endPoint x: 553, endPoint y: 282, distance: 419.7
click at [553, 282] on span "16 Does your company perform vulnerability scans of information systems that su…" at bounding box center [380, 270] width 547 height 27
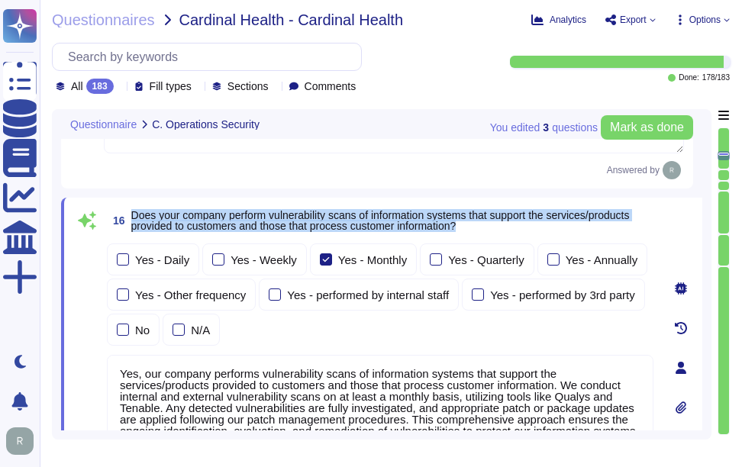
scroll to position [5236, 0]
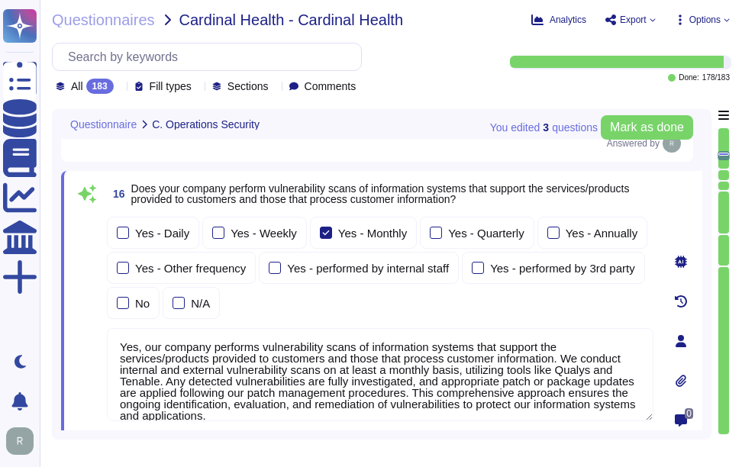
click at [399, 400] on textarea "Yes, our company performs vulnerability scans of information systems that suppo…" at bounding box center [380, 374] width 547 height 93
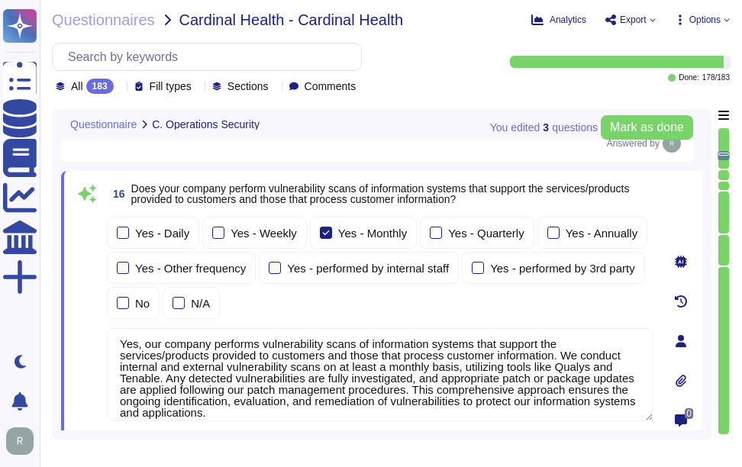
scroll to position [0, 0]
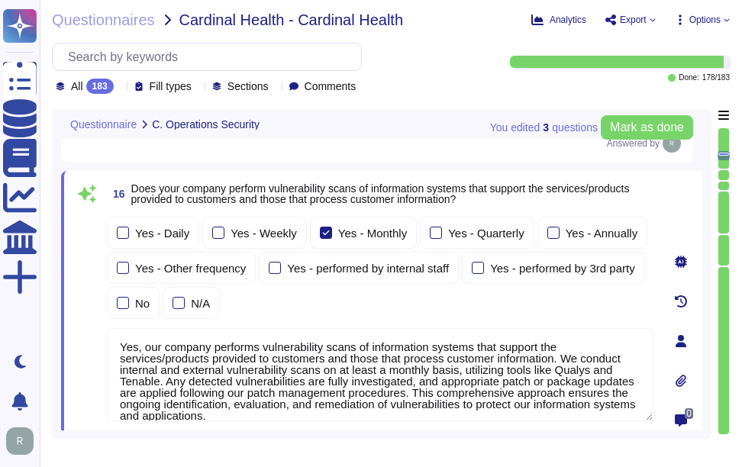
click at [503, 307] on div "Yes - Daily Yes - Weekly Yes - Monthly Yes - Quarterly Yes - Annually Yes - Oth…" at bounding box center [380, 268] width 547 height 102
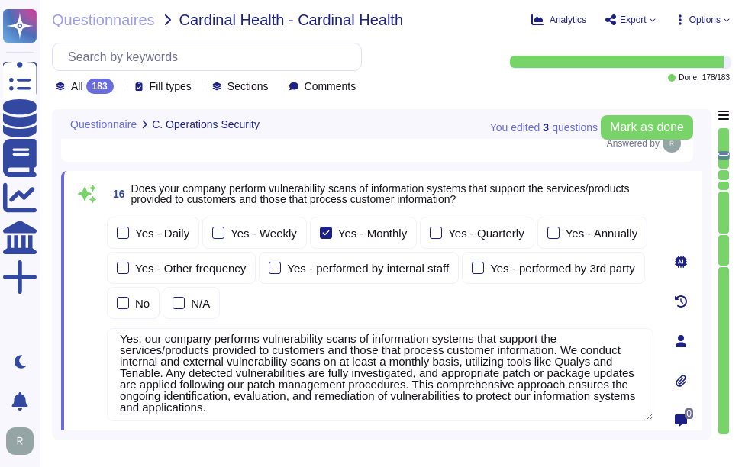
scroll to position [13, 0]
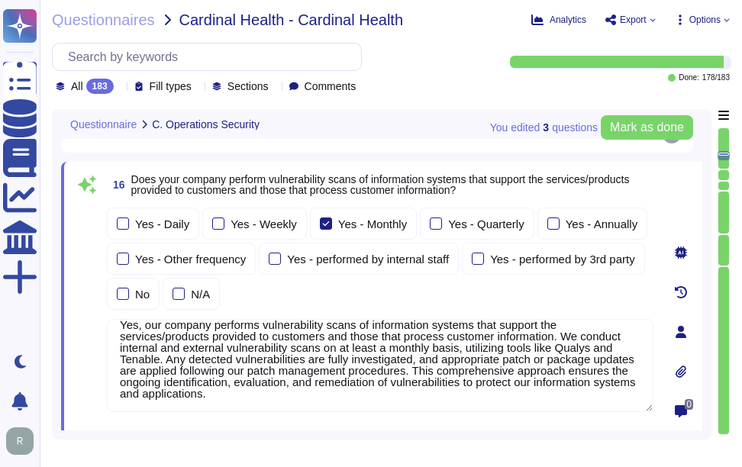
type textarea "No, we do not permit customers to perform their own audits. However, we can sup…"
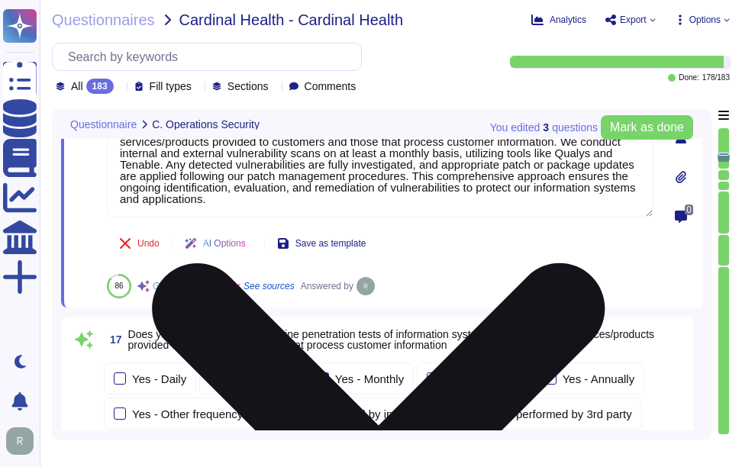
scroll to position [5465, 0]
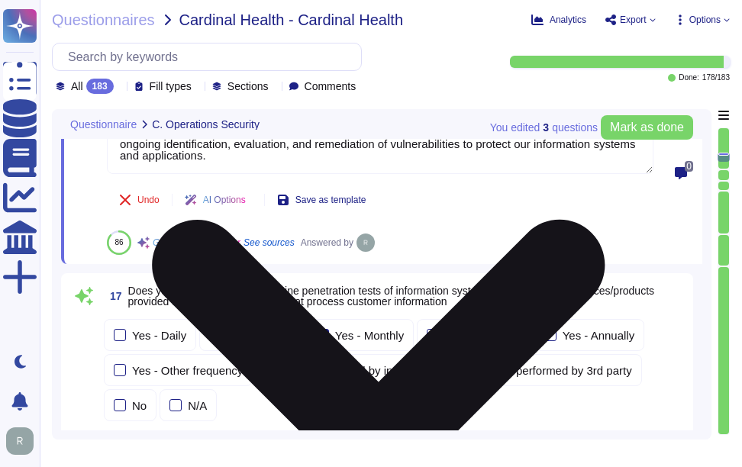
type textarea "Yes, we conduct routine security code reviews on applications we develop or own…"
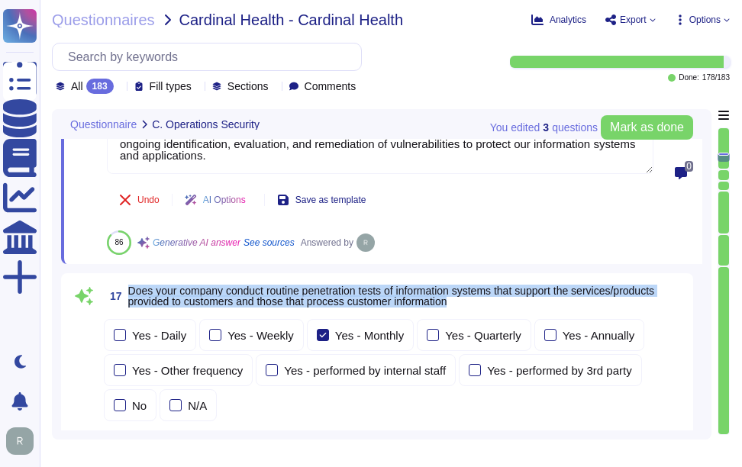
drag, startPoint x: 130, startPoint y: 287, endPoint x: 480, endPoint y: 302, distance: 350.2
click at [480, 302] on span "Does your company conduct routine penetration tests of information systems that…" at bounding box center [406, 296] width 556 height 21
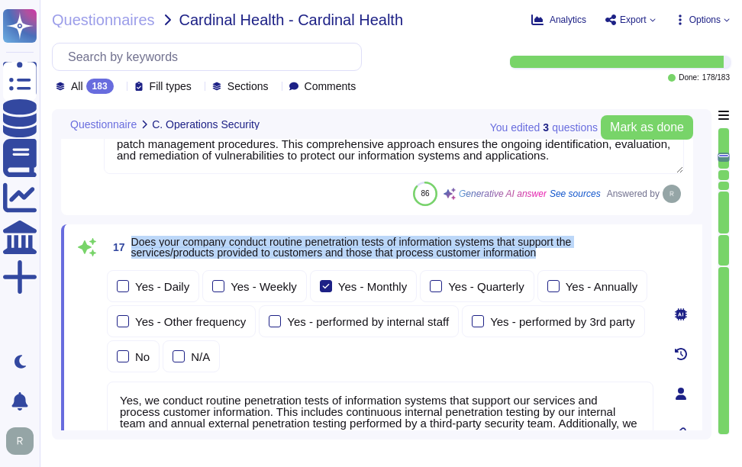
drag, startPoint x: 133, startPoint y: 240, endPoint x: 580, endPoint y: 257, distance: 447.2
click at [580, 257] on span "Does your company conduct routine penetration tests of information systems that…" at bounding box center [392, 247] width 522 height 21
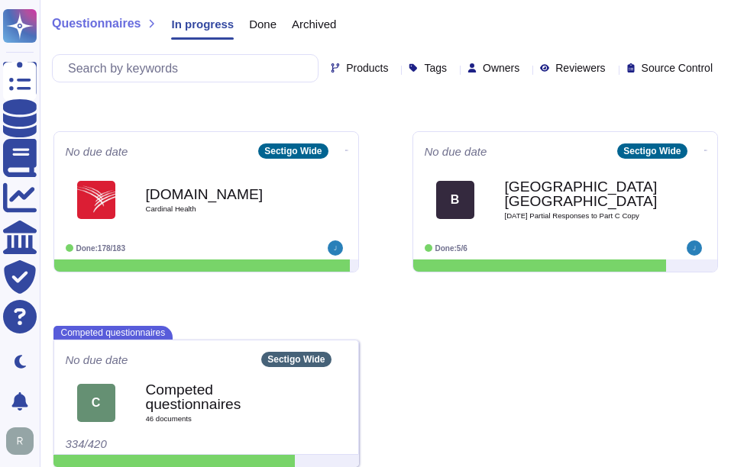
scroll to position [569, 0]
